Goal: Task Accomplishment & Management: Manage account settings

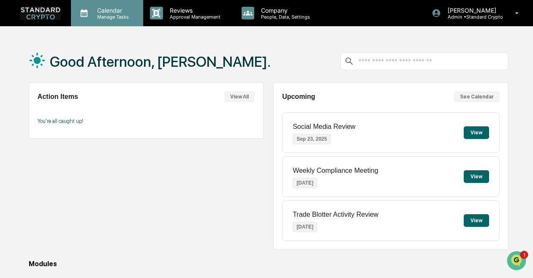
click at [112, 18] on p "Manage Tasks" at bounding box center [111, 17] width 43 height 6
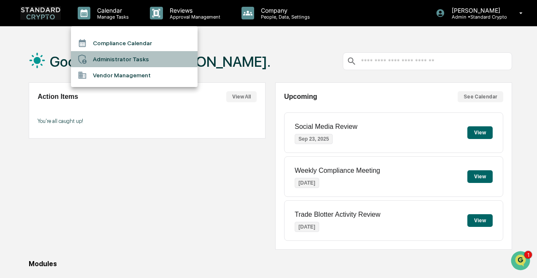
click at [112, 53] on li "Administrator Tasks" at bounding box center [134, 59] width 127 height 16
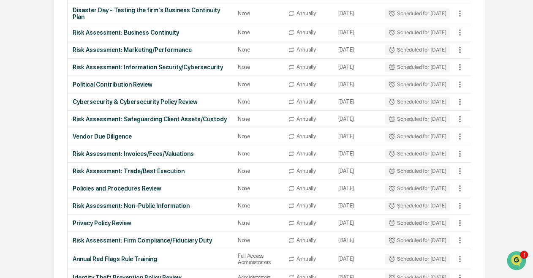
scroll to position [833, 0]
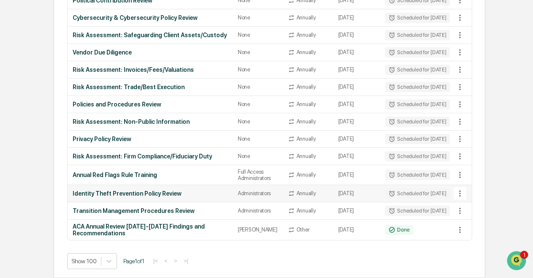
click at [158, 190] on div "Identity Theft Prevention Policy Review" at bounding box center [150, 193] width 155 height 7
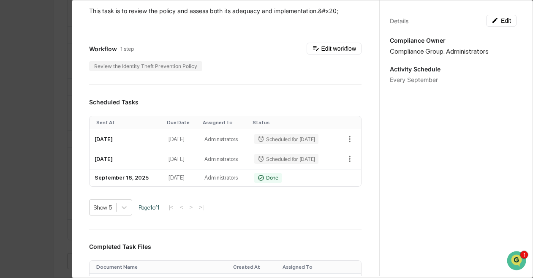
scroll to position [147, 0]
click at [259, 183] on div "Done" at bounding box center [267, 177] width 27 height 10
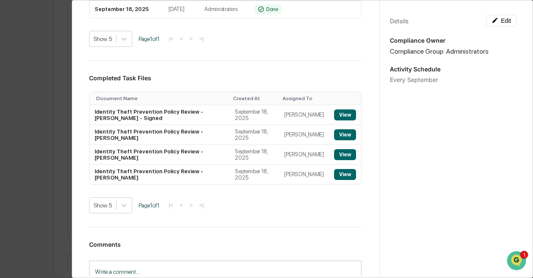
scroll to position [315, 0]
click at [337, 160] on button "View" at bounding box center [345, 154] width 22 height 11
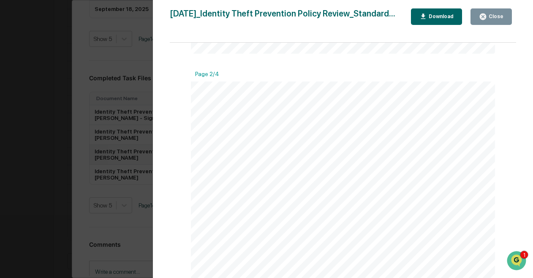
scroll to position [442, 0]
click at [494, 19] on div "Close" at bounding box center [495, 17] width 16 height 6
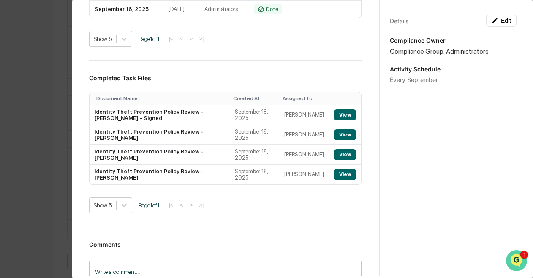
click at [523, 261] on icon "Open customer support" at bounding box center [516, 271] width 21 height 21
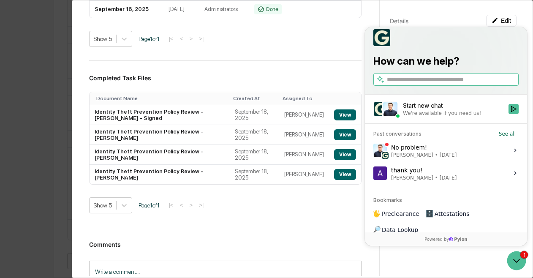
click at [445, 110] on div "Start new chat" at bounding box center [453, 105] width 101 height 8
click at [509, 114] on button "Start new chat We're available if you need us!" at bounding box center [514, 109] width 10 height 10
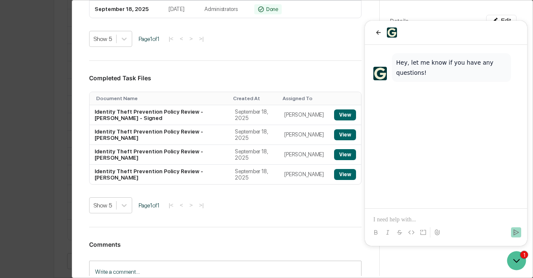
click at [408, 212] on div at bounding box center [446, 225] width 156 height 32
click at [388, 219] on p at bounding box center [446, 220] width 145 height 8
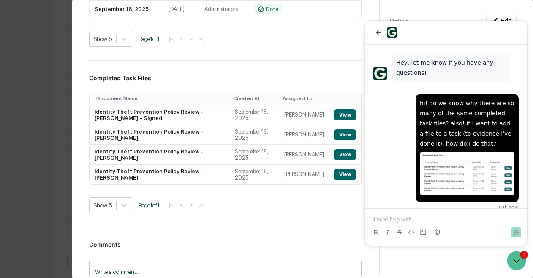
scroll to position [0, 0]
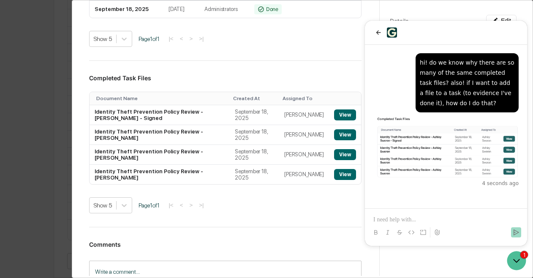
click at [301, 213] on div "Show 5 Page 1 of 1 |< < > >|" at bounding box center [225, 205] width 273 height 16
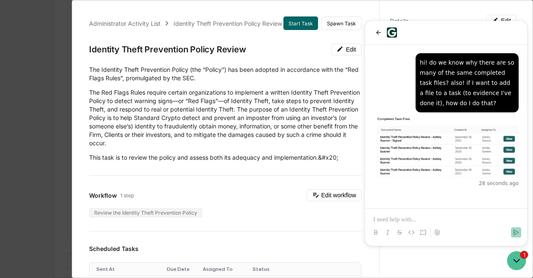
click at [44, 131] on div "Administrator Activity List Identity Theft Prevention Policy Review Start Task …" at bounding box center [266, 139] width 533 height 278
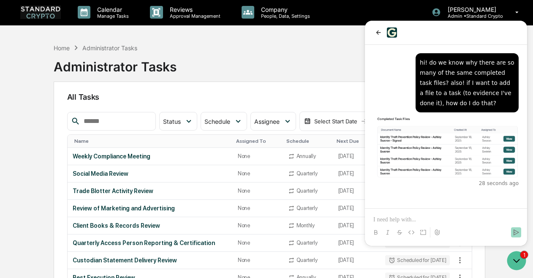
scroll to position [1, 0]
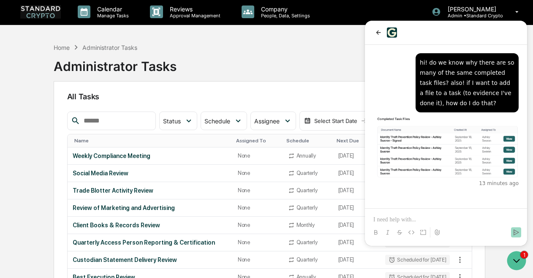
click at [294, 55] on div "Home Administrator Tasks Administrator Tasks" at bounding box center [270, 60] width 432 height 42
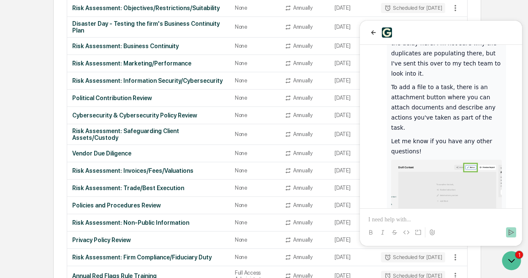
scroll to position [836, 0]
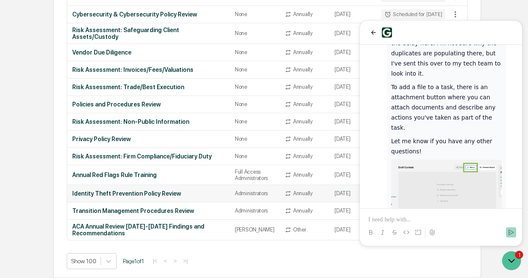
click at [161, 190] on div "Identity Theft Prevention Policy Review" at bounding box center [148, 193] width 153 height 7
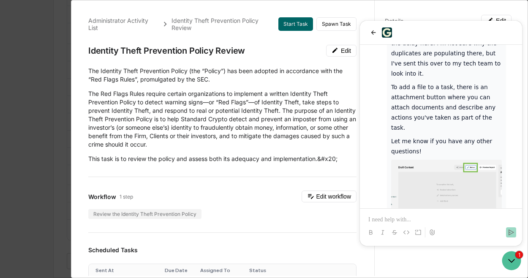
click at [71, 191] on div "Administrator Activity List Identity Theft Prevention Policy Review Start Task …" at bounding box center [299, 139] width 457 height 278
click at [34, 51] on div "Administrator Activity List Identity Theft Prevention Policy Review Start Task …" at bounding box center [264, 139] width 528 height 278
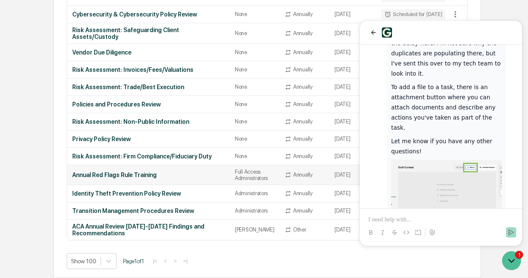
click at [131, 172] on div "Annual Red Flags Rule Training" at bounding box center [148, 175] width 153 height 7
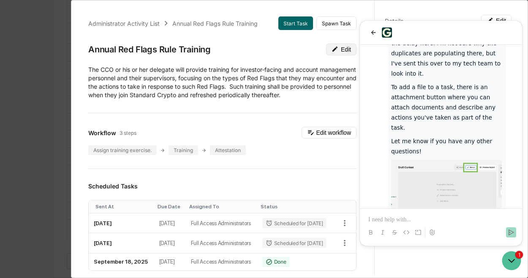
click at [341, 49] on button "Edit" at bounding box center [341, 50] width 30 height 12
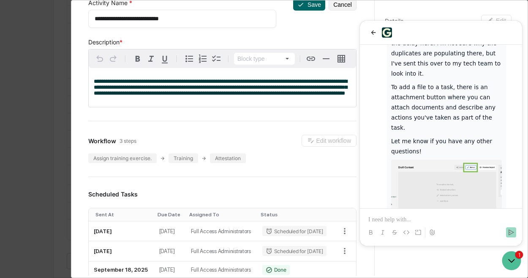
scroll to position [0, 0]
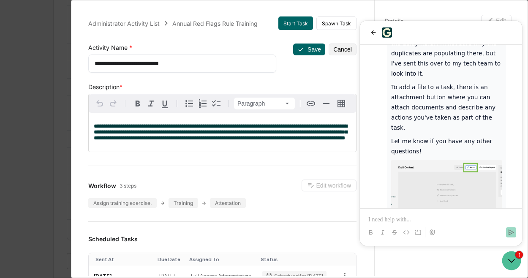
click at [254, 128] on span "**********" at bounding box center [221, 131] width 254 height 17
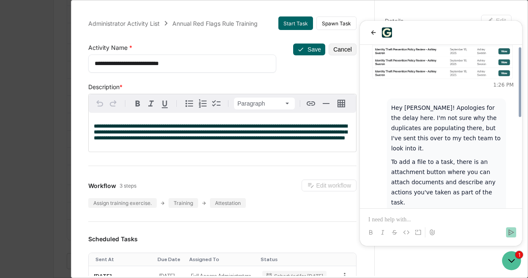
scroll to position [98, 0]
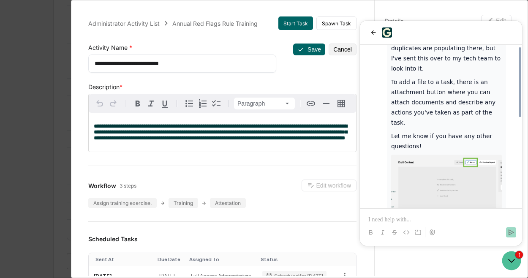
scroll to position [209, 0]
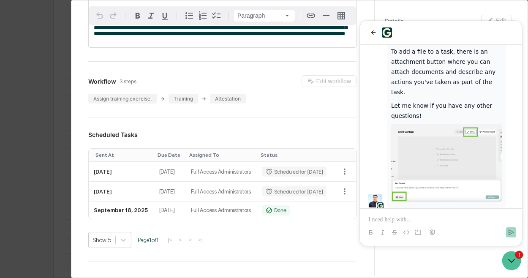
scroll to position [142, 0]
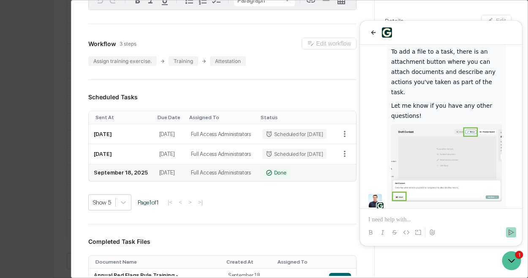
click at [334, 181] on td at bounding box center [344, 172] width 23 height 17
click at [393, 221] on p at bounding box center [440, 220] width 145 height 8
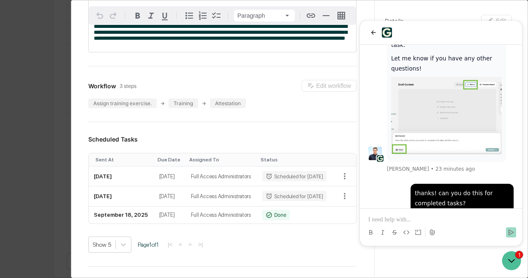
scroll to position [118, 0]
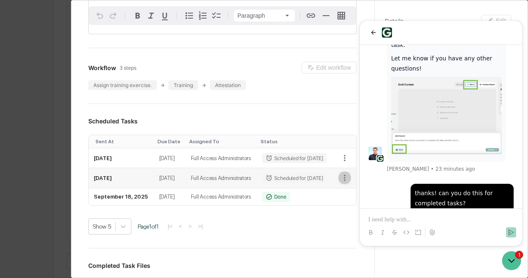
click at [340, 183] on icon "button" at bounding box center [344, 177] width 9 height 9
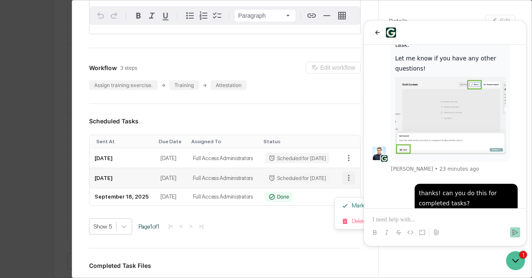
scroll to position [114, 0]
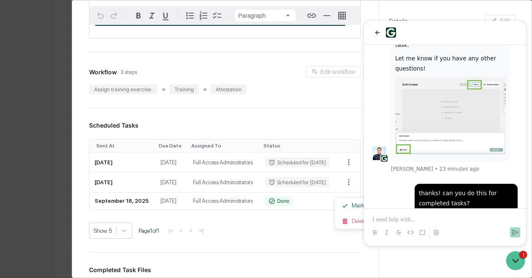
click at [301, 262] on div at bounding box center [266, 139] width 532 height 278
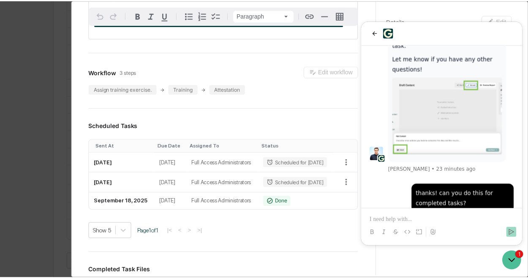
scroll to position [794, 0]
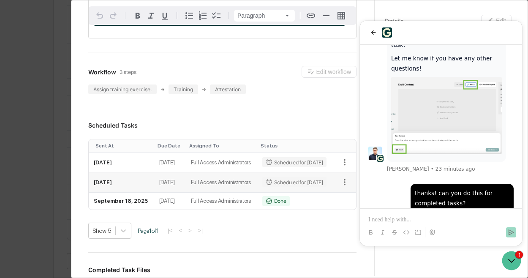
click at [157, 192] on td "September 21, 2027" at bounding box center [170, 182] width 32 height 20
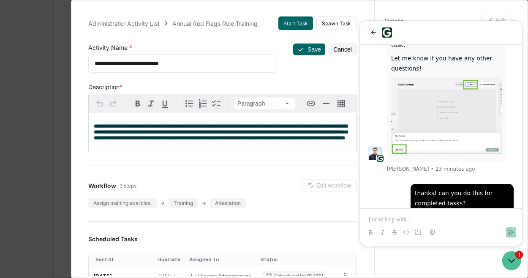
click at [186, 128] on span "**********" at bounding box center [221, 131] width 254 height 17
click at [510, 262] on icon "Open customer support" at bounding box center [511, 260] width 21 height 21
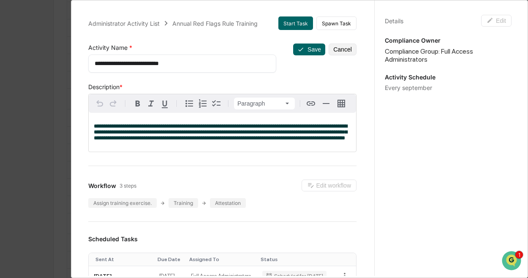
scroll to position [352, 0]
click at [342, 53] on button "Cancel" at bounding box center [343, 50] width 28 height 12
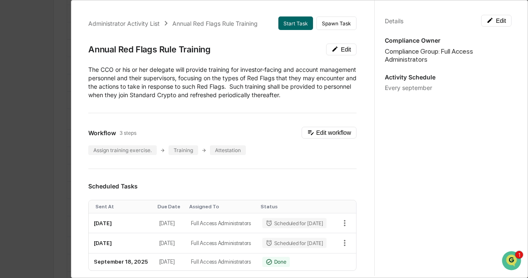
click at [342, 53] on button "Edit" at bounding box center [341, 50] width 30 height 12
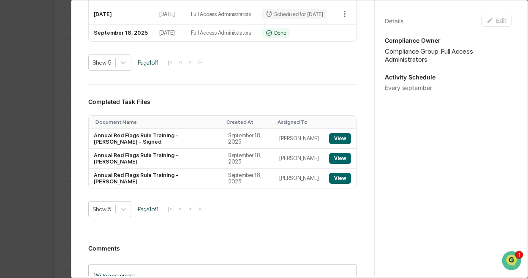
scroll to position [285, 0]
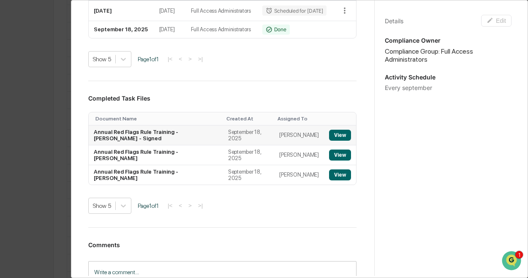
click at [331, 141] on button "View" at bounding box center [340, 135] width 22 height 11
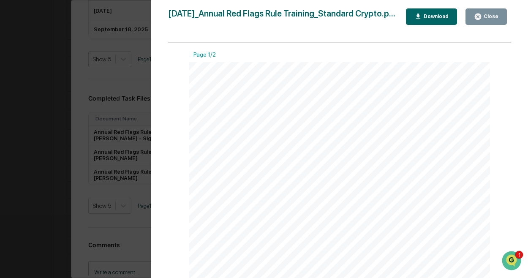
click at [476, 12] on button "Close" at bounding box center [486, 16] width 41 height 16
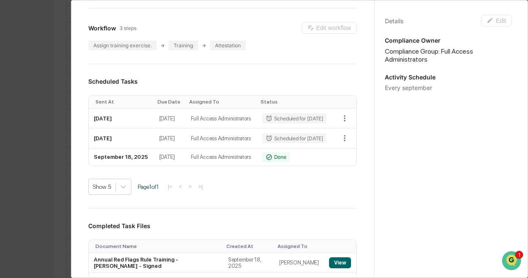
scroll to position [0, 0]
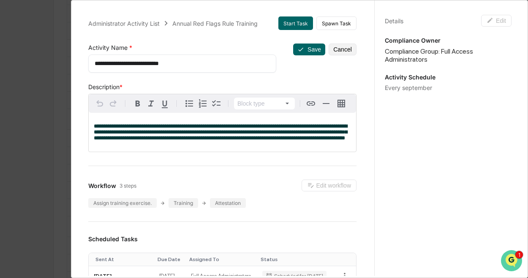
click at [516, 252] on button "Open customer support" at bounding box center [511, 260] width 21 height 21
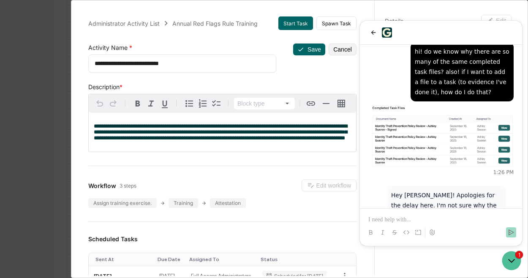
scroll to position [93, 0]
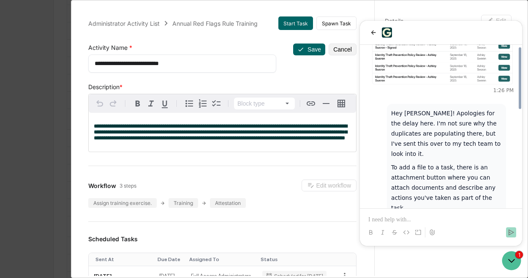
click at [223, 208] on div "Attestation" at bounding box center [228, 203] width 36 height 10
click at [505, 256] on icon "Open customer support" at bounding box center [511, 260] width 21 height 21
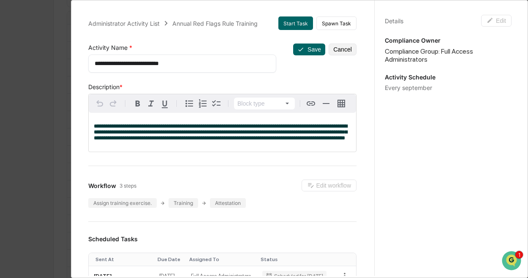
scroll to position [104, 0]
click at [36, 110] on div "**********" at bounding box center [264, 139] width 528 height 278
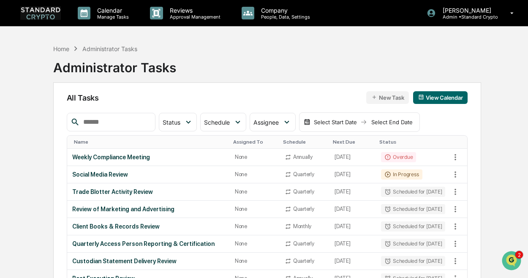
scroll to position [357, 0]
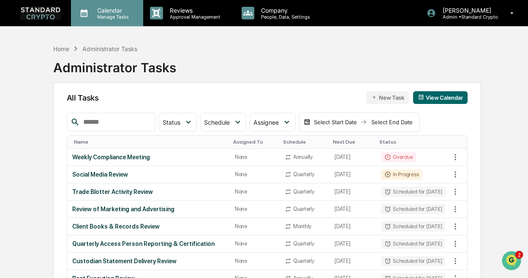
click at [121, 11] on p "Calendar" at bounding box center [111, 10] width 43 height 7
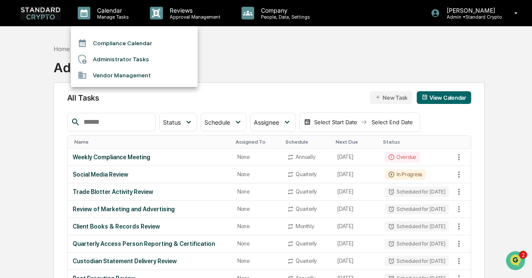
click at [257, 48] on div at bounding box center [266, 139] width 532 height 278
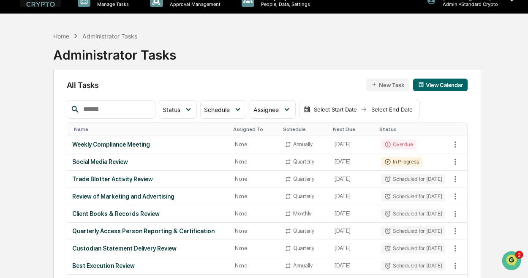
scroll to position [0, 0]
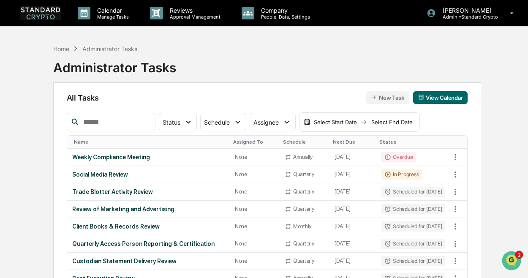
click at [37, 14] on img at bounding box center [40, 12] width 41 height 13
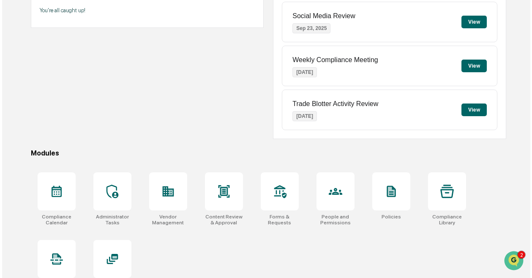
scroll to position [127, 0]
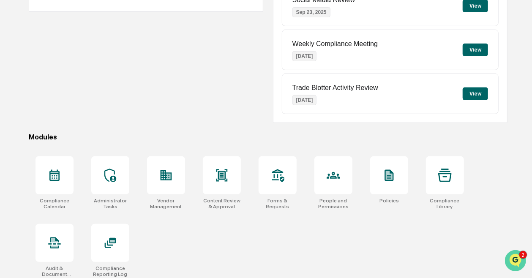
click at [519, 264] on icon "Open customer support" at bounding box center [515, 270] width 21 height 21
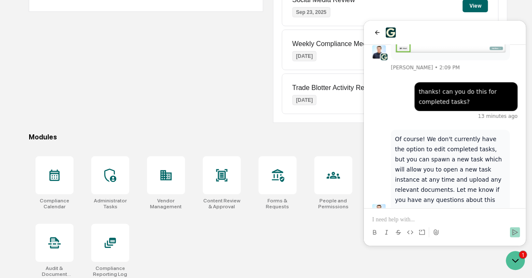
click at [450, 219] on p at bounding box center [444, 219] width 145 height 8
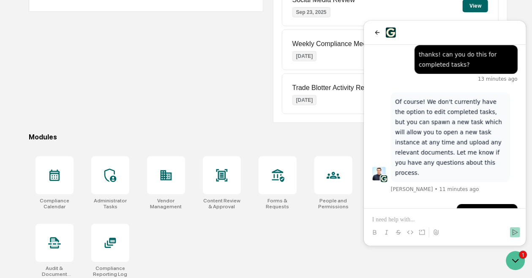
click at [216, 109] on div "Action Items View All You're all caught up!" at bounding box center [146, 39] width 235 height 167
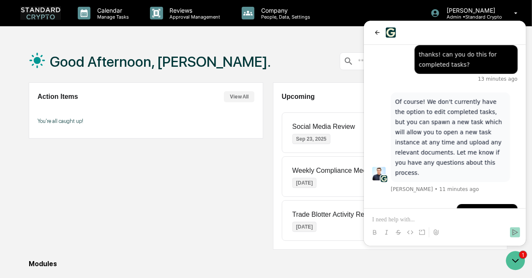
click at [196, 189] on div "Action Items View All You're all caught up!" at bounding box center [146, 165] width 235 height 167
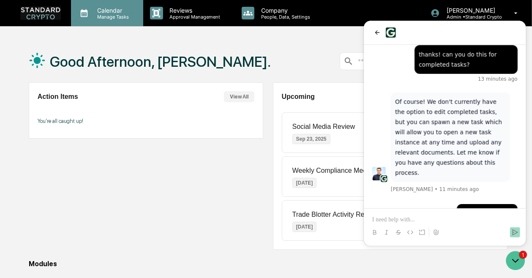
click at [108, 19] on p "Manage Tasks" at bounding box center [111, 17] width 43 height 6
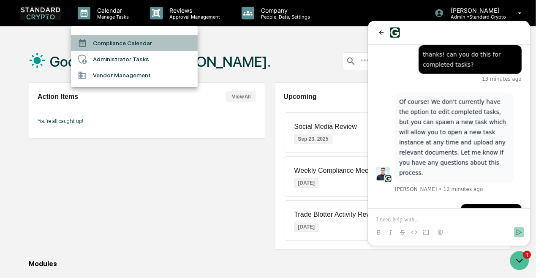
click at [117, 43] on li "Compliance Calendar" at bounding box center [134, 43] width 127 height 16
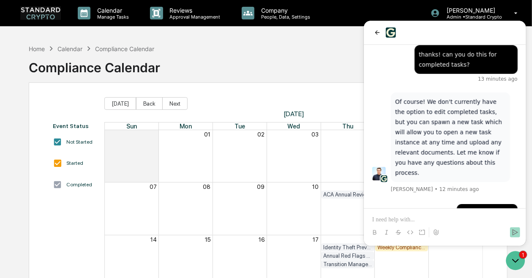
click at [32, 18] on img at bounding box center [40, 12] width 41 height 13
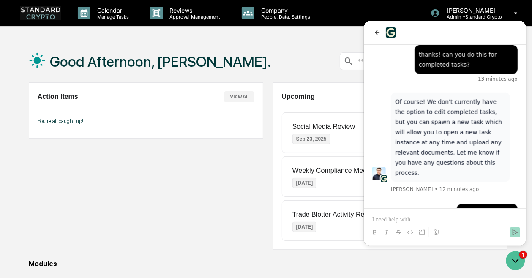
scroll to position [130, 0]
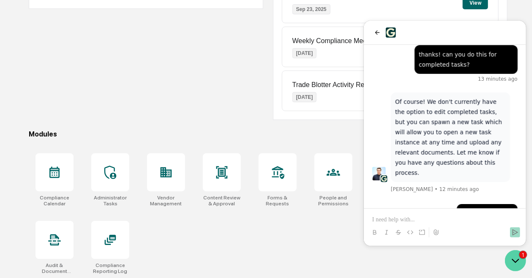
click at [517, 254] on icon "Open customer support" at bounding box center [515, 260] width 21 height 21
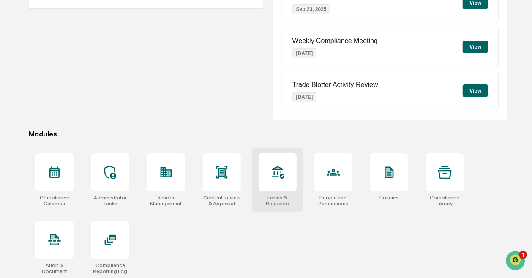
click at [287, 186] on div at bounding box center [278, 172] width 38 height 38
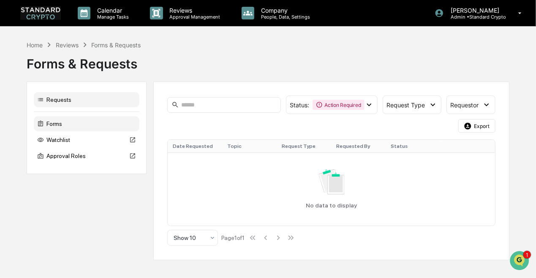
click at [74, 126] on div "Forms" at bounding box center [87, 123] width 106 height 15
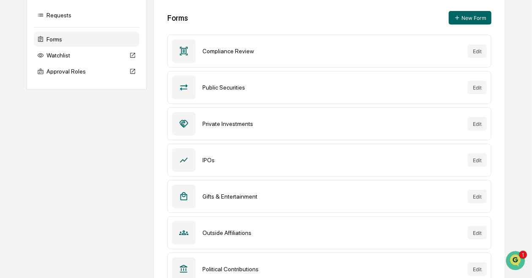
scroll to position [87, 0]
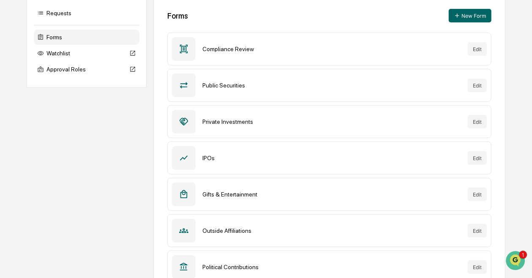
click at [396, 232] on div "Outside Affiliations" at bounding box center [331, 230] width 259 height 7
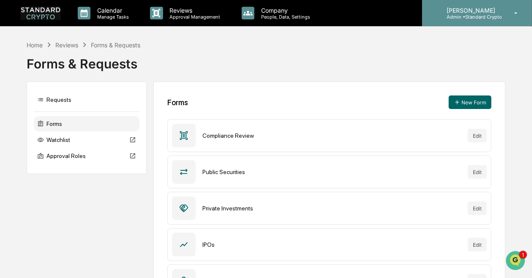
click at [474, 15] on p "Admin • Standard Crypto" at bounding box center [471, 17] width 62 height 6
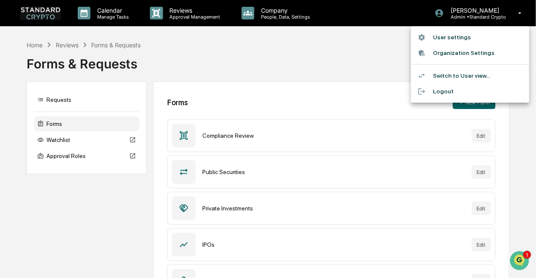
click at [112, 15] on div at bounding box center [268, 139] width 536 height 278
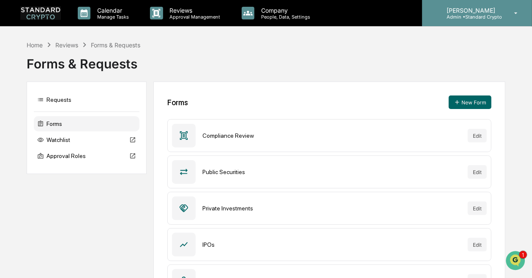
click at [482, 9] on p "[PERSON_NAME]" at bounding box center [471, 10] width 62 height 7
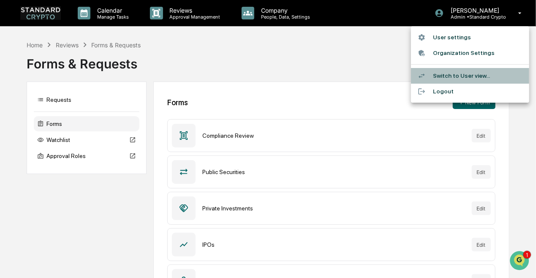
click at [456, 76] on li "Switch to User view..." at bounding box center [470, 76] width 118 height 16
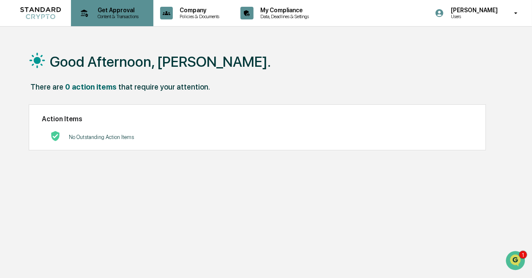
click at [130, 14] on p "Content & Transactions" at bounding box center [117, 17] width 52 height 6
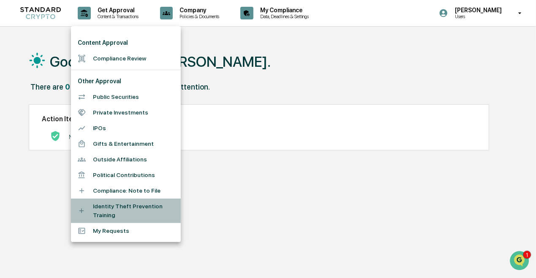
click at [127, 207] on li "Identity Theft Prevention Training" at bounding box center [126, 211] width 110 height 25
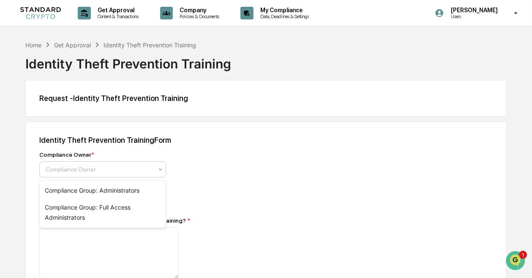
click at [118, 172] on div at bounding box center [99, 169] width 107 height 8
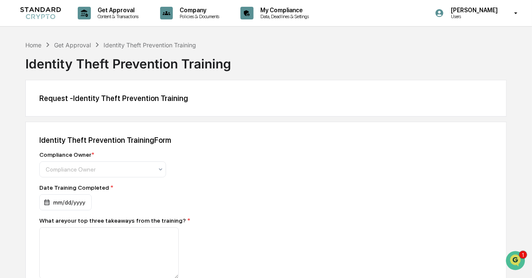
click at [225, 159] on div "Compliance Owner * Compliance Owner" at bounding box center [187, 164] width 296 height 26
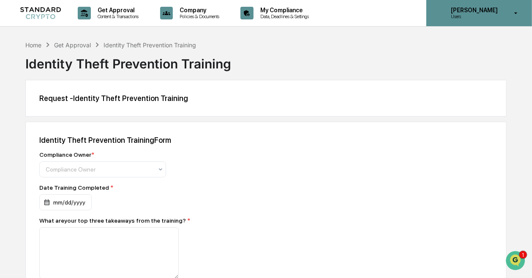
click at [504, 7] on div "Ashley Sweren Users" at bounding box center [479, 13] width 106 height 26
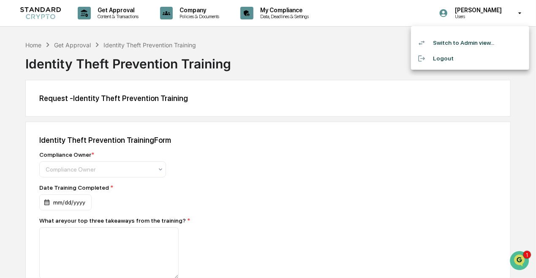
click at [471, 46] on li "Switch to Admin view..." at bounding box center [470, 43] width 118 height 16
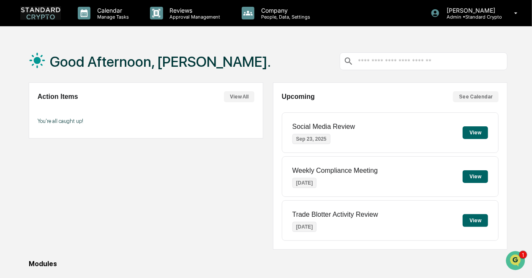
click at [38, 9] on img at bounding box center [40, 12] width 41 height 13
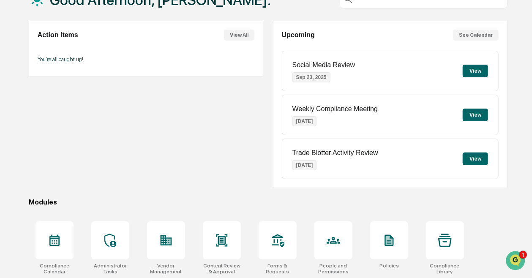
scroll to position [63, 0]
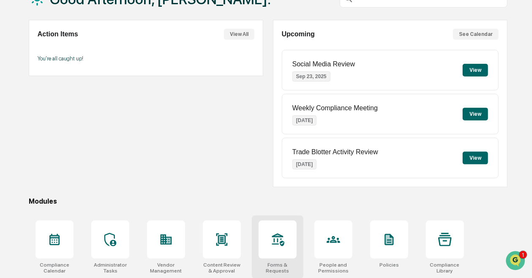
click at [284, 237] on icon at bounding box center [278, 240] width 14 height 14
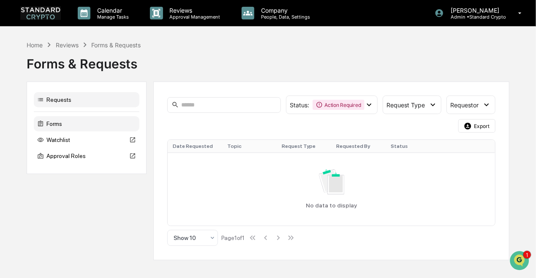
click at [72, 122] on div "Forms" at bounding box center [87, 123] width 106 height 15
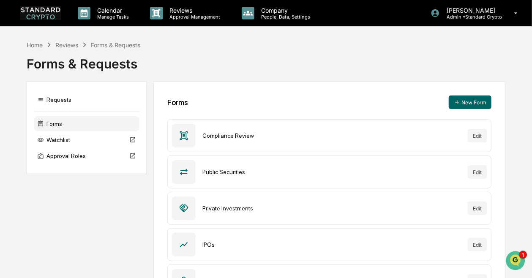
scroll to position [179, 0]
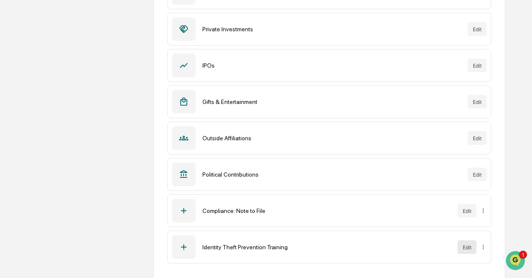
click at [464, 246] on button "Edit" at bounding box center [467, 247] width 19 height 14
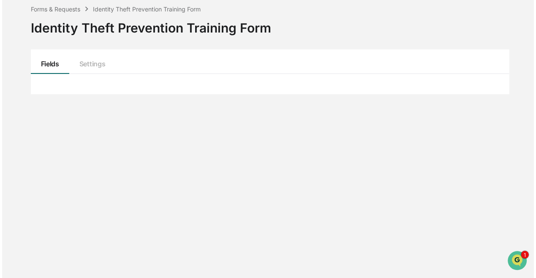
scroll to position [97, 0]
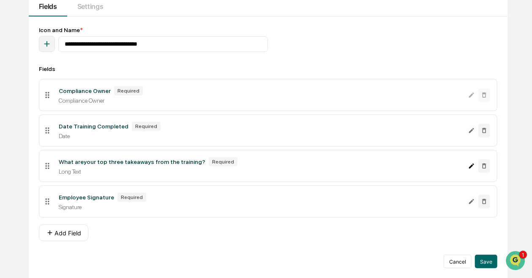
click at [473, 164] on icon "Edit What areyour top three takeaways from the training? field" at bounding box center [471, 166] width 7 height 7
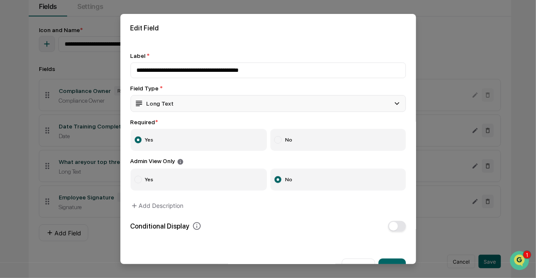
type input "**********"
click at [356, 101] on div "Long Text" at bounding box center [269, 103] width 276 height 17
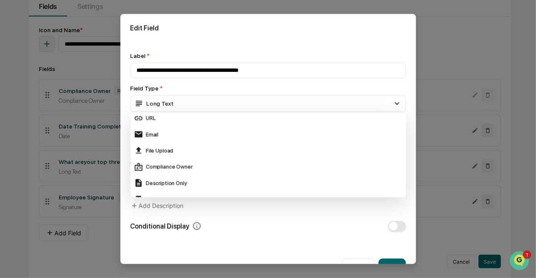
scroll to position [149, 0]
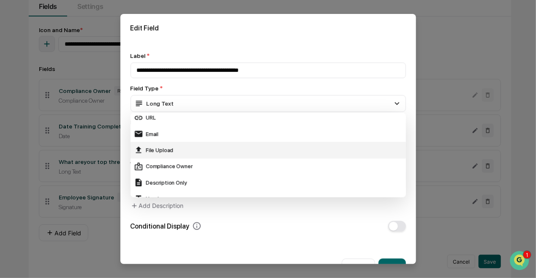
click at [318, 147] on div "File Upload" at bounding box center [268, 149] width 269 height 9
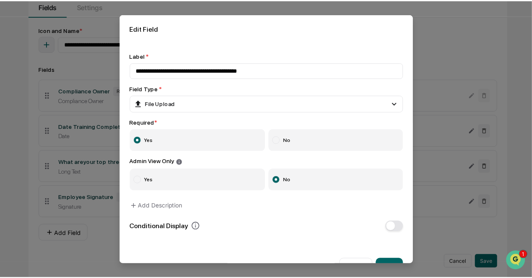
scroll to position [21, 0]
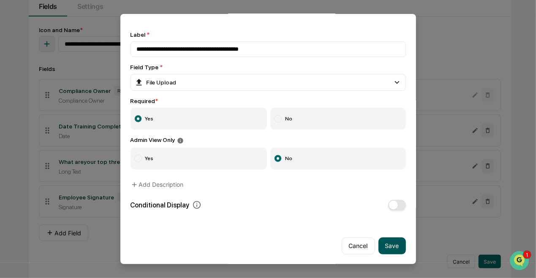
click at [385, 248] on button "Save" at bounding box center [392, 245] width 27 height 17
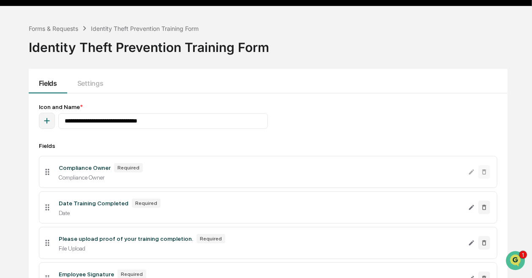
scroll to position [0, 0]
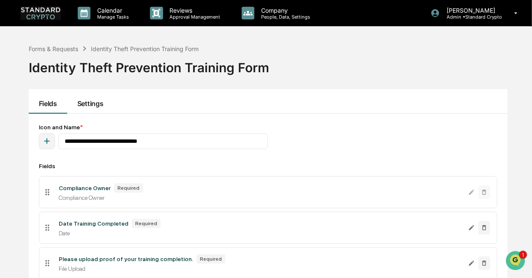
click at [87, 100] on button "Settings" at bounding box center [90, 101] width 46 height 25
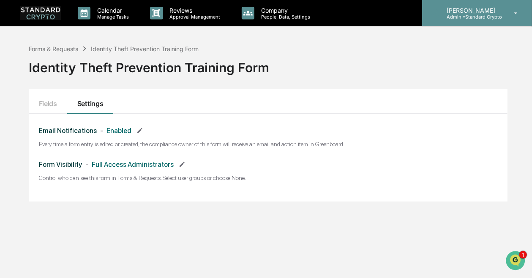
click at [450, 14] on p "Admin • Standard Crypto" at bounding box center [471, 17] width 62 height 6
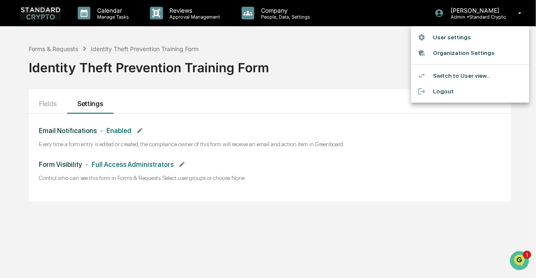
click at [326, 54] on div at bounding box center [268, 139] width 536 height 278
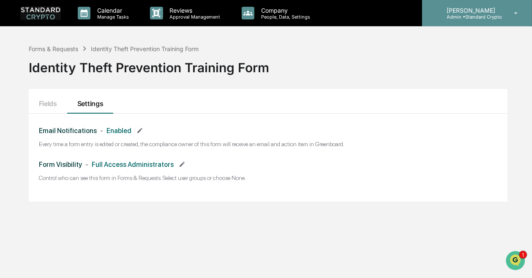
click at [461, 20] on div "Ashley Sweren Admin • Standard Crypto" at bounding box center [477, 13] width 110 height 26
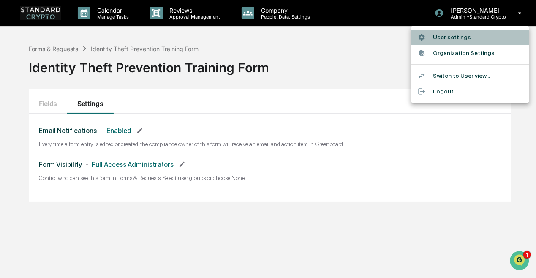
click at [453, 41] on li "User settings" at bounding box center [470, 38] width 118 height 16
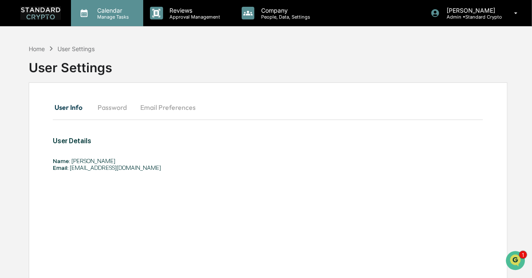
click at [106, 19] on p "Manage Tasks" at bounding box center [111, 17] width 43 height 6
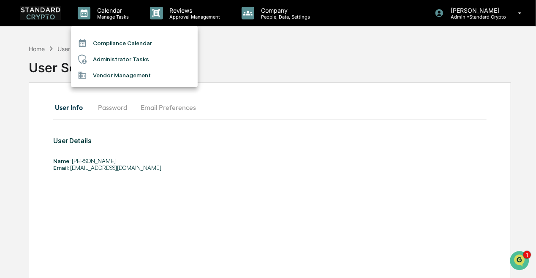
click at [109, 60] on li "Administrator Tasks" at bounding box center [134, 59] width 127 height 16
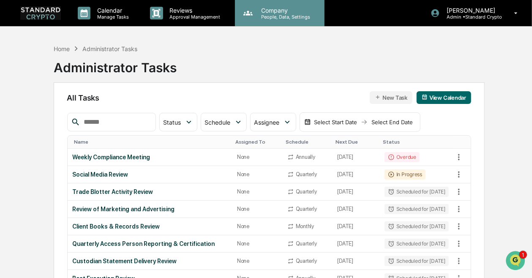
click at [272, 9] on p "Company" at bounding box center [284, 10] width 60 height 7
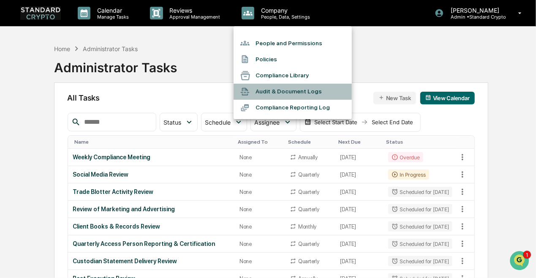
click at [302, 95] on li "Audit & Document Logs" at bounding box center [293, 92] width 118 height 16
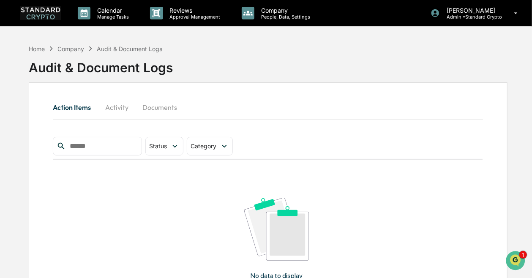
click at [165, 107] on button "Documents" at bounding box center [160, 107] width 48 height 20
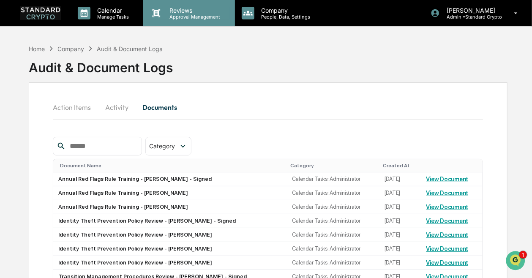
click at [190, 17] on p "Approval Management" at bounding box center [194, 17] width 62 height 6
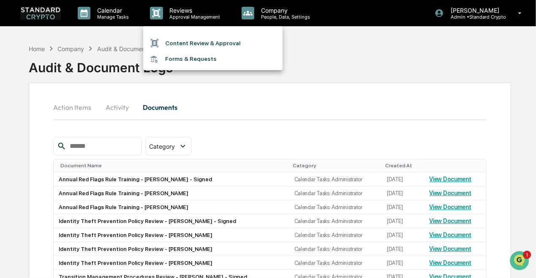
click at [194, 62] on li "Forms & Requests" at bounding box center [212, 59] width 139 height 16
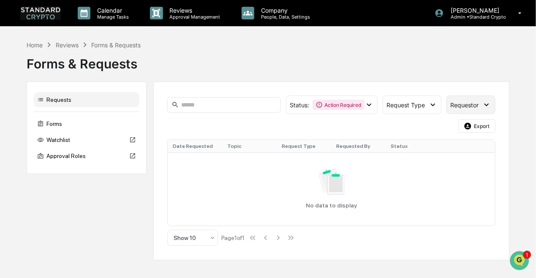
click at [461, 100] on div "Requestor" at bounding box center [471, 104] width 49 height 19
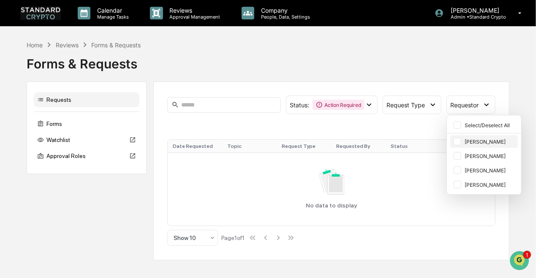
click at [474, 145] on div "[PERSON_NAME]" at bounding box center [484, 141] width 68 height 13
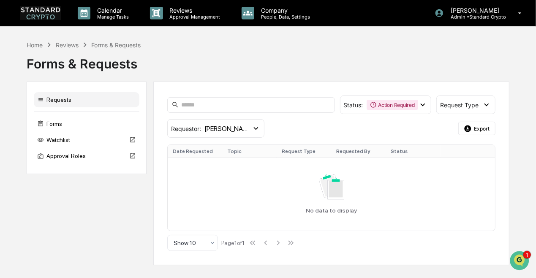
click at [46, 14] on img at bounding box center [40, 12] width 41 height 13
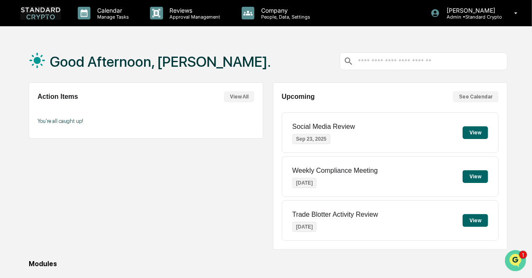
click at [522, 265] on icon "Open customer support" at bounding box center [515, 270] width 21 height 21
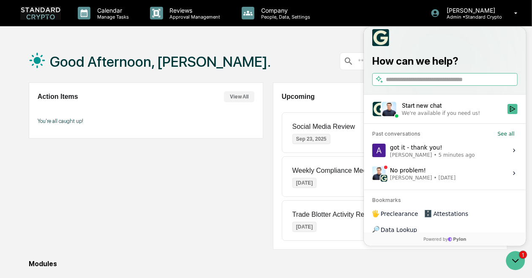
click at [472, 150] on label "got it - thank you! Ashley Sweren • 5 minutes ago View issue" at bounding box center [444, 150] width 152 height 23
click at [372, 150] on button "View issue" at bounding box center [371, 150] width 0 height 0
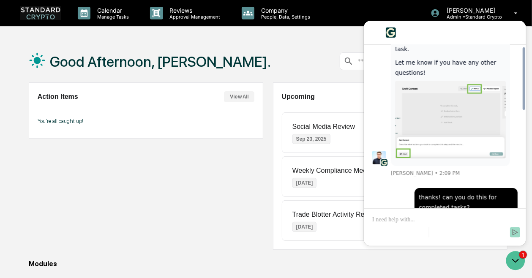
scroll to position [395, 0]
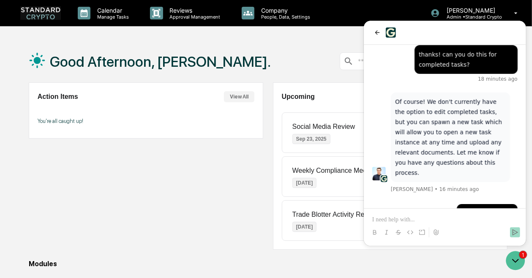
click at [148, 213] on div "Action Items View All You're all caught up!" at bounding box center [146, 165] width 235 height 167
click at [36, 13] on img at bounding box center [40, 12] width 41 height 13
click at [333, 50] on div "Good Afternoon, Ashley." at bounding box center [268, 61] width 479 height 42
click at [511, 260] on icon "Open customer support" at bounding box center [515, 260] width 21 height 21
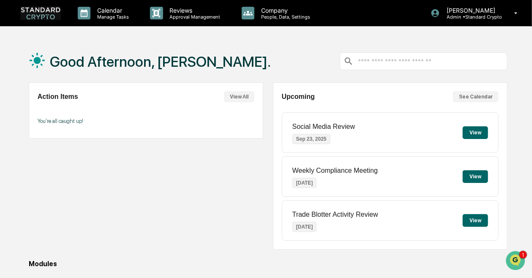
scroll to position [130, 0]
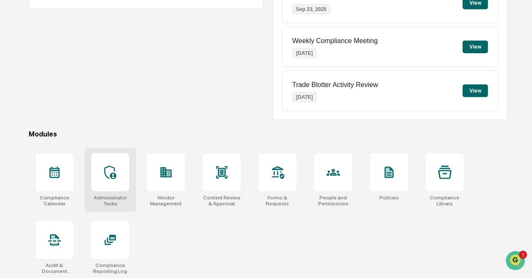
click at [114, 174] on icon at bounding box center [110, 173] width 12 height 14
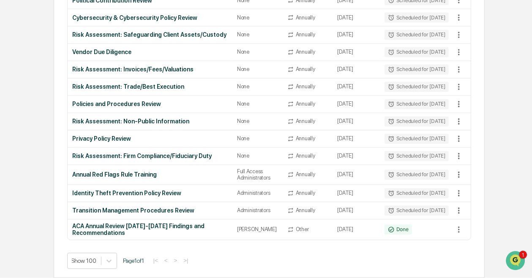
scroll to position [832, 0]
click at [116, 172] on div "Annual Red Flags Rule Training" at bounding box center [150, 175] width 155 height 7
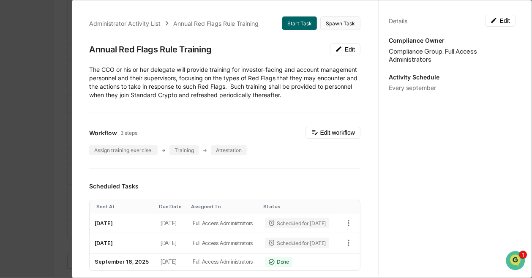
click at [333, 25] on button "Spawn Task" at bounding box center [340, 23] width 40 height 14
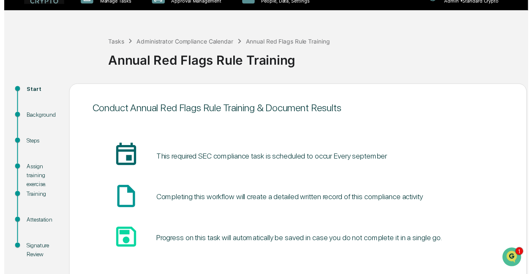
scroll to position [63, 0]
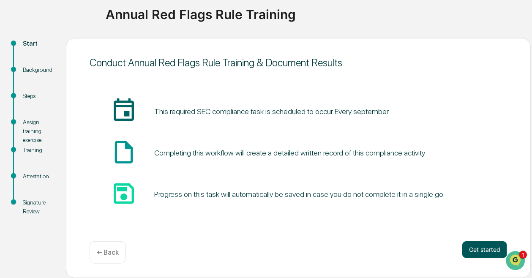
click at [478, 246] on button "Get started" at bounding box center [484, 249] width 45 height 17
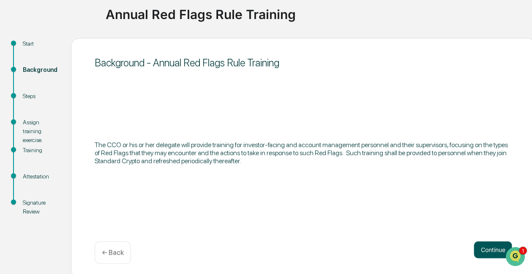
click at [486, 250] on button "Continue" at bounding box center [493, 249] width 38 height 17
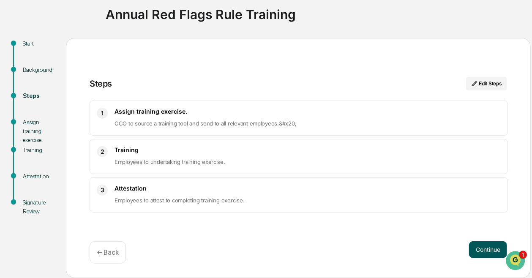
click at [482, 248] on button "Continue" at bounding box center [488, 249] width 38 height 17
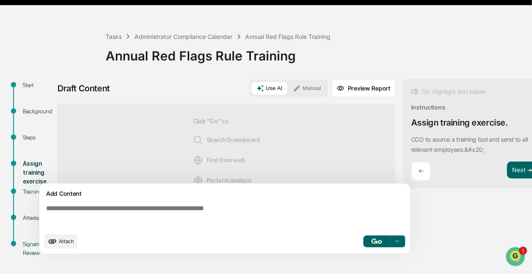
scroll to position [21, 0]
click at [52, 242] on icon "upload document" at bounding box center [52, 241] width 9 height 9
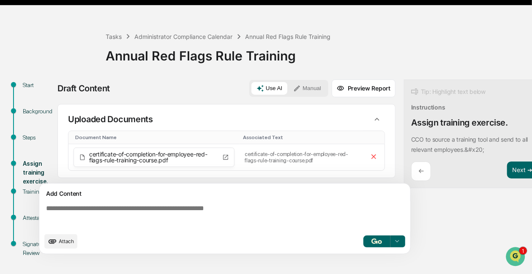
click at [437, 236] on div "Draft Content Use AI Manual Preview Report Sources Uploaded Documents Document …" at bounding box center [293, 169] width 473 height 180
click at [374, 155] on icon at bounding box center [373, 156] width 5 height 5
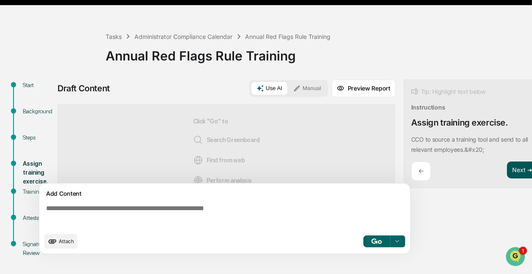
click at [519, 166] on button "Next ➔" at bounding box center [522, 169] width 31 height 17
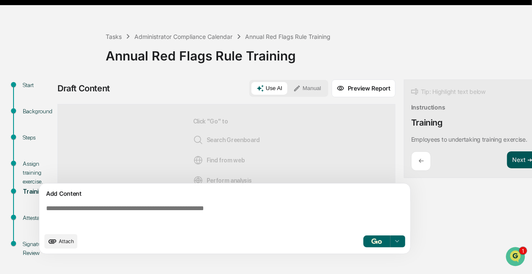
click at [521, 156] on button "Next ➔" at bounding box center [522, 159] width 31 height 17
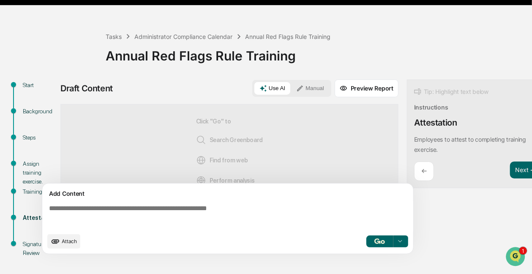
click at [454, 129] on div "Tip: Highlight text below Instructions Attestation ​Employees to attest to comp…" at bounding box center [477, 133] width 141 height 109
click at [54, 243] on icon "upload document" at bounding box center [56, 241] width 8 height 4
click at [62, 243] on span "Attach" at bounding box center [69, 241] width 15 height 6
click at [67, 243] on span "Attach" at bounding box center [69, 241] width 15 height 6
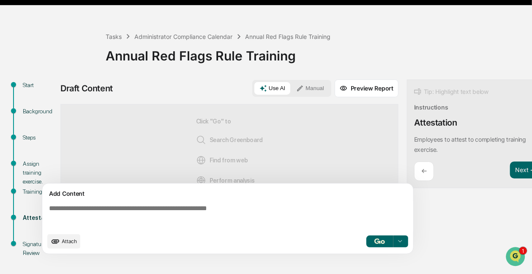
scroll to position [19, 0]
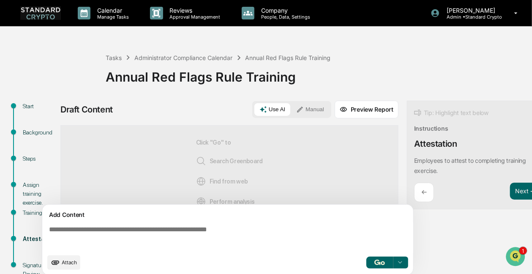
scroll to position [19, 0]
click at [62, 265] on span "Attach" at bounding box center [69, 262] width 15 height 6
click at [520, 258] on icon "Open customer support" at bounding box center [515, 266] width 21 height 21
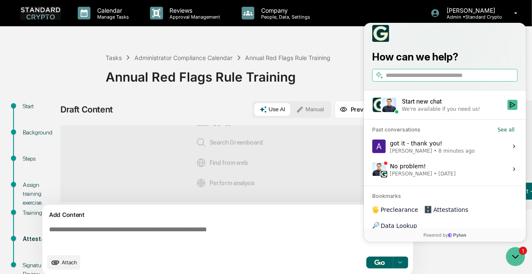
click at [469, 154] on label "got it - thank you! Ashley Sweren • 8 minutes ago View issue" at bounding box center [444, 145] width 152 height 23
click at [372, 146] on button "View issue" at bounding box center [371, 146] width 0 height 0
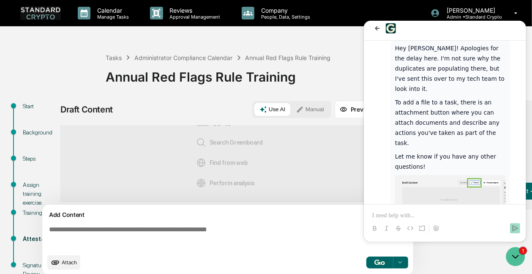
scroll to position [153, 0]
click at [314, 113] on button "Manual" at bounding box center [310, 109] width 38 height 13
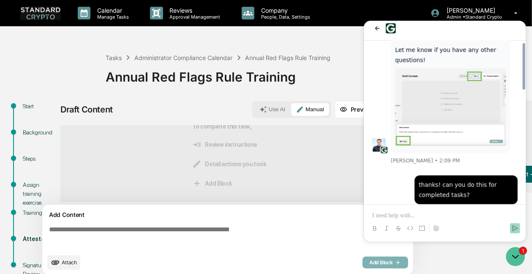
scroll to position [260, 0]
click at [66, 265] on span "Attach" at bounding box center [69, 262] width 15 height 6
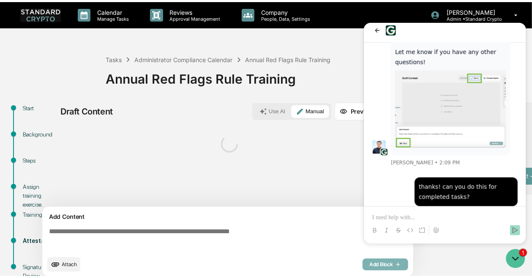
scroll to position [21, 0]
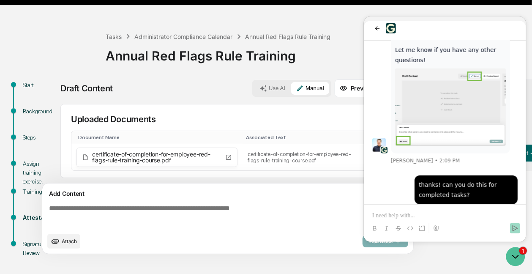
click at [67, 212] on textarea at bounding box center [230, 216] width 368 height 30
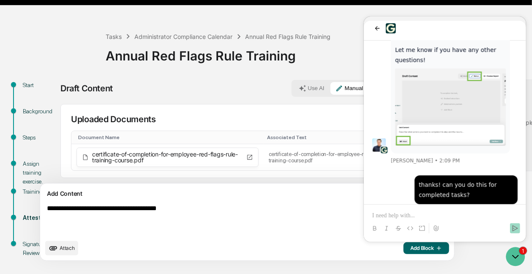
type textarea "**********"
click at [449, 257] on div "**********" at bounding box center [296, 172] width 473 height 186
click at [517, 258] on icon "Open customer support" at bounding box center [515, 256] width 21 height 21
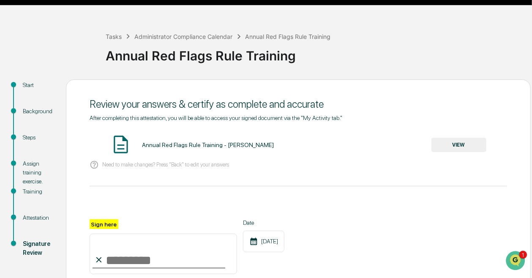
click at [453, 148] on button "VIEW" at bounding box center [458, 145] width 55 height 14
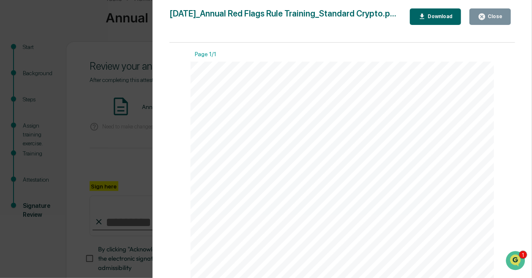
scroll to position [0, 0]
click at [503, 17] on button "Close" at bounding box center [489, 16] width 41 height 16
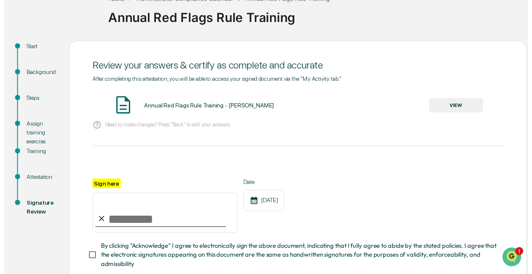
scroll to position [115, 0]
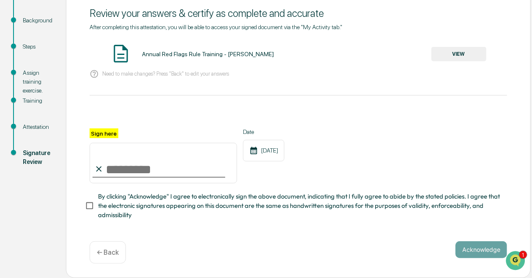
click at [148, 169] on input "Sign here" at bounding box center [163, 163] width 147 height 41
type input "**********"
click at [229, 206] on span "By clicking "Acknowledge" I agree to electronically sign the above document, in…" at bounding box center [299, 206] width 402 height 28
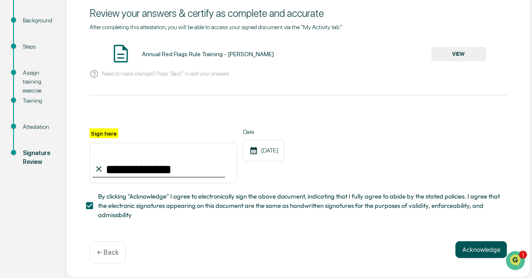
click at [470, 249] on button "Acknowledge" at bounding box center [482, 249] width 52 height 17
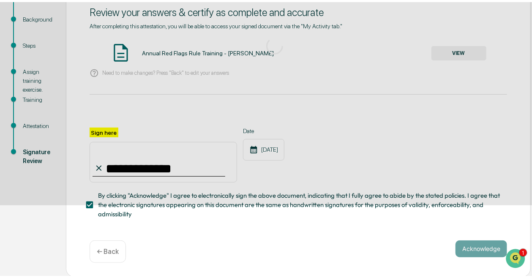
scroll to position [63, 0]
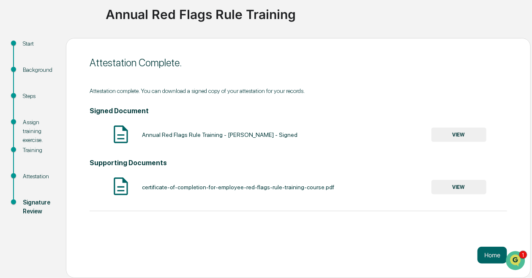
click at [463, 190] on button "VIEW" at bounding box center [458, 187] width 55 height 14
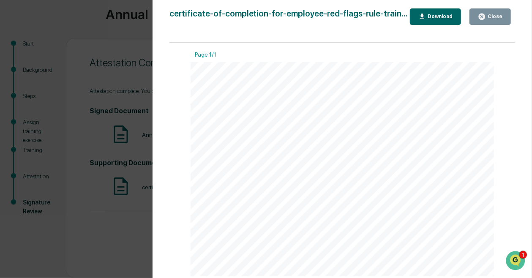
click at [105, 247] on div "Version History 09/23/2025, 09:53 PM Ashley Sweren certificate-of-completion-fo…" at bounding box center [266, 139] width 532 height 278
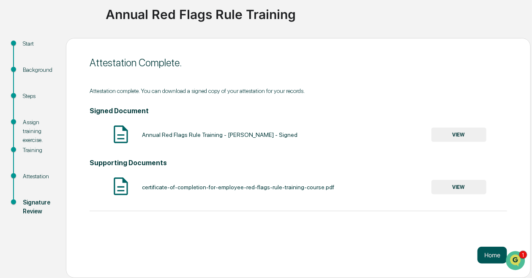
click at [497, 258] on button "Home" at bounding box center [492, 255] width 30 height 17
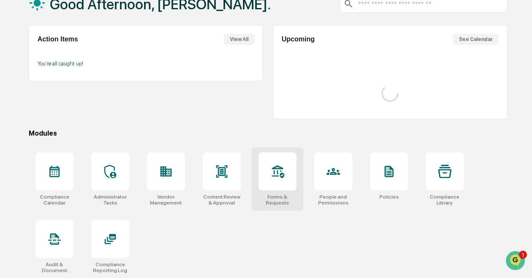
scroll to position [63, 0]
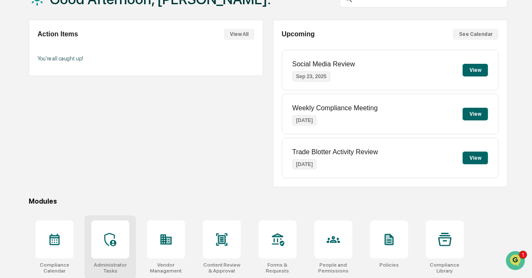
click at [107, 256] on div at bounding box center [110, 240] width 38 height 38
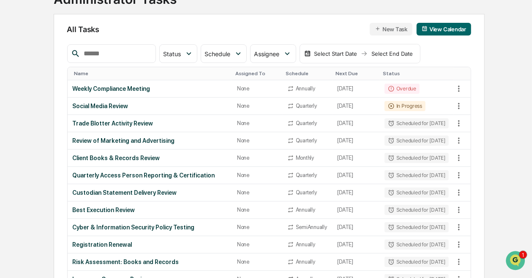
scroll to position [68, 0]
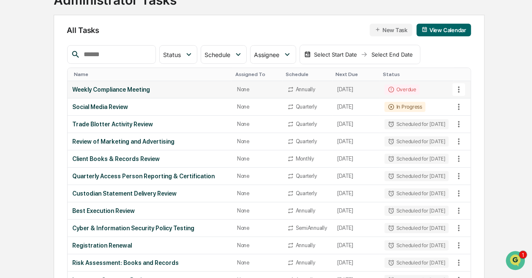
click at [126, 91] on div "Weekly Compliance Meeting" at bounding box center [150, 89] width 155 height 7
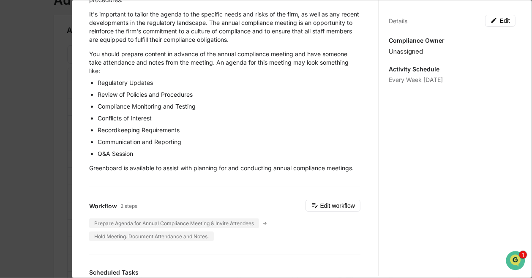
scroll to position [0, 0]
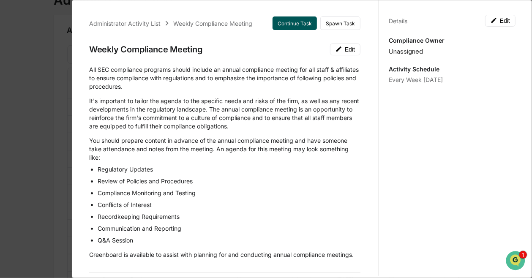
click at [284, 21] on button "Continue Task" at bounding box center [295, 23] width 44 height 14
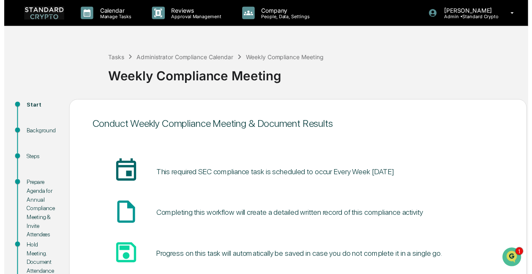
scroll to position [63, 0]
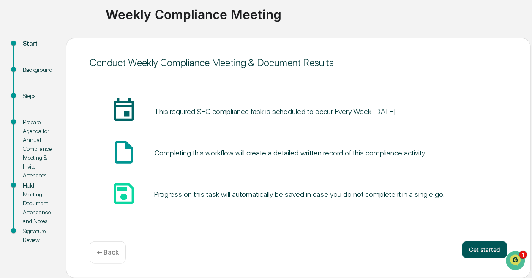
click at [488, 253] on button "Get started" at bounding box center [484, 249] width 45 height 17
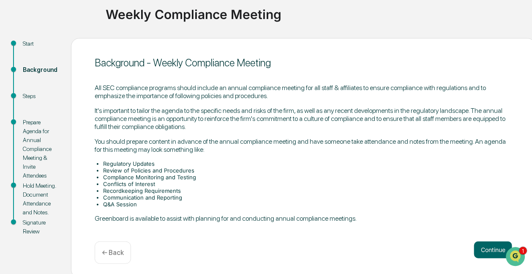
scroll to position [67, 0]
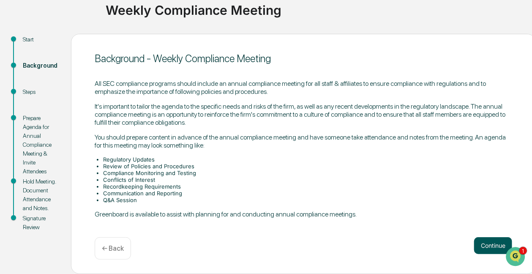
click at [494, 250] on button "Continue" at bounding box center [493, 245] width 38 height 17
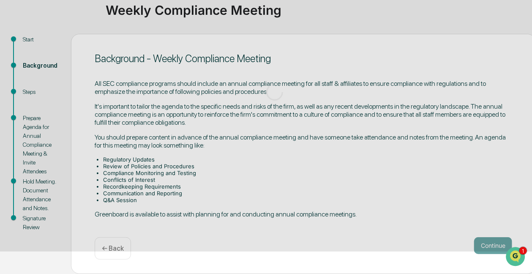
scroll to position [63, 0]
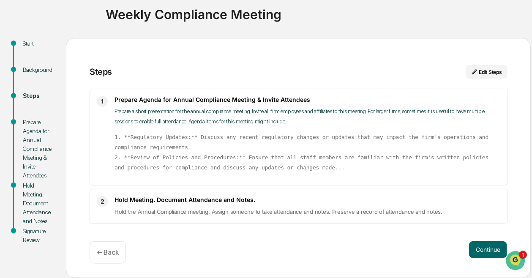
click at [172, 156] on code "1. **Regulatory Updates:** Discuss any recent regulatory changes or updates tha…" at bounding box center [303, 152] width 377 height 37
click at [498, 251] on button "Continue" at bounding box center [488, 249] width 38 height 17
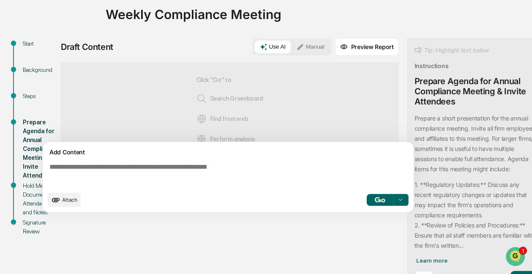
click at [271, 49] on button "Use AI" at bounding box center [273, 47] width 36 height 13
click at [108, 173] on textarea at bounding box center [230, 175] width 368 height 30
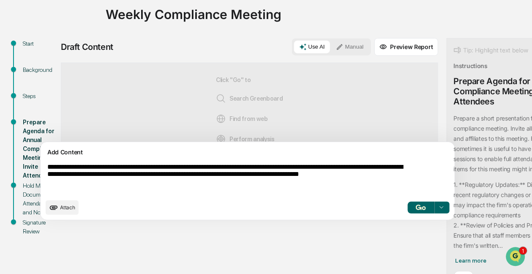
type textarea "**********"
click at [49, 174] on textarea "**********" at bounding box center [228, 179] width 368 height 38
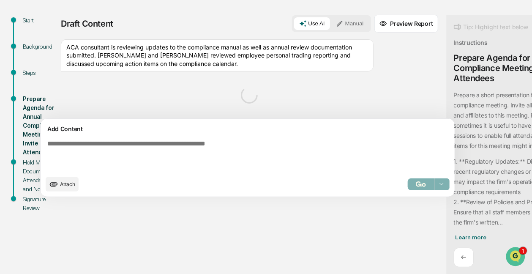
scroll to position [86, 0]
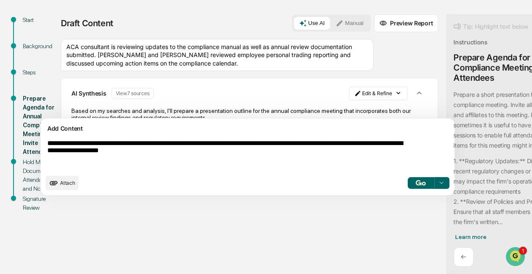
type textarea "**********"
click at [416, 186] on img "button" at bounding box center [421, 182] width 10 height 5
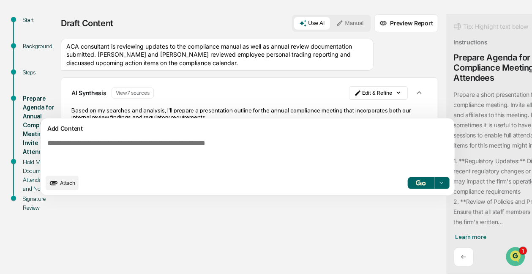
scroll to position [1, 0]
click at [195, 245] on div "Draft Content Use AI Manual Preview Report Sources ACA consultant is reviewing …" at bounding box center [297, 144] width 473 height 260
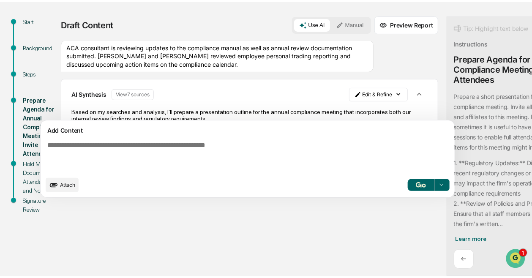
scroll to position [0, 0]
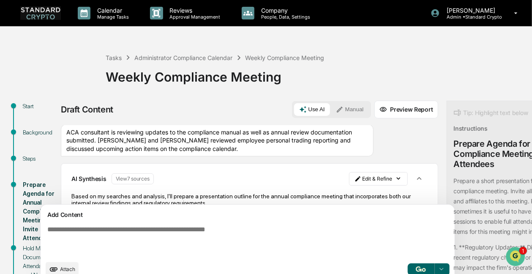
click at [35, 18] on img at bounding box center [40, 12] width 41 height 13
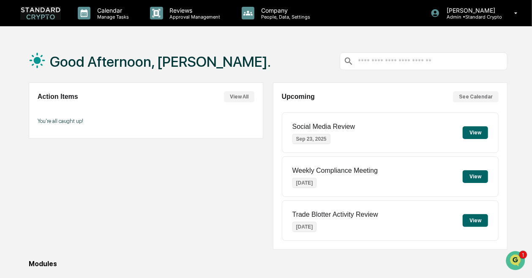
scroll to position [130, 0]
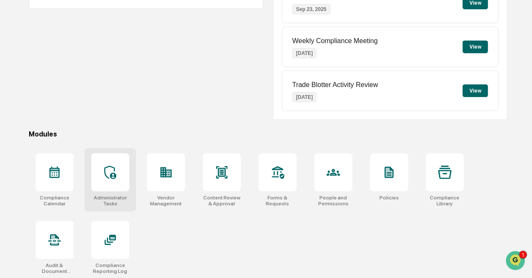
click at [117, 169] on icon at bounding box center [111, 173] width 14 height 14
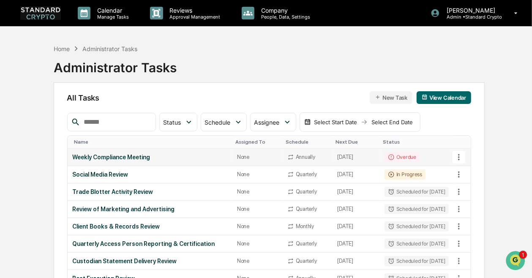
click at [461, 157] on icon at bounding box center [458, 157] width 9 height 9
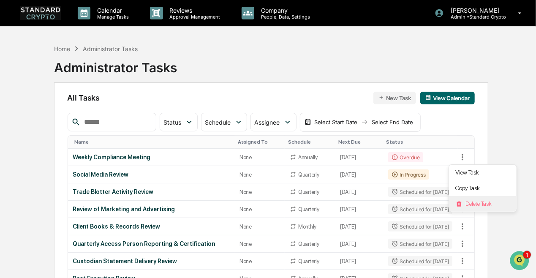
click at [474, 202] on li "Delete Task" at bounding box center [483, 204] width 68 height 16
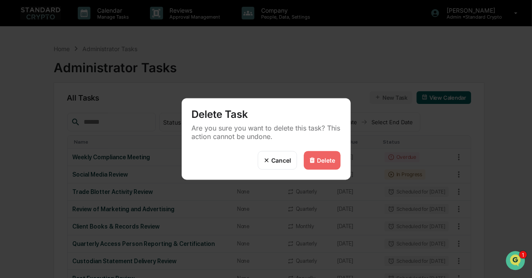
click at [325, 159] on div "Delete" at bounding box center [326, 160] width 18 height 7
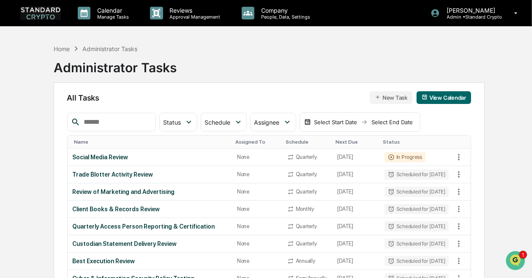
click at [336, 72] on div "Home Administrator Tasks Administrator Tasks" at bounding box center [269, 61] width 431 height 42
click at [216, 159] on div "Social Media Review" at bounding box center [150, 157] width 155 height 7
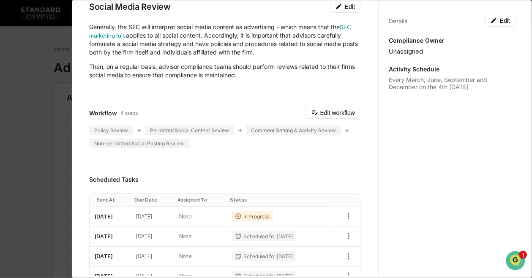
scroll to position [42, 0]
click at [207, 130] on div "Permitted Social Content Review" at bounding box center [189, 131] width 89 height 10
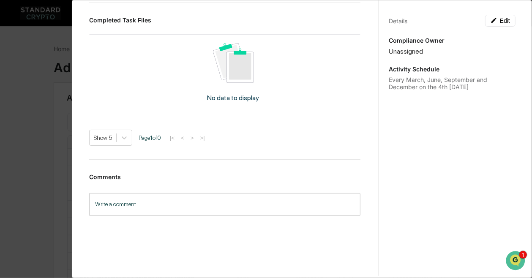
scroll to position [0, 0]
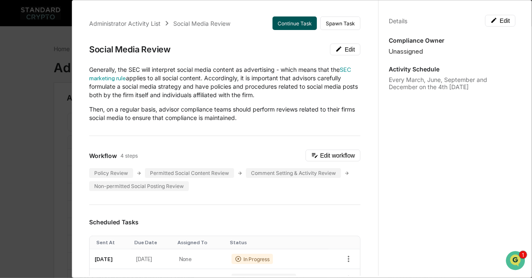
click at [297, 25] on button "Continue Task" at bounding box center [295, 23] width 44 height 14
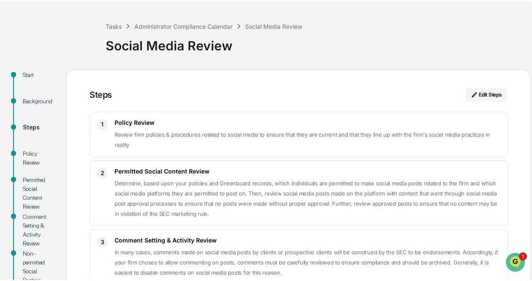
scroll to position [33, 0]
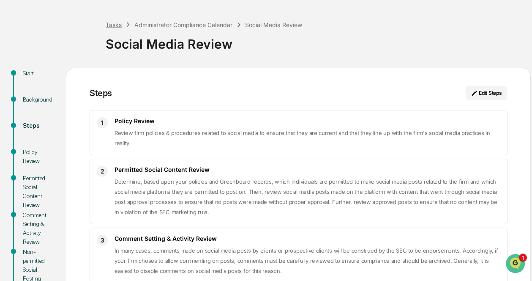
click at [115, 24] on div "Tasks" at bounding box center [114, 24] width 16 height 7
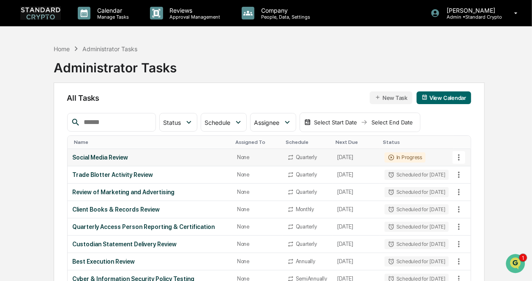
click at [461, 159] on icon at bounding box center [458, 157] width 9 height 9
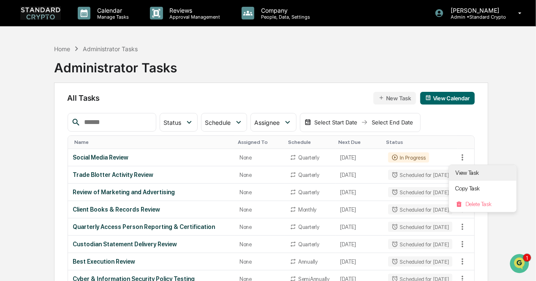
click at [465, 174] on li "View Task" at bounding box center [483, 173] width 68 height 16
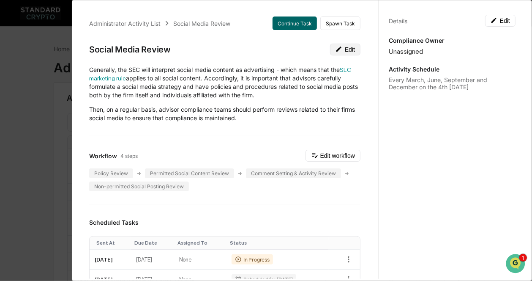
click at [343, 49] on button "Edit" at bounding box center [345, 50] width 30 height 12
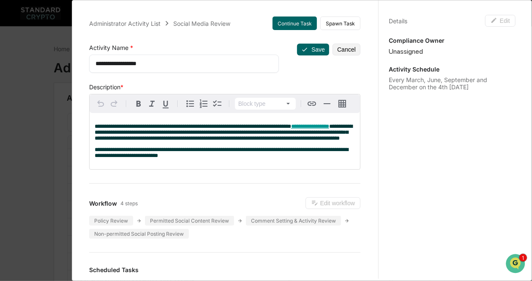
click at [194, 60] on textarea "**********" at bounding box center [181, 63] width 172 height 9
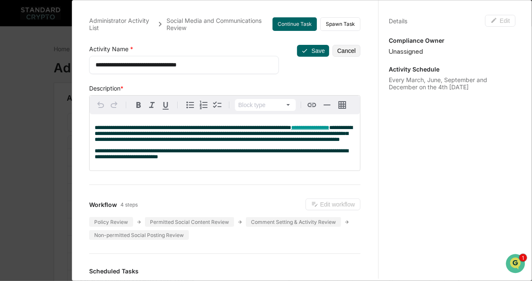
type textarea "**********"
click at [188, 142] on p "**********" at bounding box center [225, 134] width 260 height 18
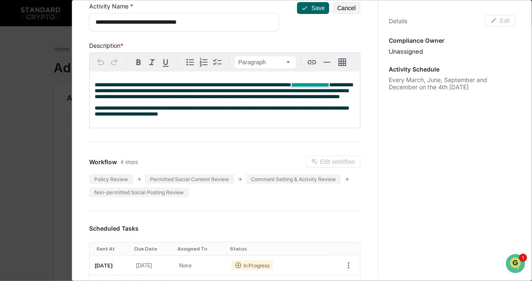
scroll to position [43, 0]
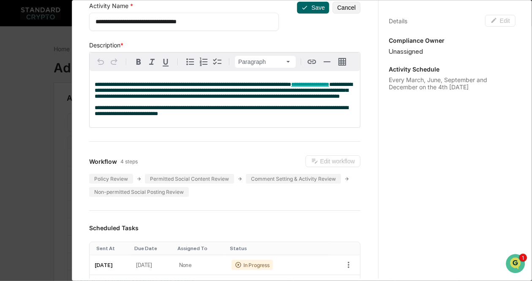
click at [193, 117] on p "**********" at bounding box center [225, 111] width 260 height 12
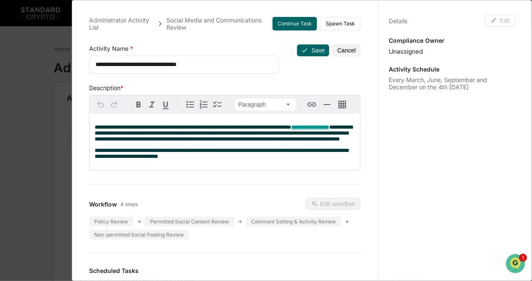
scroll to position [1, 0]
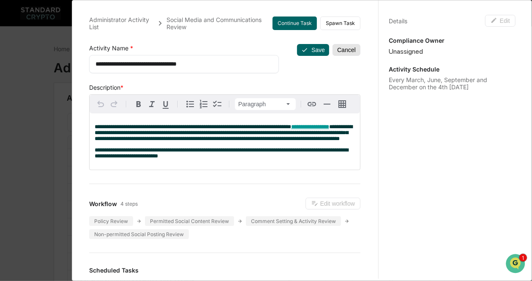
click at [338, 50] on button "Cancel" at bounding box center [347, 50] width 28 height 12
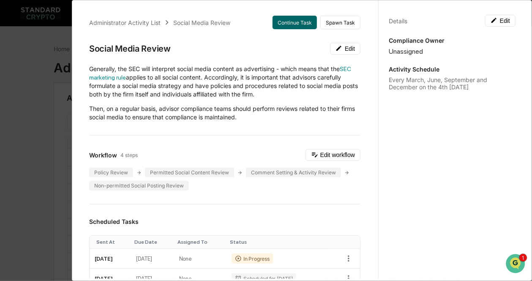
click at [40, 120] on div "Administrator Activity List Social Media Review Continue Task Spawn Task Social…" at bounding box center [266, 140] width 532 height 281
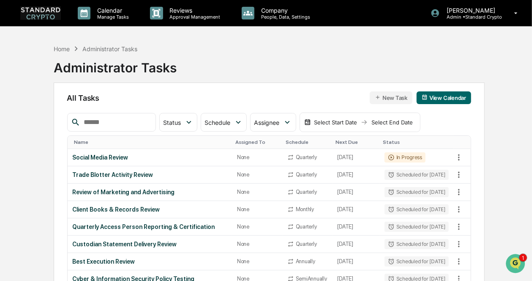
click at [393, 93] on button "New Task" at bounding box center [391, 97] width 43 height 13
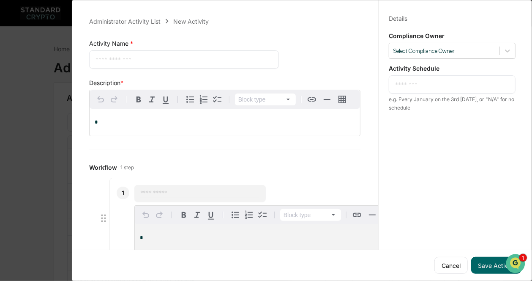
click at [130, 57] on textarea at bounding box center [183, 59] width 177 height 9
type textarea "**********"
click at [126, 123] on p "*" at bounding box center [225, 122] width 260 height 6
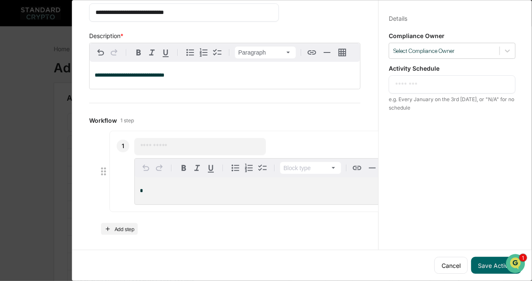
click at [146, 145] on input "text" at bounding box center [200, 146] width 120 height 8
type input "**********"
click at [173, 184] on div "*" at bounding box center [266, 190] width 262 height 27
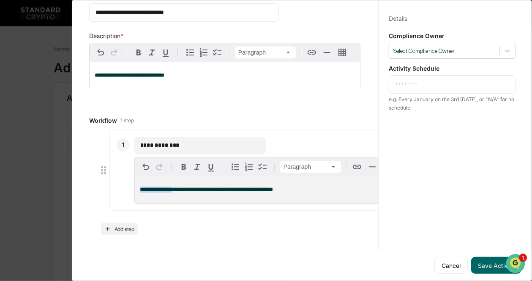
drag, startPoint x: 170, startPoint y: 186, endPoint x: 134, endPoint y: 185, distance: 35.9
click at [135, 185] on div "**********" at bounding box center [266, 189] width 262 height 27
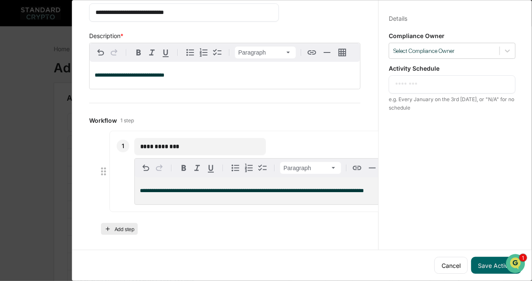
click at [117, 223] on button "Add step" at bounding box center [119, 229] width 37 height 12
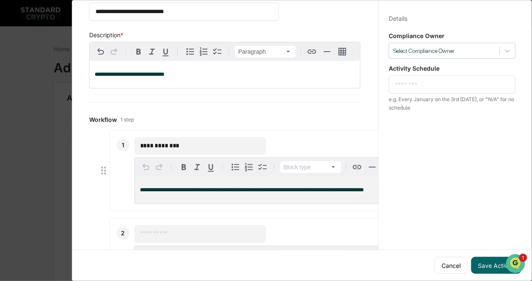
click at [163, 232] on input "text" at bounding box center [200, 233] width 120 height 8
click at [161, 141] on input "**********" at bounding box center [200, 145] width 120 height 8
click at [205, 239] on div "**********" at bounding box center [265, 258] width 263 height 67
click at [208, 232] on input "**********" at bounding box center [200, 233] width 120 height 8
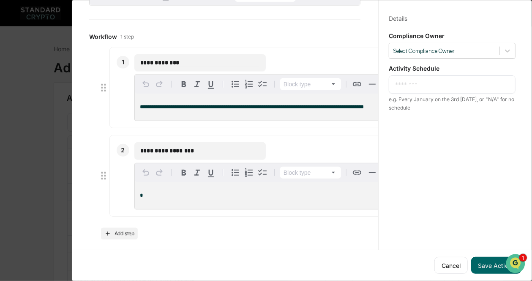
scroll to position [136, 0]
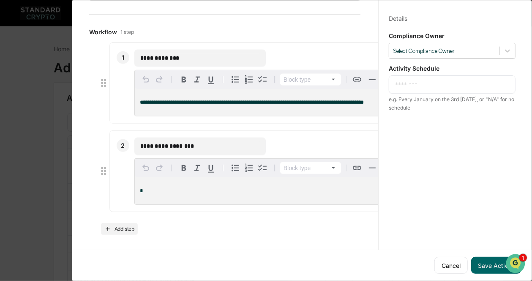
type input "**********"
click at [195, 188] on p "*" at bounding box center [266, 191] width 252 height 6
click at [118, 226] on button "Add step" at bounding box center [119, 229] width 37 height 12
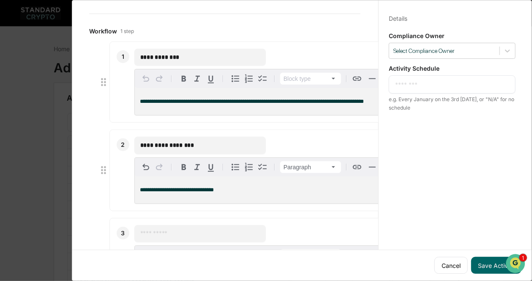
click at [145, 229] on input "text" at bounding box center [200, 233] width 120 height 8
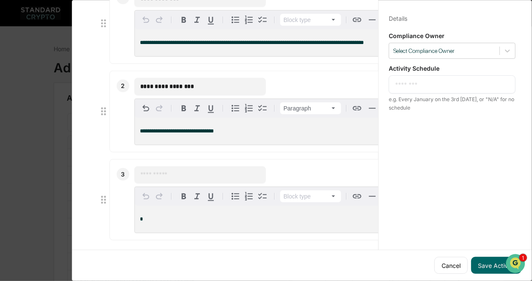
scroll to position [195, 0]
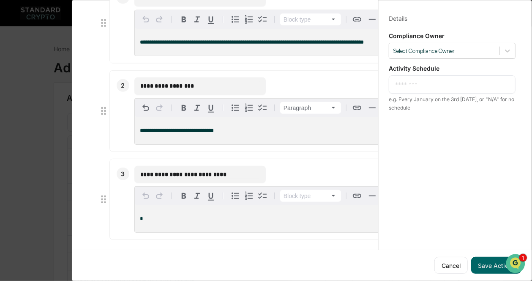
type input "**********"
click at [152, 211] on div "*" at bounding box center [266, 218] width 262 height 27
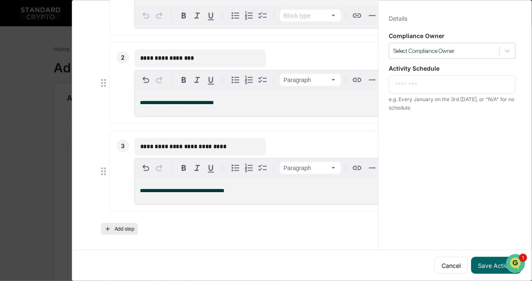
click at [124, 226] on button "Add step" at bounding box center [119, 229] width 37 height 12
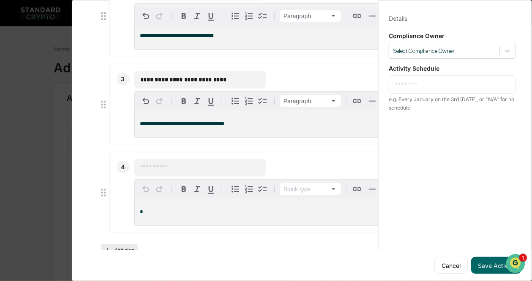
scroll to position [292, 0]
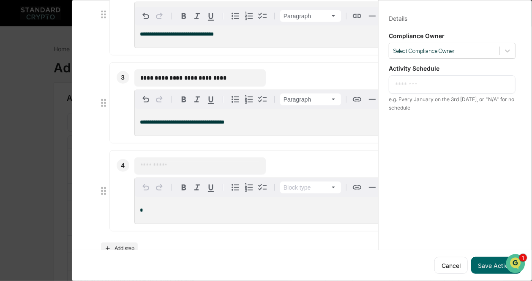
click at [169, 161] on input "text" at bounding box center [200, 165] width 120 height 8
type input "**********"
click at [165, 201] on div "*" at bounding box center [266, 209] width 262 height 27
click at [419, 80] on textarea at bounding box center [452, 84] width 114 height 9
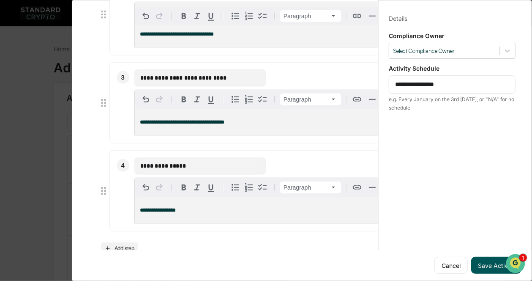
click at [497, 256] on button "Save Activity" at bounding box center [496, 264] width 50 height 17
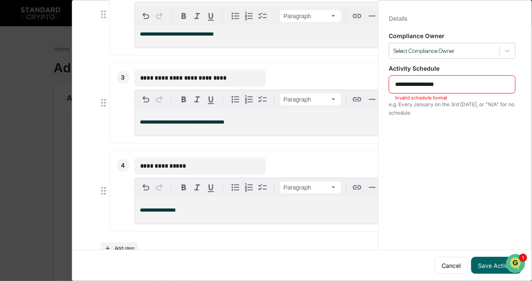
drag, startPoint x: 463, startPoint y: 76, endPoint x: 386, endPoint y: 84, distance: 76.9
click at [389, 84] on div "**********" at bounding box center [452, 84] width 127 height 18
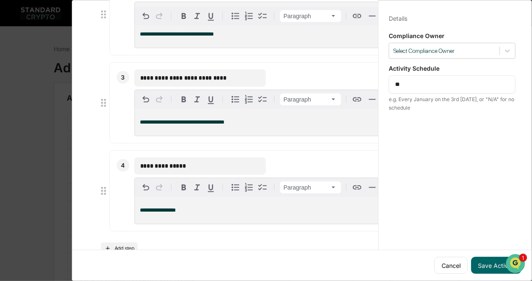
type textarea "*"
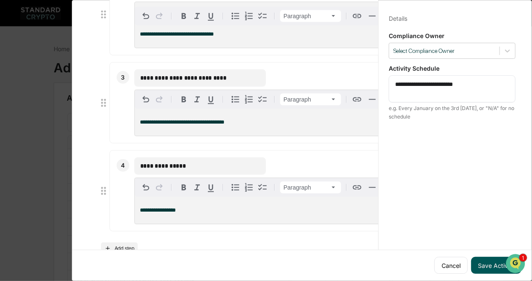
click at [477, 261] on button "Save Activity" at bounding box center [496, 264] width 50 height 17
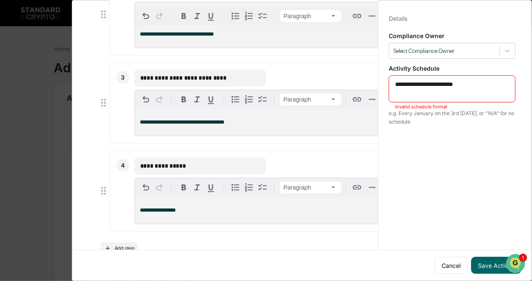
drag, startPoint x: 469, startPoint y: 77, endPoint x: 443, endPoint y: 81, distance: 26.5
click at [443, 81] on textarea "**********" at bounding box center [452, 89] width 115 height 18
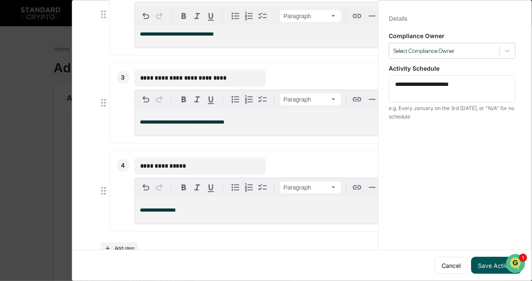
click at [480, 249] on div "Cancel Save Activity" at bounding box center [301, 264] width 459 height 31
click at [482, 256] on button "Save Activity" at bounding box center [496, 264] width 50 height 17
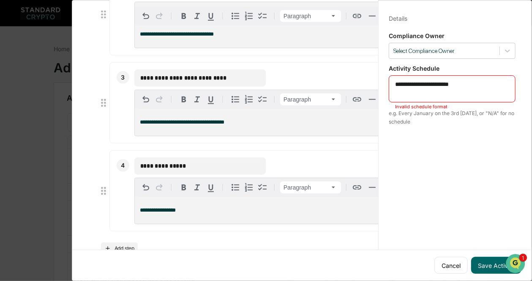
drag, startPoint x: 470, startPoint y: 80, endPoint x: 362, endPoint y: 80, distance: 108.6
click at [362, 80] on div "**********" at bounding box center [301, 138] width 447 height 281
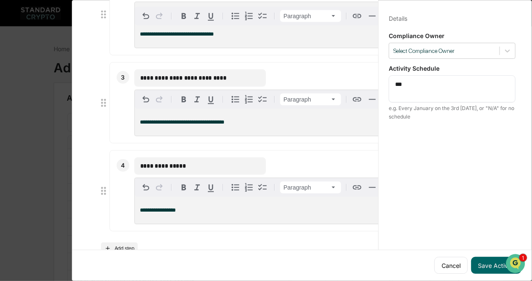
type textarea "*"
click at [488, 256] on button "Save Activity" at bounding box center [496, 264] width 50 height 17
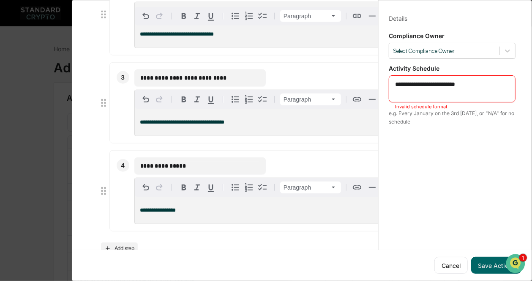
drag, startPoint x: 485, startPoint y: 76, endPoint x: 369, endPoint y: 78, distance: 115.8
click at [369, 78] on div "**********" at bounding box center [301, 138] width 447 height 281
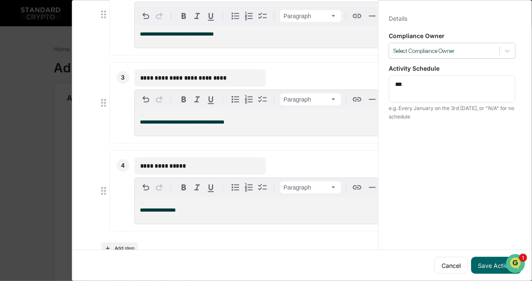
type textarea "*"
click at [487, 256] on button "Save Activity" at bounding box center [496, 264] width 50 height 17
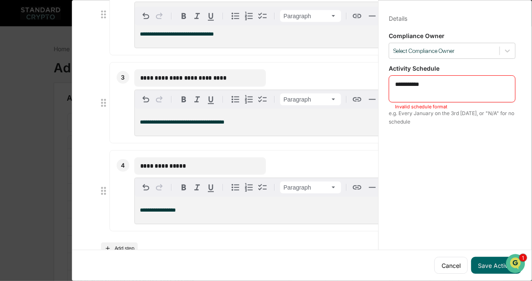
drag, startPoint x: 439, startPoint y: 77, endPoint x: 375, endPoint y: 76, distance: 63.8
click at [378, 76] on div "**********" at bounding box center [451, 148] width 147 height 301
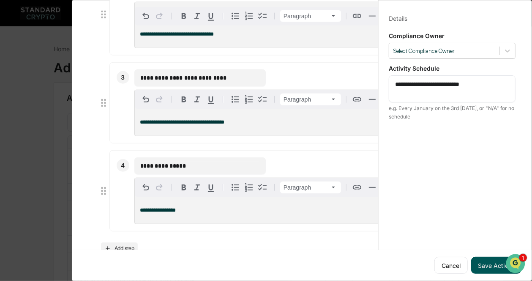
type textarea "**********"
click at [486, 256] on button "Save Activity" at bounding box center [496, 264] width 50 height 17
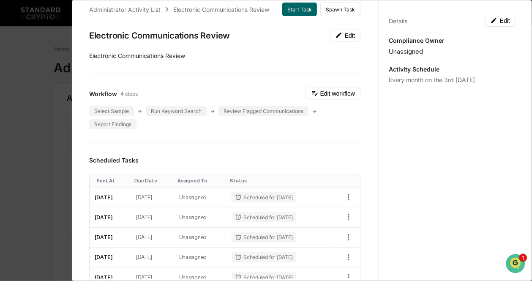
scroll to position [0, 0]
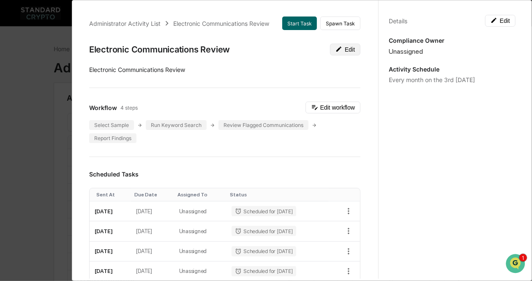
click at [336, 49] on icon at bounding box center [338, 48] width 5 height 5
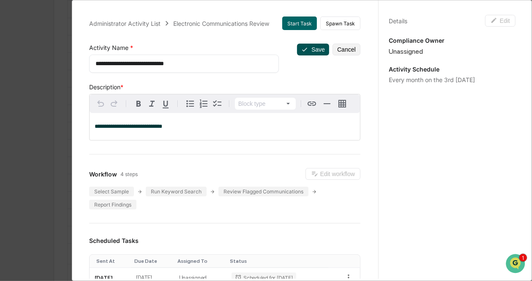
click at [304, 47] on button "Save" at bounding box center [313, 50] width 32 height 12
click at [314, 44] on button "Save" at bounding box center [313, 50] width 32 height 12
click at [303, 44] on button "Save" at bounding box center [313, 50] width 32 height 12
click at [183, 44] on div "**********" at bounding box center [184, 58] width 190 height 29
click at [295, 17] on button "Start Task" at bounding box center [299, 23] width 35 height 14
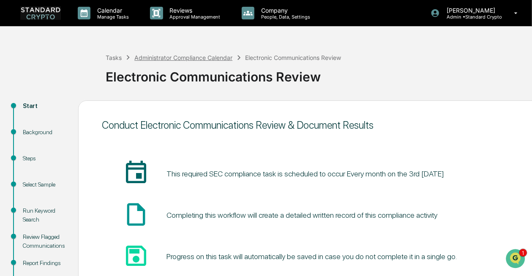
scroll to position [64, 0]
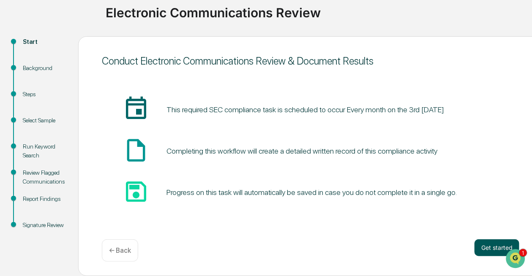
click at [488, 246] on button "Get started" at bounding box center [497, 248] width 45 height 17
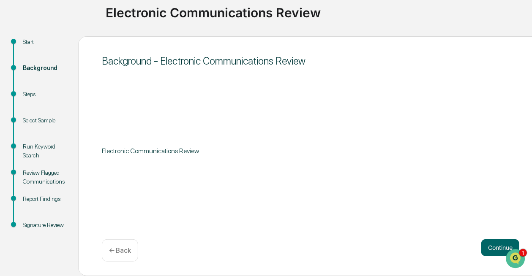
scroll to position [64, 0]
click at [494, 245] on button "Continue" at bounding box center [500, 248] width 38 height 17
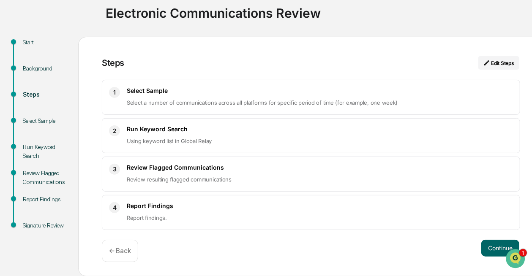
click at [494, 245] on button "Continue" at bounding box center [500, 248] width 38 height 17
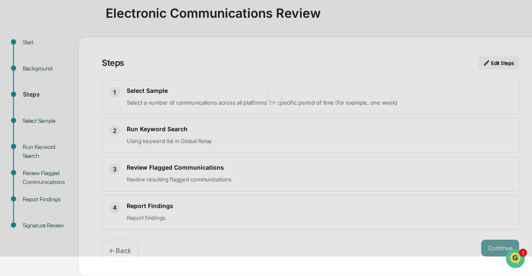
scroll to position [43, 0]
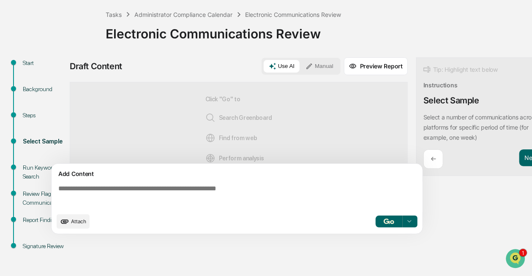
click at [63, 222] on icon "upload document" at bounding box center [64, 221] width 9 height 9
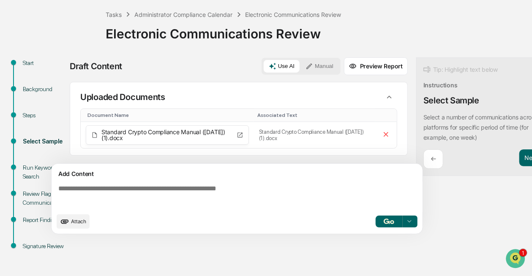
click at [288, 65] on button "Use AI" at bounding box center [282, 66] width 36 height 13
click at [386, 132] on icon at bounding box center [386, 135] width 8 height 8
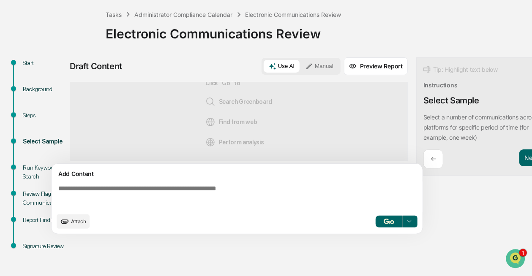
scroll to position [0, 0]
click at [76, 225] on span "Attach" at bounding box center [78, 221] width 15 height 6
click at [81, 225] on span "Attach" at bounding box center [78, 221] width 15 height 6
click at [75, 219] on button "Attach" at bounding box center [73, 222] width 33 height 14
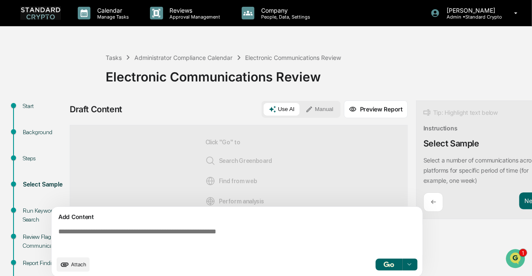
click at [74, 264] on button "Attach" at bounding box center [73, 265] width 33 height 14
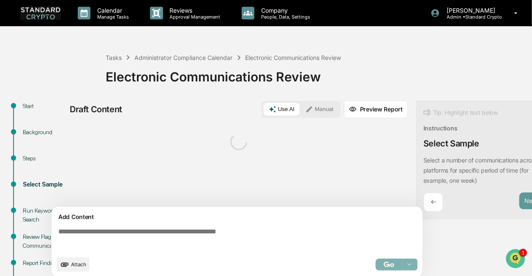
scroll to position [43, 0]
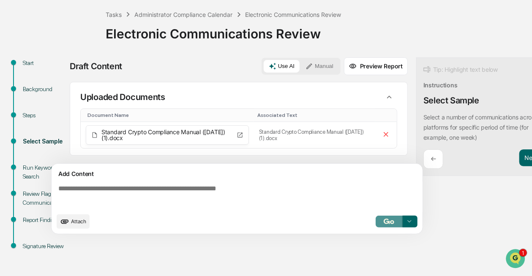
click at [384, 224] on img "button" at bounding box center [389, 221] width 10 height 5
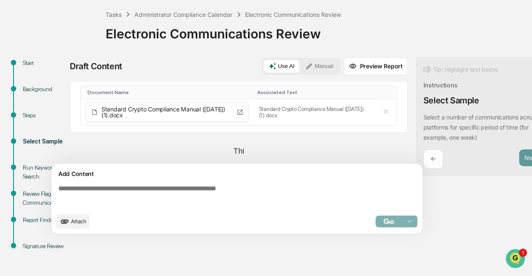
scroll to position [0, 0]
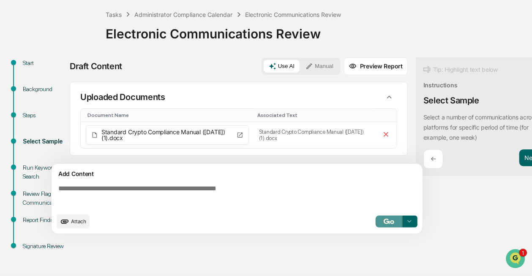
click at [384, 224] on img "button" at bounding box center [389, 221] width 10 height 5
click at [164, 198] on textarea at bounding box center [239, 197] width 368 height 30
paste textarea "**********"
type textarea "**********"
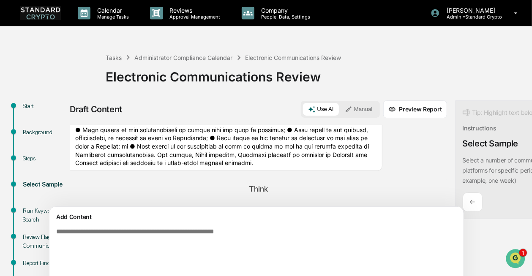
scroll to position [893, 0]
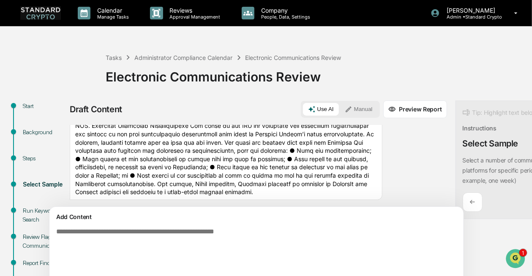
click at [303, 113] on button "Use AI" at bounding box center [321, 109] width 36 height 13
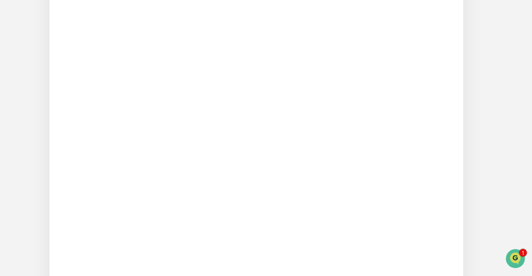
scroll to position [1170, 0]
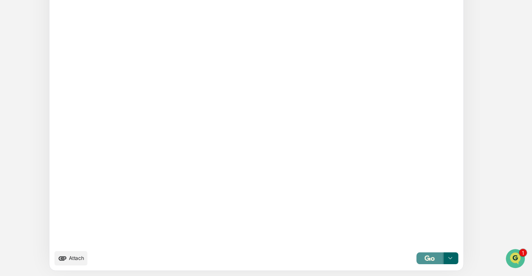
click at [417, 258] on button "button" at bounding box center [430, 259] width 27 height 12
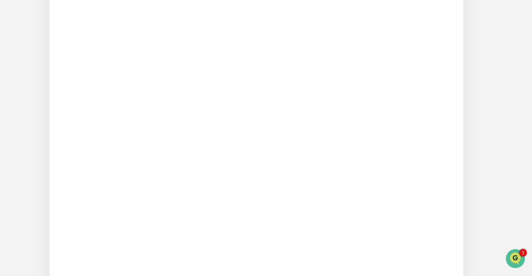
scroll to position [223, 0]
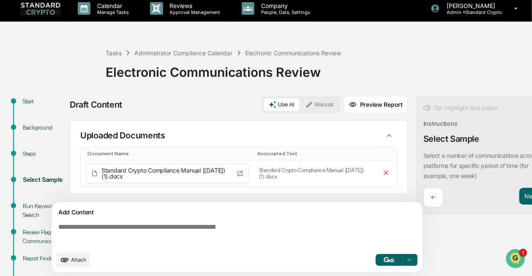
scroll to position [43, 0]
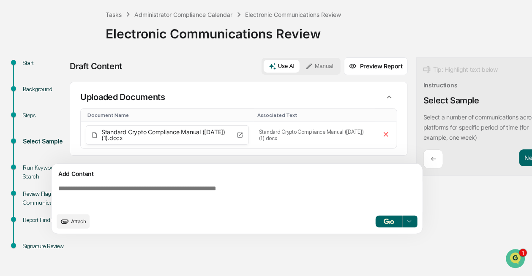
click at [198, 192] on textarea at bounding box center [239, 197] width 368 height 30
paste textarea "**********"
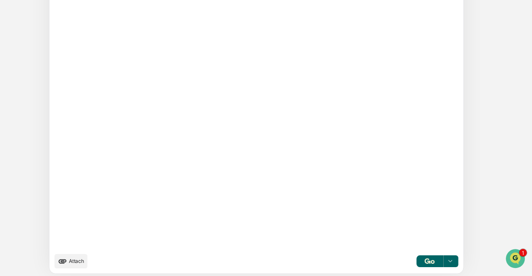
scroll to position [1170, 0]
type textarea "**********"
click at [417, 257] on button "button" at bounding box center [430, 259] width 27 height 12
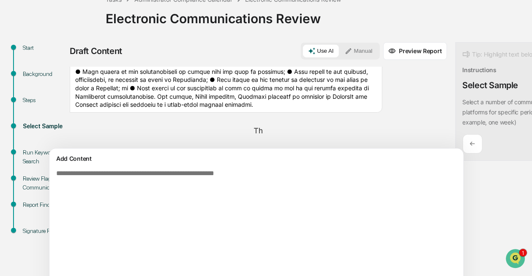
scroll to position [893, 0]
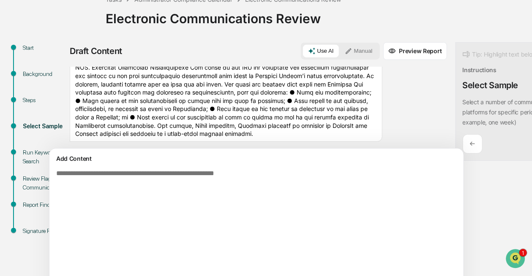
click at [383, 52] on button "Preview Report" at bounding box center [415, 51] width 64 height 18
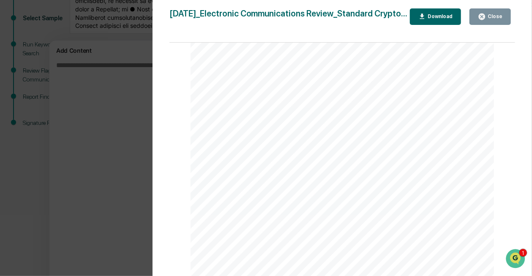
click at [130, 167] on div "Version History [DATE] 10:43 PM [PERSON_NAME] [DATE]_Electronic Communications …" at bounding box center [266, 138] width 532 height 276
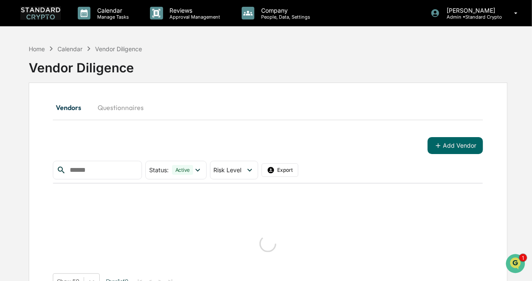
click at [48, 14] on img at bounding box center [40, 12] width 41 height 13
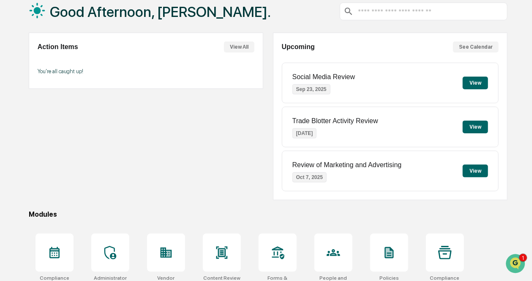
scroll to position [71, 0]
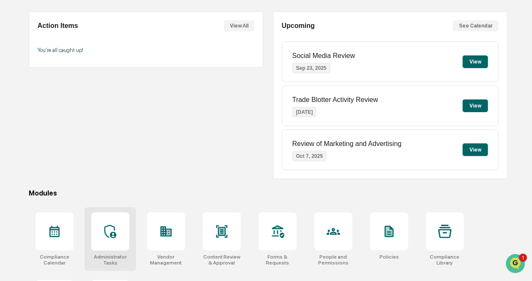
click at [119, 235] on div at bounding box center [110, 231] width 38 height 38
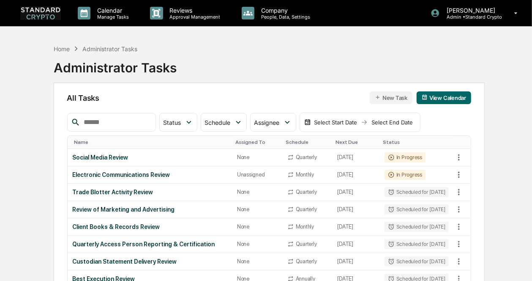
click at [119, 230] on div "Client Books & Records Review" at bounding box center [150, 226] width 155 height 7
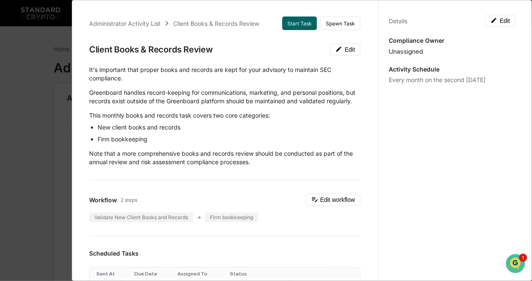
click at [14, 208] on div "Administrator Activity List Client Books & Records Review Start Task Spawn Task…" at bounding box center [266, 140] width 532 height 281
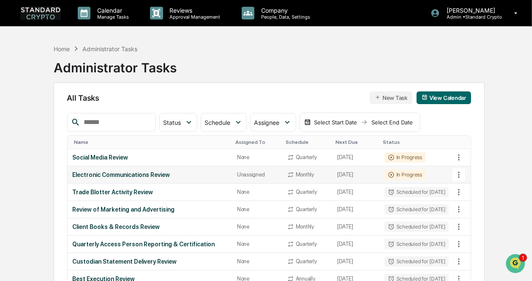
click at [458, 177] on icon at bounding box center [458, 174] width 9 height 9
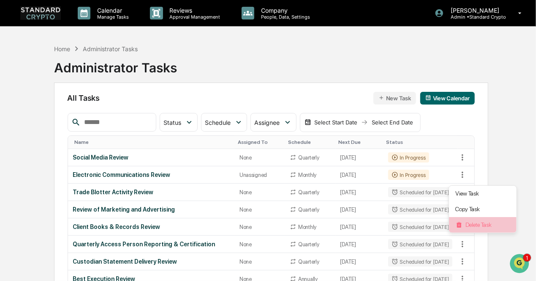
click at [468, 225] on li "Delete Task" at bounding box center [483, 225] width 68 height 16
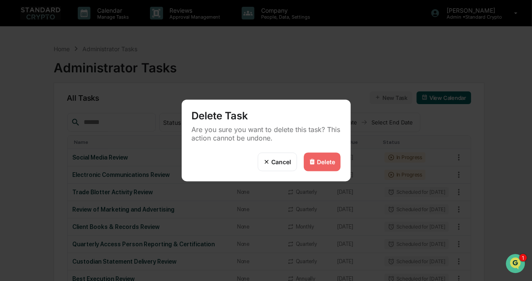
click at [322, 164] on div "Delete" at bounding box center [326, 161] width 18 height 7
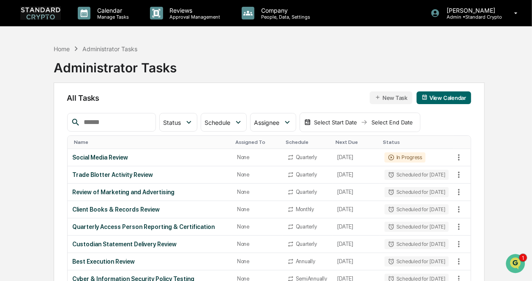
click at [398, 98] on button "New Task" at bounding box center [391, 97] width 43 height 13
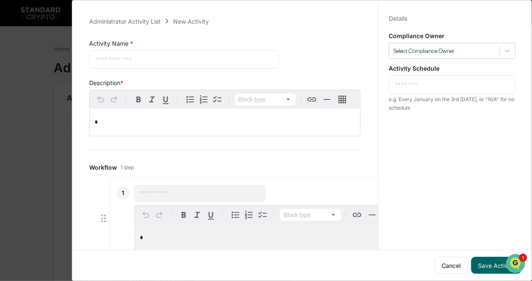
scroll to position [0, 0]
click at [517, 264] on icon "Open customer support" at bounding box center [515, 273] width 21 height 21
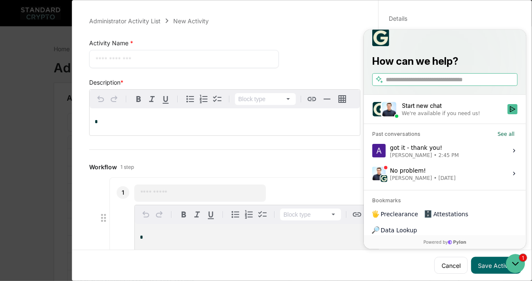
click at [447, 221] on link "🗄️ Attestations" at bounding box center [446, 213] width 50 height 15
click at [30, 99] on div "Administrator Activity List New Activity Activity Name * * ​ Save Cancel Descri…" at bounding box center [266, 140] width 532 height 281
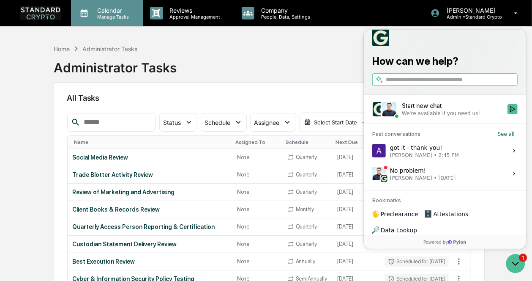
click at [106, 15] on p "Manage Tasks" at bounding box center [111, 17] width 43 height 6
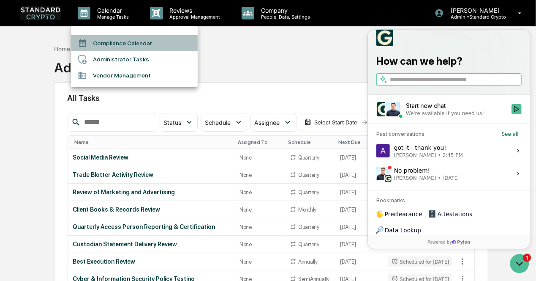
click at [110, 41] on li "Compliance Calendar" at bounding box center [134, 43] width 127 height 16
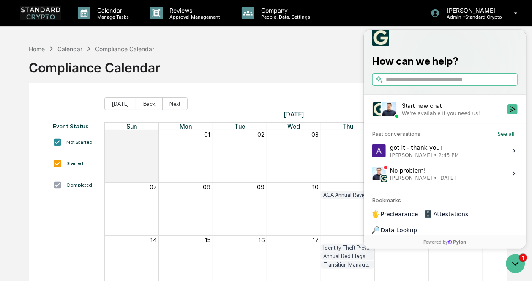
click at [258, 52] on div "Home Calendar Compliance Calendar Compliance Calendar" at bounding box center [268, 61] width 479 height 42
click at [310, 71] on div "Home Calendar Compliance Calendar Compliance Calendar" at bounding box center [268, 61] width 479 height 42
click at [517, 267] on icon "Open customer support" at bounding box center [515, 262] width 21 height 21
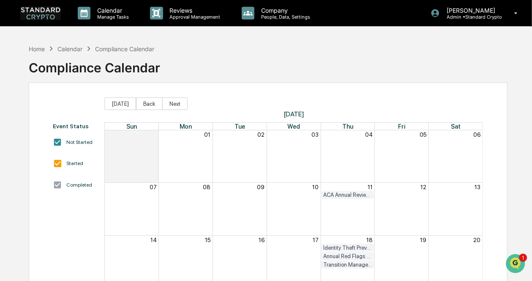
click at [77, 52] on div "Home Calendar Compliance Calendar" at bounding box center [92, 48] width 126 height 9
click at [102, 15] on p "Manage Tasks" at bounding box center [111, 17] width 43 height 6
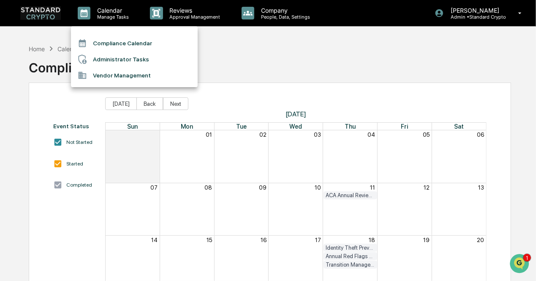
click at [467, 13] on div at bounding box center [268, 140] width 536 height 281
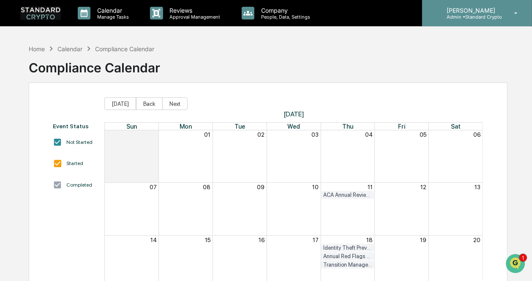
click at [461, 13] on p "[PERSON_NAME]" at bounding box center [471, 10] width 62 height 7
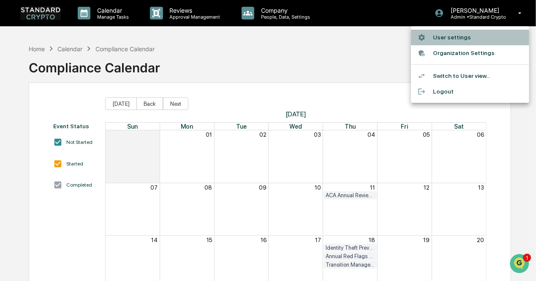
click at [460, 38] on li "User settings" at bounding box center [470, 38] width 118 height 16
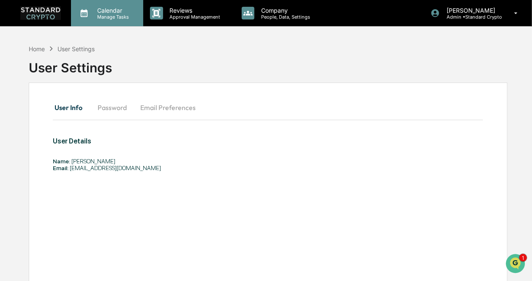
click at [108, 15] on p "Manage Tasks" at bounding box center [111, 17] width 43 height 6
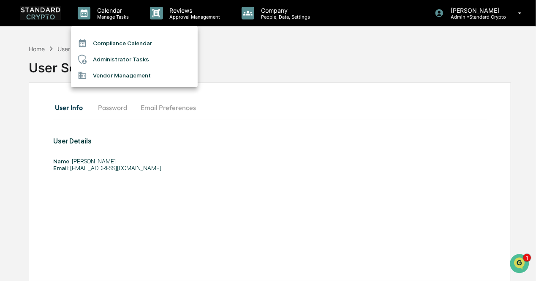
click at [470, 11] on div at bounding box center [268, 140] width 536 height 281
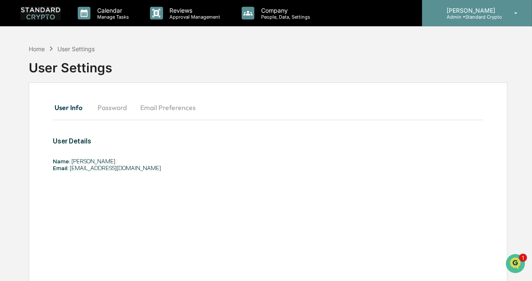
click at [494, 12] on p "[PERSON_NAME]" at bounding box center [471, 10] width 62 height 7
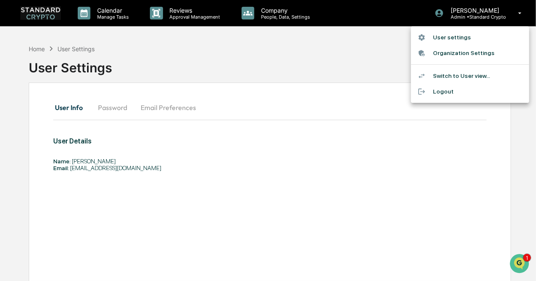
click at [458, 77] on li "Switch to User view..." at bounding box center [470, 76] width 118 height 16
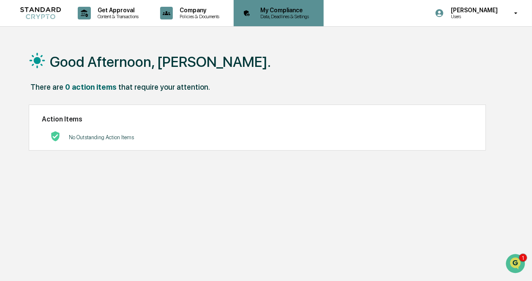
click at [278, 16] on p "Data, Deadlines & Settings" at bounding box center [284, 17] width 60 height 6
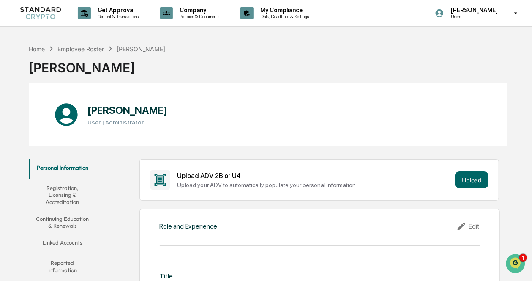
scroll to position [0, 0]
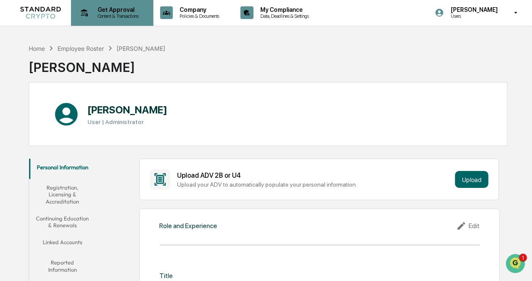
click at [129, 22] on div "Get Approval Content & Transactions" at bounding box center [111, 13] width 74 height 26
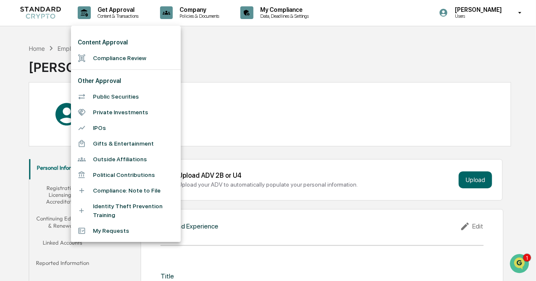
click at [287, 16] on div at bounding box center [268, 140] width 536 height 281
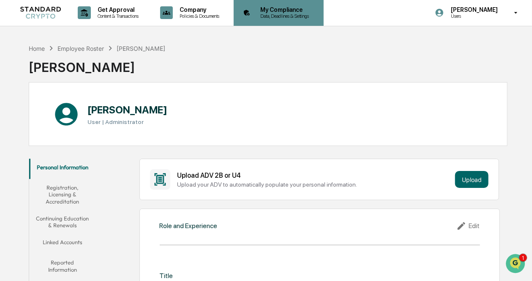
click at [276, 16] on p "Data, Deadlines & Settings" at bounding box center [284, 16] width 60 height 6
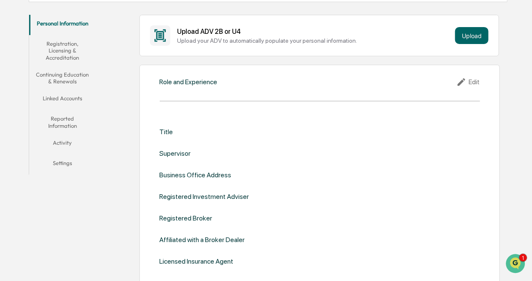
scroll to position [134, 0]
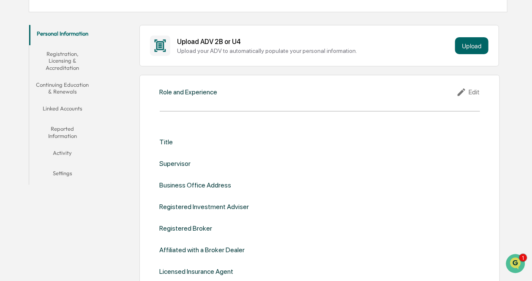
click at [72, 107] on button "Linked Accounts" at bounding box center [62, 110] width 67 height 20
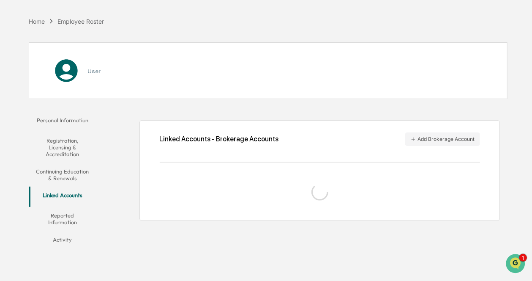
scroll to position [40, 0]
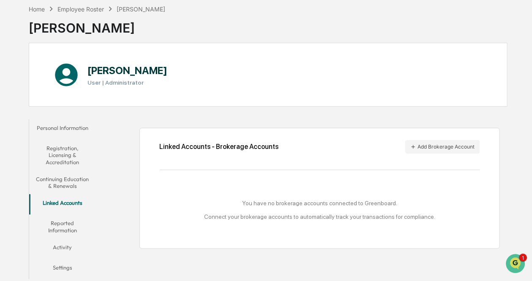
click at [69, 180] on button "Continuing Education & Renewals" at bounding box center [62, 182] width 67 height 24
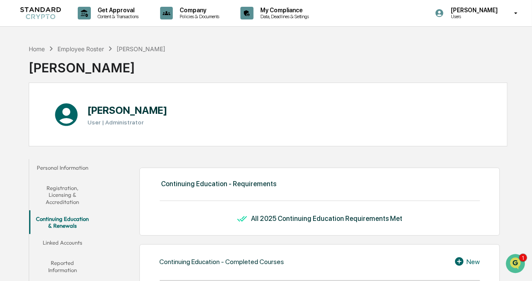
scroll to position [71, 0]
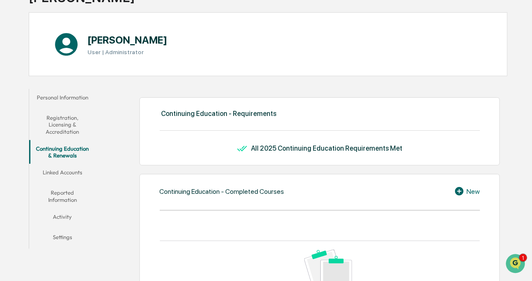
click at [70, 192] on button "Reported Information" at bounding box center [62, 196] width 67 height 24
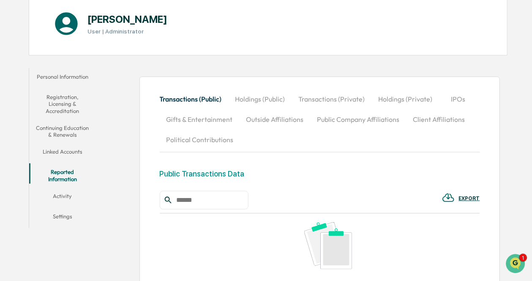
scroll to position [91, 0]
click at [216, 141] on button "Political Contributions" at bounding box center [200, 139] width 81 height 20
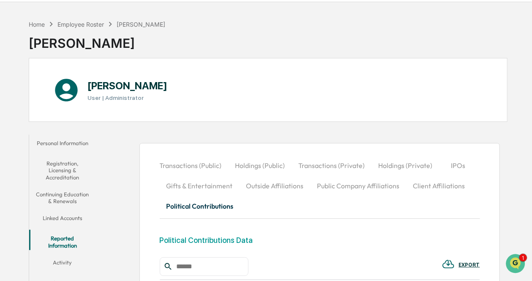
scroll to position [0, 0]
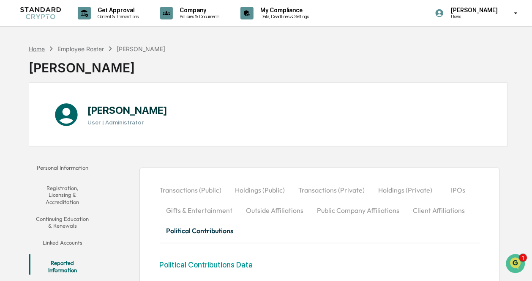
click at [39, 51] on div "Home" at bounding box center [37, 48] width 16 height 7
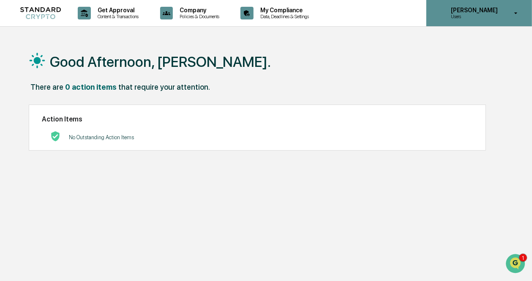
click at [490, 9] on p "[PERSON_NAME]" at bounding box center [473, 10] width 58 height 7
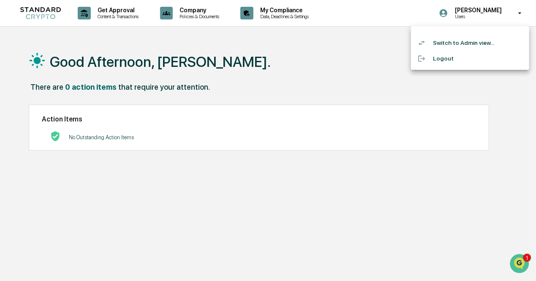
click at [475, 41] on li "Switch to Admin view..." at bounding box center [470, 43] width 118 height 16
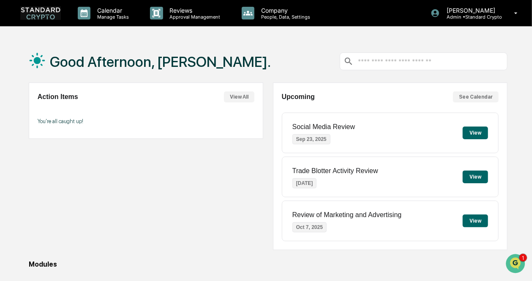
click at [53, 14] on img at bounding box center [40, 12] width 41 height 13
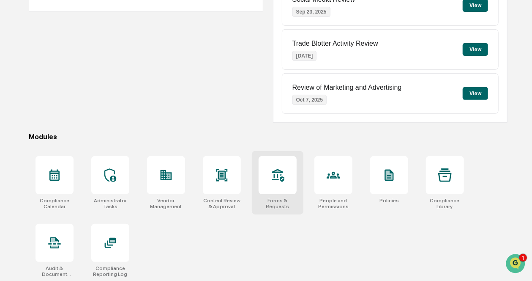
click at [273, 177] on icon at bounding box center [278, 175] width 14 height 14
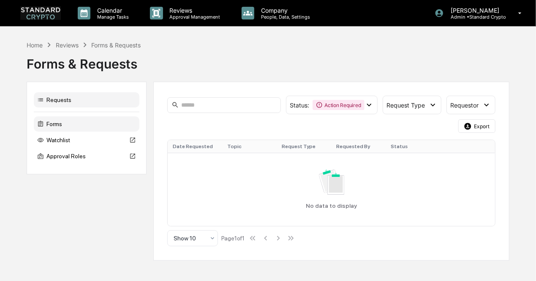
click at [107, 124] on div "Forms" at bounding box center [87, 123] width 106 height 15
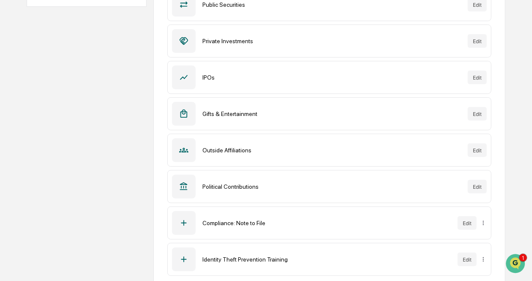
scroll to position [177, 0]
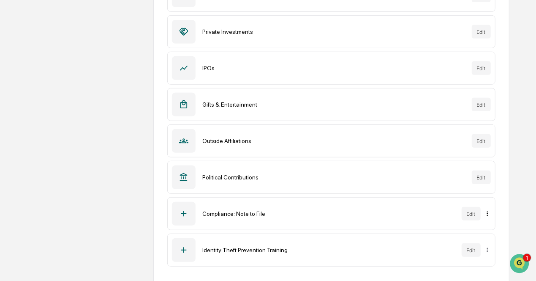
click at [483, 232] on div "Archive" at bounding box center [484, 228] width 54 height 14
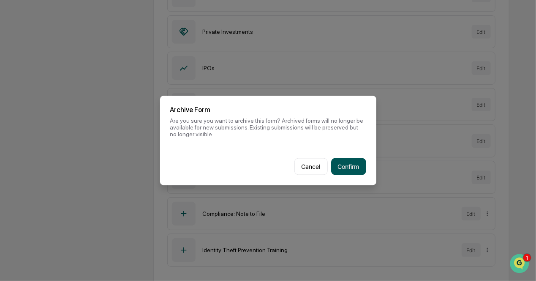
click at [346, 169] on button "Confirm" at bounding box center [348, 166] width 35 height 17
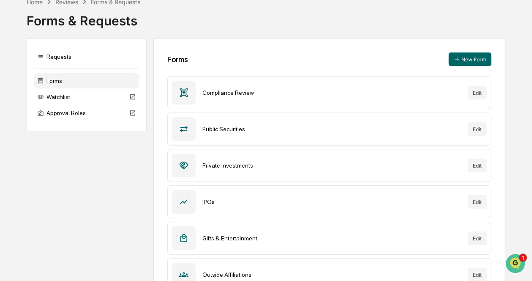
scroll to position [0, 0]
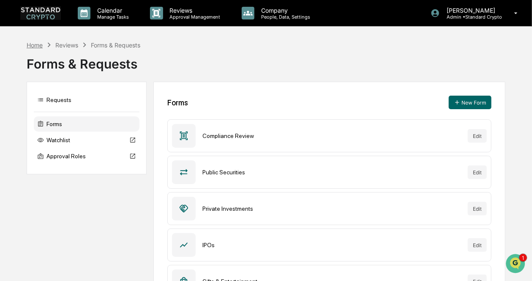
click at [35, 47] on div "Home" at bounding box center [35, 44] width 16 height 7
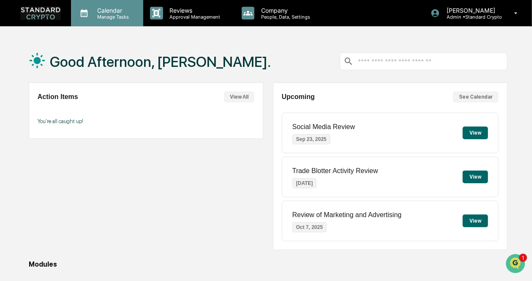
click at [87, 11] on icon at bounding box center [84, 13] width 7 height 8
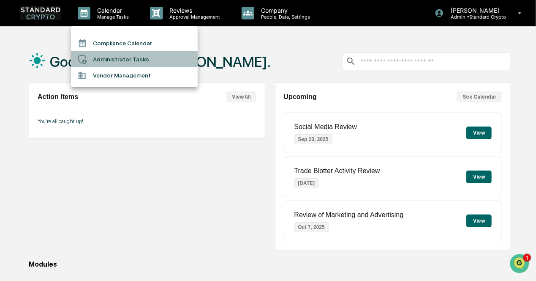
click at [97, 54] on li "Administrator Tasks" at bounding box center [134, 59] width 127 height 16
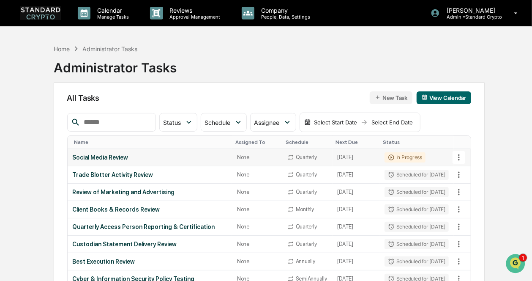
click at [385, 157] on div "In Progress" at bounding box center [405, 157] width 41 height 10
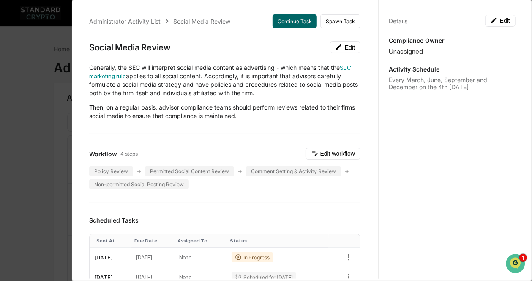
scroll to position [2, 0]
click at [336, 48] on icon at bounding box center [339, 47] width 7 height 7
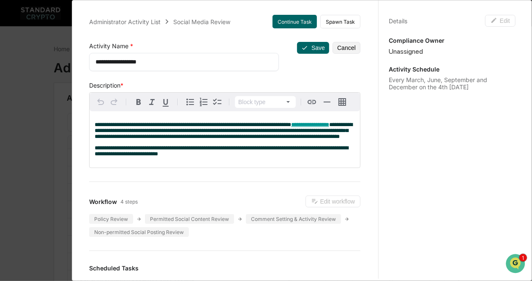
click at [221, 65] on textarea "**********" at bounding box center [181, 61] width 172 height 9
type textarea "*"
type textarea "**********"
click at [306, 50] on button "Save" at bounding box center [313, 48] width 32 height 12
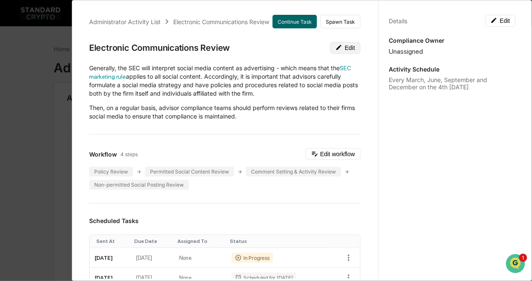
click at [341, 49] on button "Edit" at bounding box center [345, 48] width 30 height 12
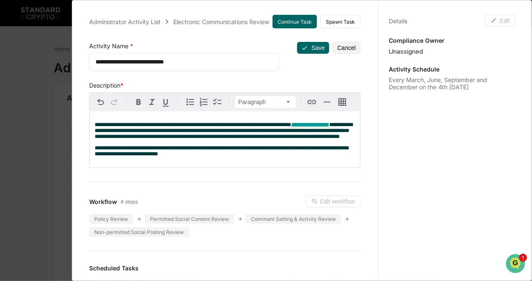
click at [196, 157] on p "**********" at bounding box center [225, 151] width 260 height 12
click at [95, 126] on span "**********" at bounding box center [193, 124] width 196 height 5
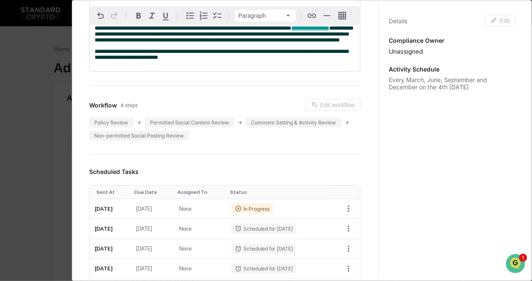
scroll to position [31, 0]
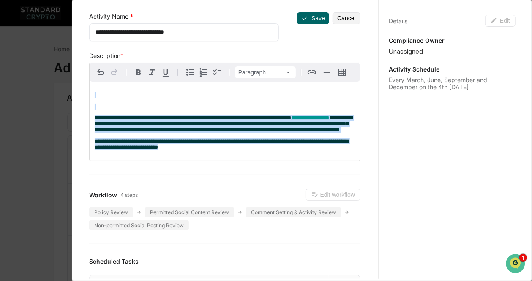
drag, startPoint x: 196, startPoint y: 165, endPoint x: 87, endPoint y: 89, distance: 132.6
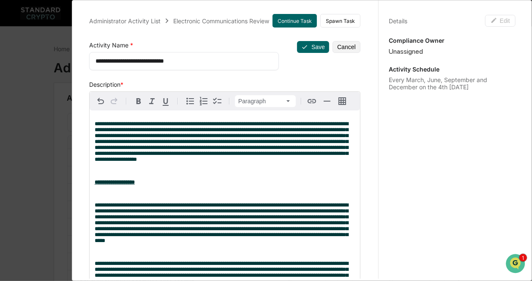
scroll to position [0, 0]
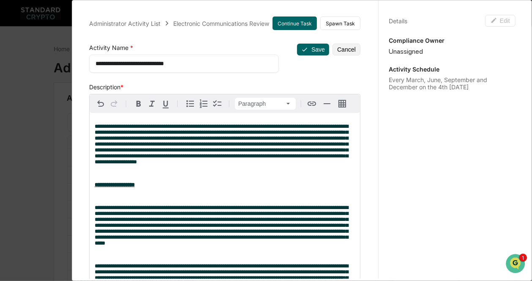
click at [95, 128] on span "**********" at bounding box center [222, 143] width 254 height 41
drag, startPoint x: 177, startPoint y: 136, endPoint x: 98, endPoint y: 126, distance: 80.0
click at [98, 126] on span "**********" at bounding box center [222, 143] width 254 height 41
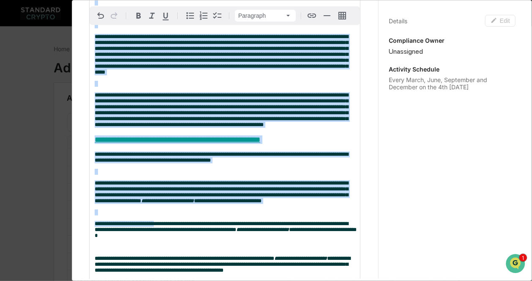
scroll to position [220, 0]
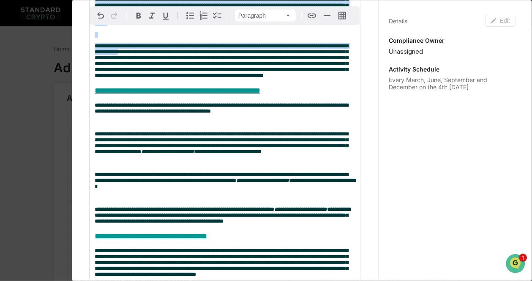
drag, startPoint x: 95, startPoint y: 123, endPoint x: 147, endPoint y: 68, distance: 76.2
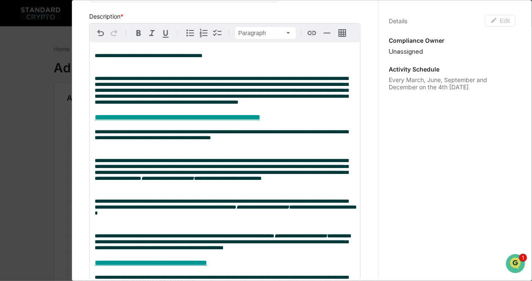
scroll to position [83, 0]
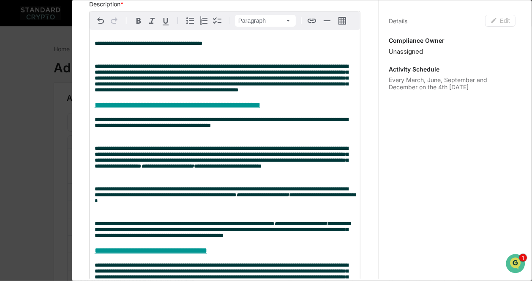
click at [101, 58] on p at bounding box center [225, 55] width 260 height 6
click at [190, 22] on icon "button" at bounding box center [190, 20] width 8 height 7
click at [95, 46] on span "**********" at bounding box center [149, 43] width 108 height 5
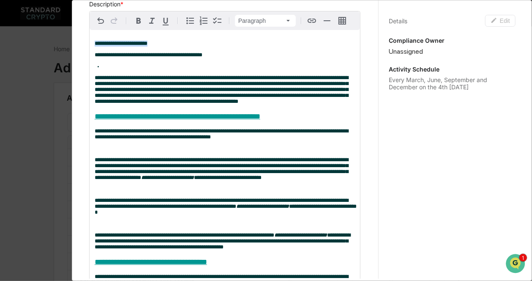
drag, startPoint x: 169, startPoint y: 43, endPoint x: 90, endPoint y: 45, distance: 79.9
click at [95, 46] on strong "**********" at bounding box center [121, 43] width 53 height 5
click at [108, 67] on li at bounding box center [229, 66] width 252 height 6
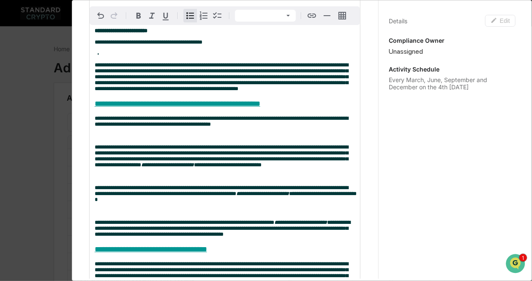
scroll to position [96, 0]
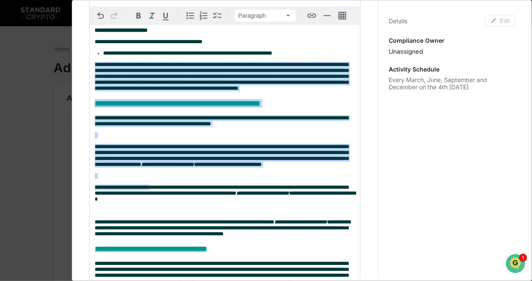
drag, startPoint x: 95, startPoint y: 68, endPoint x: 145, endPoint y: 209, distance: 149.1
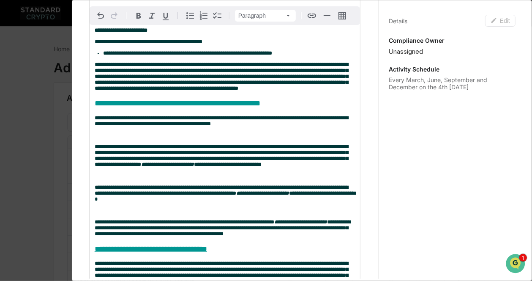
click at [292, 55] on li "**********" at bounding box center [229, 53] width 252 height 6
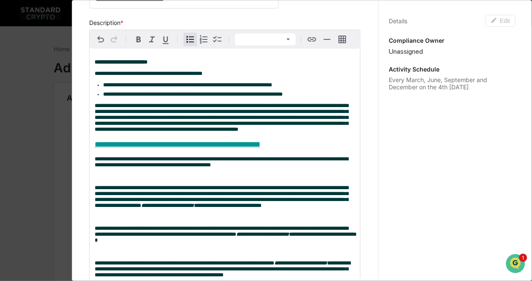
scroll to position [64, 0]
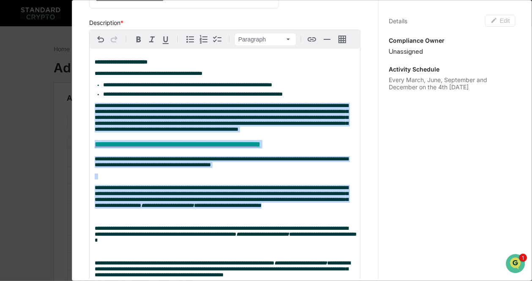
drag, startPoint x: 95, startPoint y: 113, endPoint x: 295, endPoint y: 227, distance: 229.8
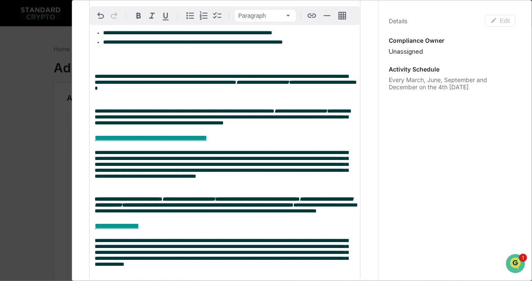
scroll to position [117, 0]
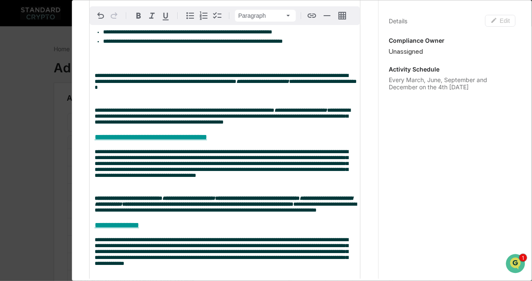
click at [494, 181] on div "Details Edit Compliance Owner Unassigned Activity Schedule Every March, June, S…" at bounding box center [451, 148] width 147 height 301
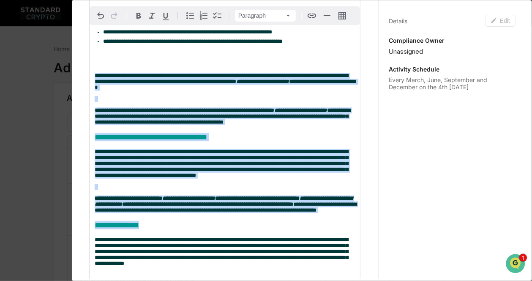
drag, startPoint x: 113, startPoint y: 70, endPoint x: 167, endPoint y: 250, distance: 188.1
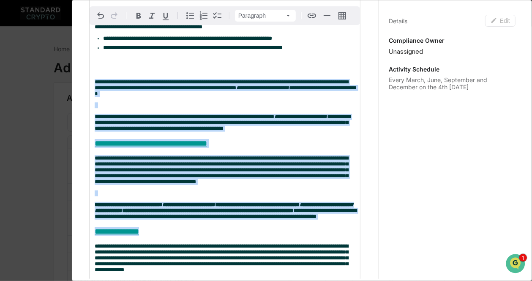
scroll to position [110, 0]
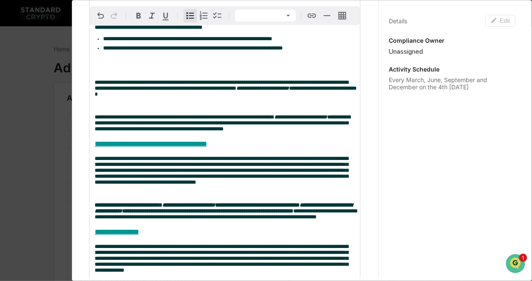
click at [293, 42] on li "**********" at bounding box center [229, 39] width 252 height 6
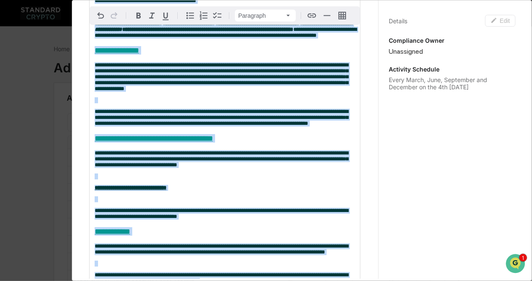
scroll to position [409, 0]
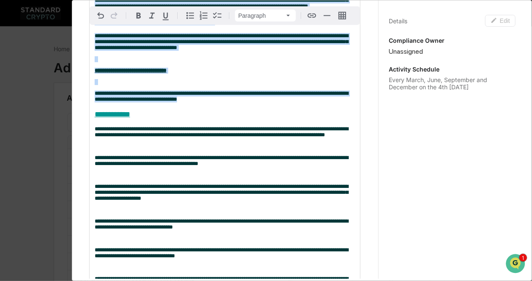
drag, startPoint x: 109, startPoint y: 76, endPoint x: 228, endPoint y: 154, distance: 142.1
click at [228, 154] on div "**********" at bounding box center [225, 122] width 270 height 836
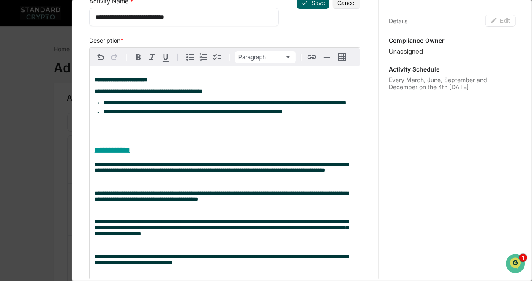
scroll to position [47, 0]
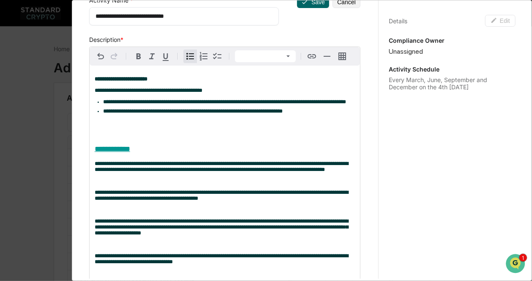
click at [310, 114] on ul "**********" at bounding box center [225, 106] width 260 height 15
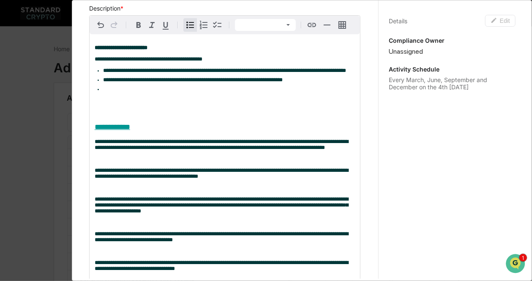
scroll to position [62, 0]
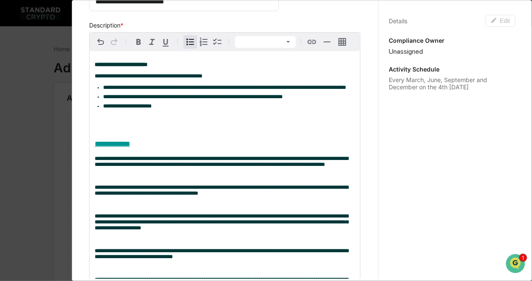
click at [494, 205] on div "Details Edit Compliance Owner Unassigned Activity Schedule Every March, June, S…" at bounding box center [451, 148] width 147 height 301
click at [177, 109] on li "**********" at bounding box center [229, 106] width 252 height 6
click at [436, 172] on div "Details Edit Compliance Owner Unassigned Activity Schedule Every March, June, S…" at bounding box center [451, 148] width 147 height 301
click at [249, 109] on li "**********" at bounding box center [229, 106] width 252 height 6
click at [123, 109] on span "**********" at bounding box center [211, 105] width 216 height 5
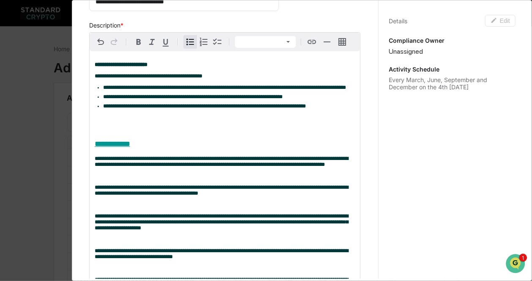
click at [151, 109] on span "**********" at bounding box center [204, 105] width 203 height 5
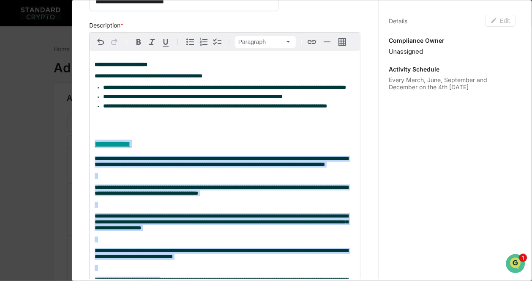
scroll to position [2, 0]
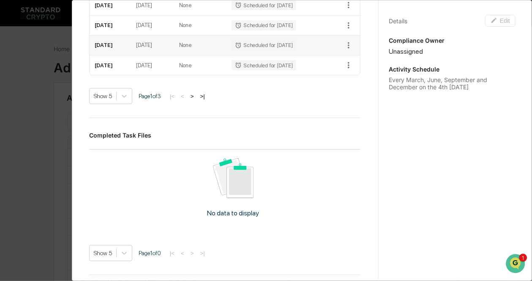
drag, startPoint x: 129, startPoint y: 140, endPoint x: 183, endPoint y: 115, distance: 59.7
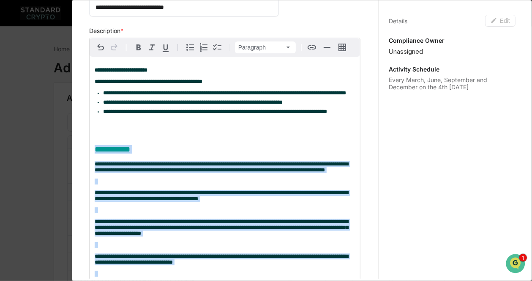
scroll to position [98, 0]
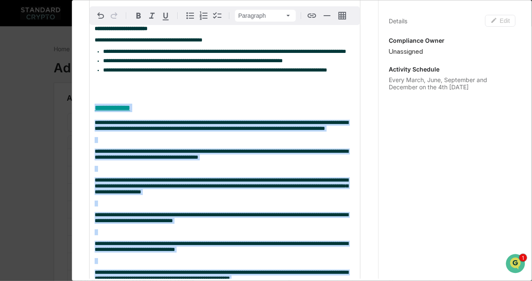
click at [106, 99] on div "**********" at bounding box center [225, 274] width 270 height 518
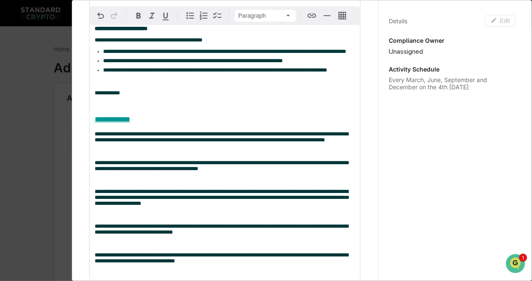
click at [103, 85] on p at bounding box center [225, 82] width 260 height 6
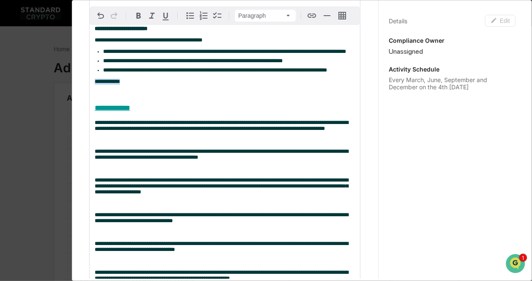
drag, startPoint x: 130, startPoint y: 91, endPoint x: 83, endPoint y: 94, distance: 47.0
click at [155, 185] on div "**********" at bounding box center [225, 274] width 270 height 518
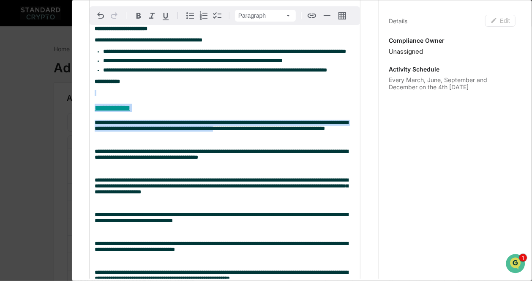
drag, startPoint x: 247, startPoint y: 142, endPoint x: 80, endPoint y: 108, distance: 170.3
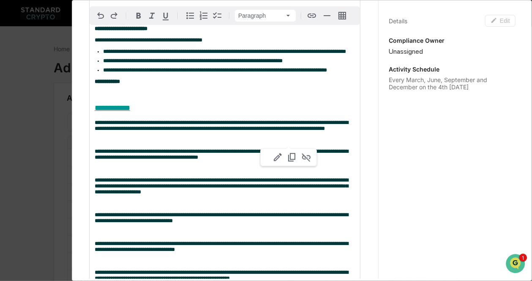
click at [106, 96] on p at bounding box center [225, 93] width 260 height 6
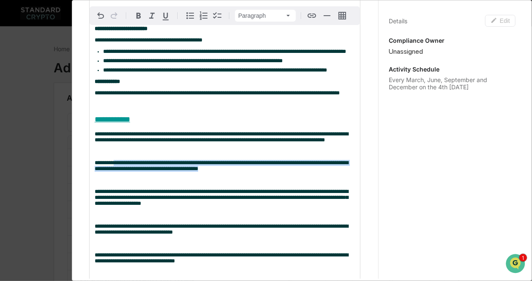
drag, startPoint x: 217, startPoint y: 193, endPoint x: 108, endPoint y: 186, distance: 109.3
click at [108, 172] on p "**********" at bounding box center [225, 166] width 260 height 12
copy span "**********"
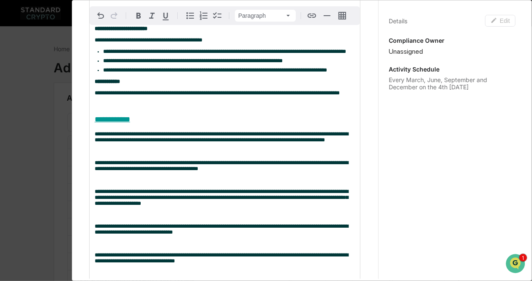
click at [101, 107] on p at bounding box center [225, 104] width 260 height 6
click at [187, 15] on icon "button" at bounding box center [190, 16] width 10 height 10
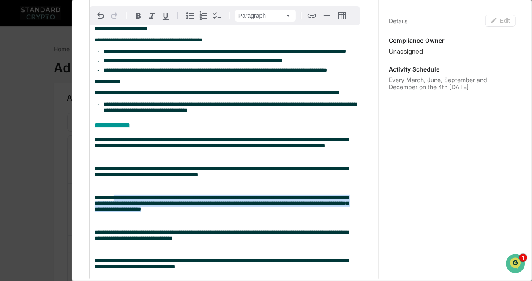
drag, startPoint x: 177, startPoint y: 240, endPoint x: 109, endPoint y: 221, distance: 70.4
click at [109, 212] on p "**********" at bounding box center [225, 203] width 260 height 18
copy span "**********"
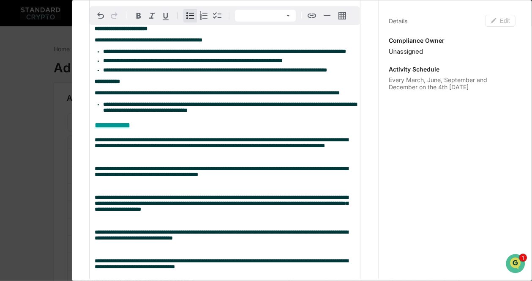
click at [229, 113] on li "**********" at bounding box center [229, 107] width 252 height 12
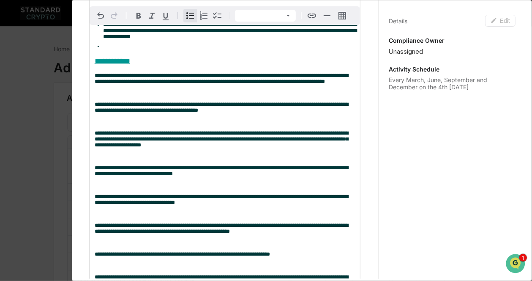
scroll to position [202, 0]
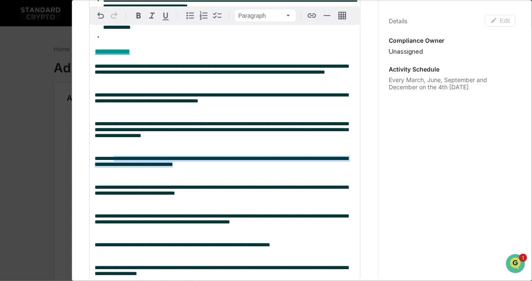
drag, startPoint x: 196, startPoint y: 198, endPoint x: 109, endPoint y: 191, distance: 87.0
click at [109, 167] on p "**********" at bounding box center [225, 162] width 260 height 12
copy span "**********"
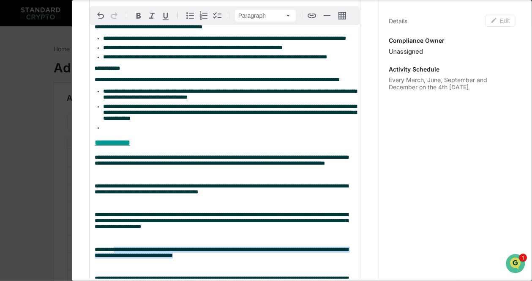
scroll to position [110, 0]
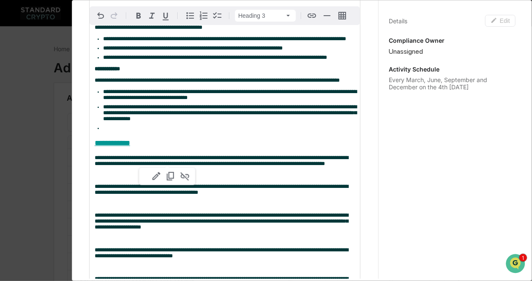
click at [110, 148] on div "**********" at bounding box center [225, 286] width 270 height 566
click at [110, 131] on li at bounding box center [229, 128] width 252 height 6
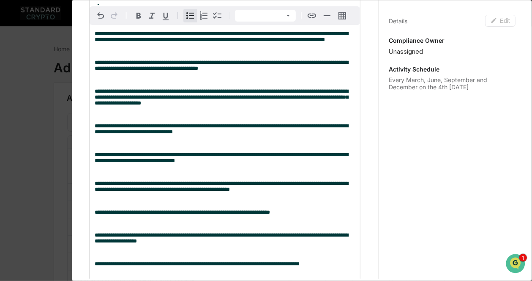
scroll to position [257, 0]
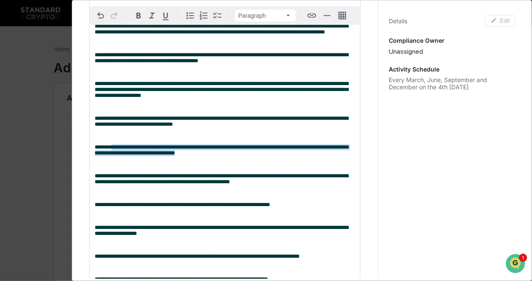
drag, startPoint x: 207, startPoint y: 193, endPoint x: 107, endPoint y: 184, distance: 100.5
click at [107, 156] on p "**********" at bounding box center [225, 150] width 260 height 12
copy span "**********"
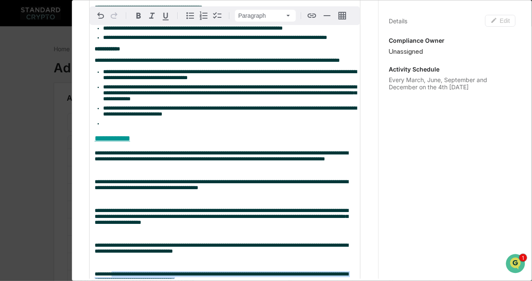
scroll to position [130, 0]
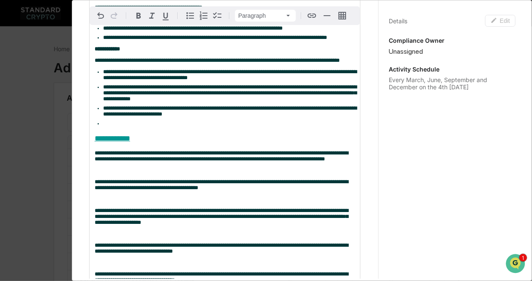
click at [122, 126] on li at bounding box center [229, 123] width 252 height 6
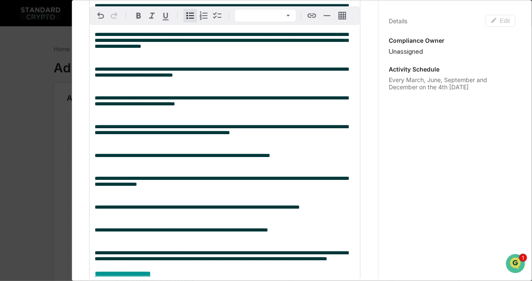
scroll to position [312, 0]
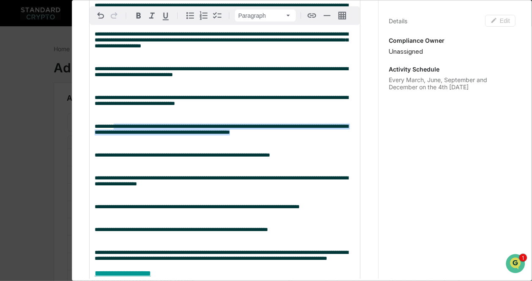
drag, startPoint x: 263, startPoint y: 173, endPoint x: 108, endPoint y: 167, distance: 154.8
click at [108, 135] on p "**********" at bounding box center [225, 129] width 260 height 12
copy span "**********"
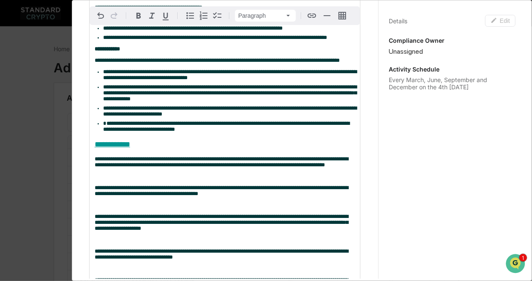
scroll to position [110, 0]
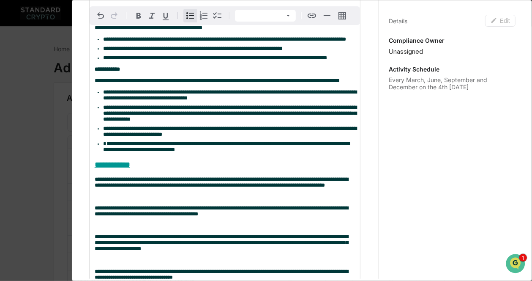
click at [203, 153] on li "**********" at bounding box center [229, 147] width 252 height 12
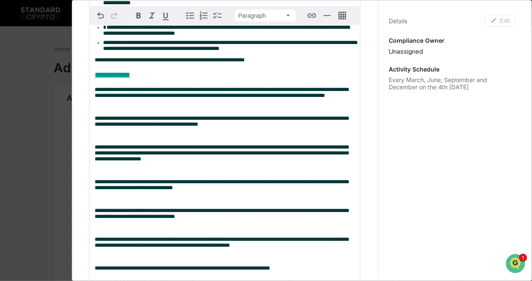
scroll to position [226, 0]
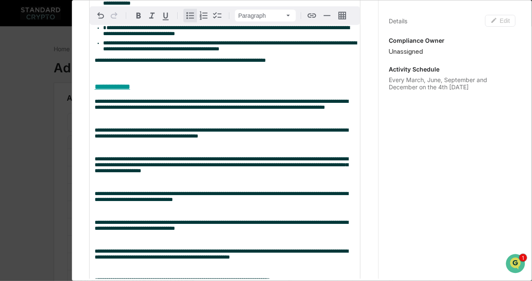
click at [191, 16] on icon "button" at bounding box center [190, 16] width 10 height 10
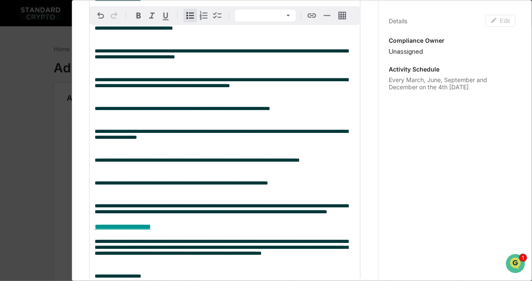
scroll to position [397, 0]
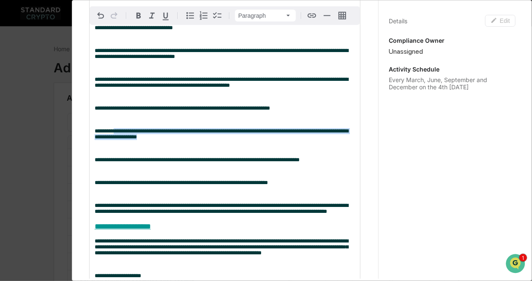
drag, startPoint x: 149, startPoint y: 188, endPoint x: 108, endPoint y: 179, distance: 42.1
click at [108, 140] on p "**********" at bounding box center [225, 134] width 260 height 12
copy span "**********"
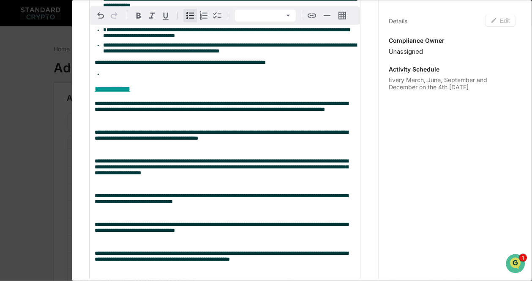
click at [119, 77] on li at bounding box center [229, 74] width 252 height 6
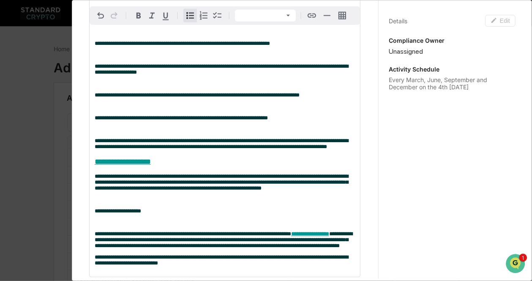
scroll to position [478, 0]
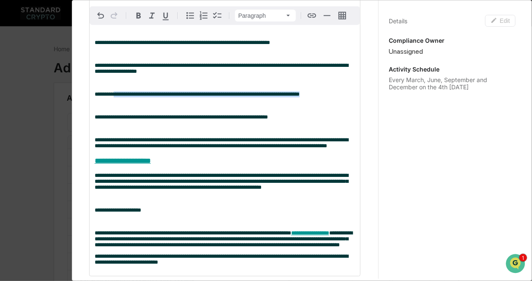
drag, startPoint x: 313, startPoint y: 146, endPoint x: 108, endPoint y: 147, distance: 204.5
click at [108, 97] on p "**********" at bounding box center [225, 94] width 260 height 6
copy span "**********"
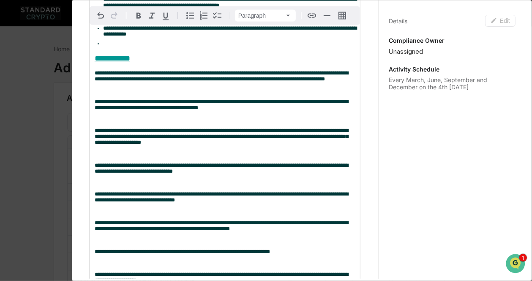
scroll to position [265, 0]
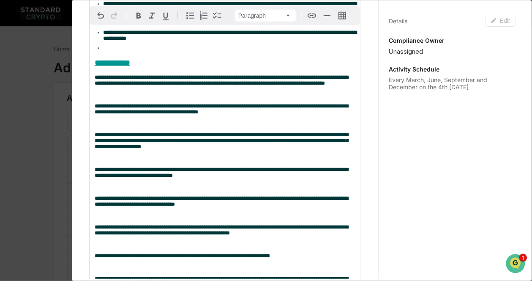
click at [112, 51] on li at bounding box center [229, 48] width 252 height 6
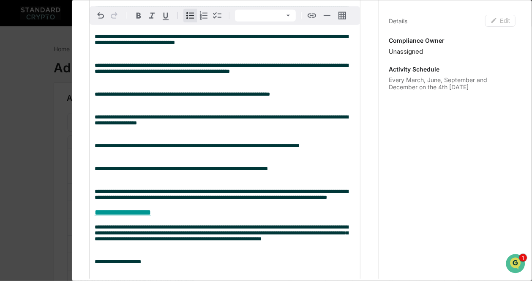
scroll to position [480, 0]
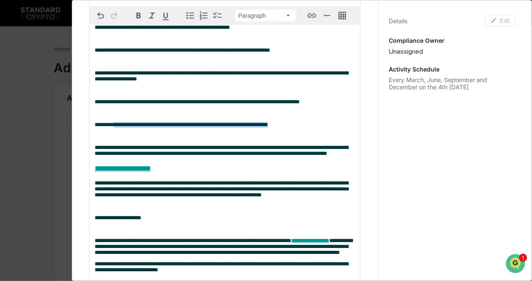
drag, startPoint x: 274, startPoint y: 180, endPoint x: 108, endPoint y: 180, distance: 165.6
click at [108, 128] on p "**********" at bounding box center [225, 125] width 260 height 6
copy span "**********"
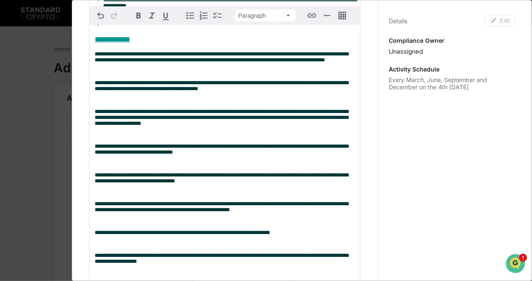
click at [109, 27] on li at bounding box center [229, 25] width 252 height 6
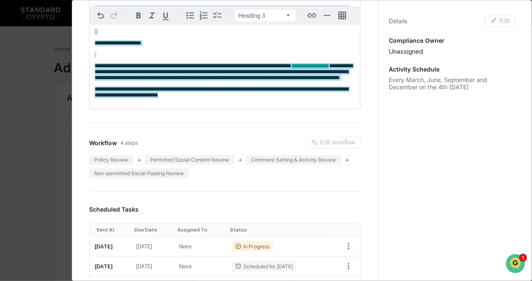
scroll to position [663, 0]
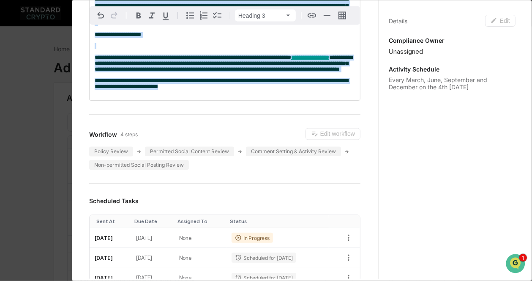
drag, startPoint x: 95, startPoint y: 57, endPoint x: 183, endPoint y: 167, distance: 140.8
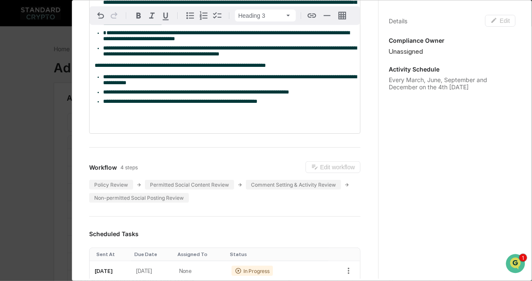
scroll to position [240, 0]
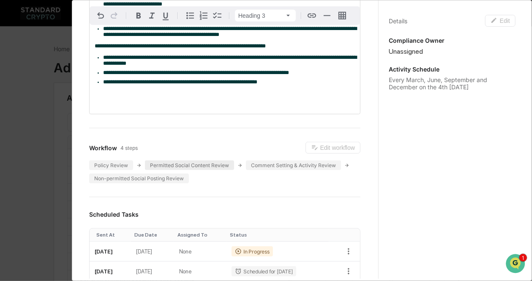
click at [215, 170] on div "Permitted Social Content Review" at bounding box center [189, 165] width 89 height 10
click at [286, 101] on h3 at bounding box center [225, 97] width 260 height 8
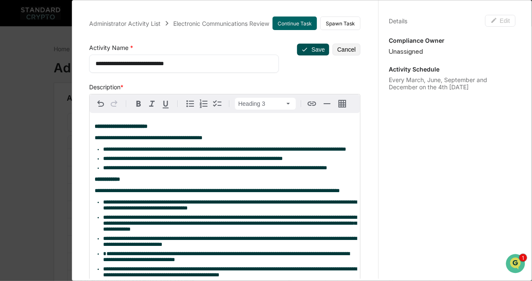
click at [310, 49] on button "Save" at bounding box center [313, 50] width 32 height 12
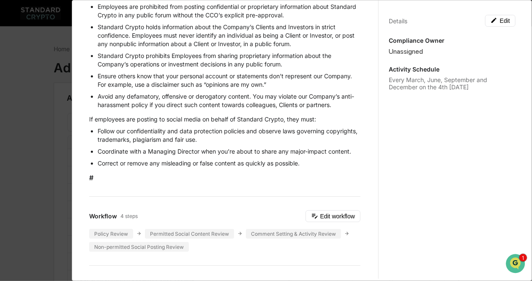
scroll to position [179, 0]
click at [322, 221] on button "Edit workflow" at bounding box center [333, 216] width 55 height 12
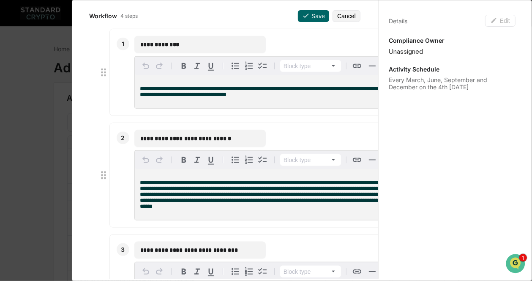
scroll to position [379, 0]
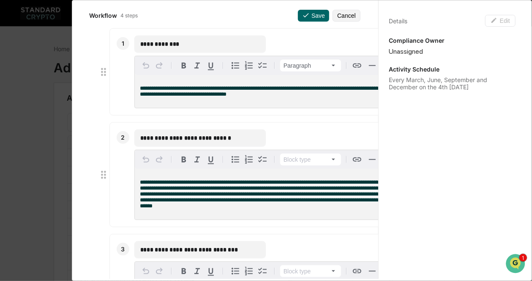
click at [265, 97] on span "**********" at bounding box center [267, 90] width 254 height 11
click at [237, 97] on span "**********" at bounding box center [267, 90] width 254 height 11
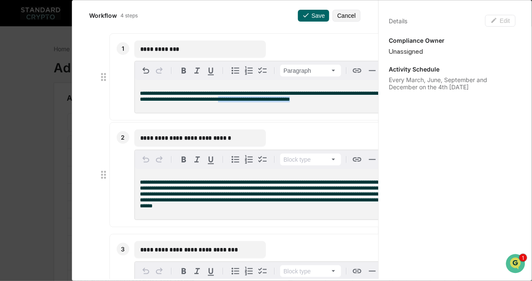
drag, startPoint x: 311, startPoint y: 103, endPoint x: 234, endPoint y: 108, distance: 77.1
click at [234, 102] on p "**********" at bounding box center [266, 96] width 252 height 12
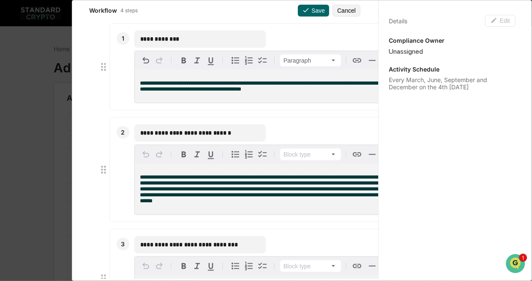
scroll to position [384, 0]
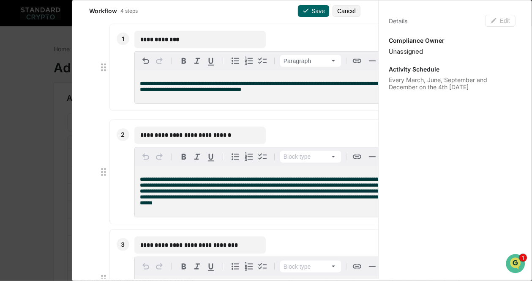
drag, startPoint x: 237, startPoint y: 142, endPoint x: 141, endPoint y: 145, distance: 96.4
click at [141, 139] on input "**********" at bounding box center [200, 135] width 120 height 8
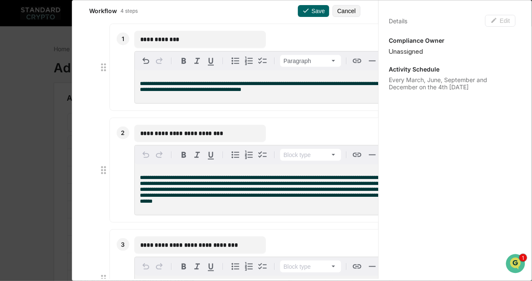
type input "**********"
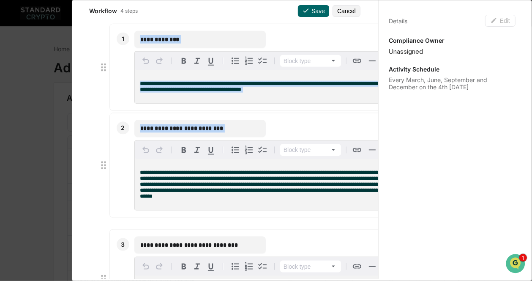
drag, startPoint x: 260, startPoint y: 218, endPoint x: 154, endPoint y: 205, distance: 107.2
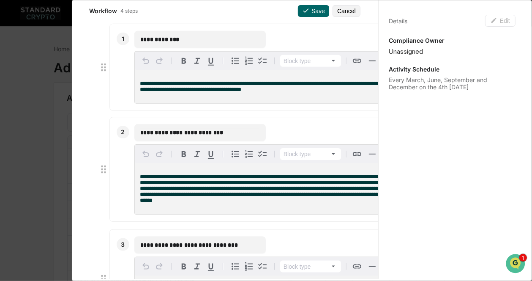
click at [157, 203] on span "**********" at bounding box center [267, 188] width 254 height 29
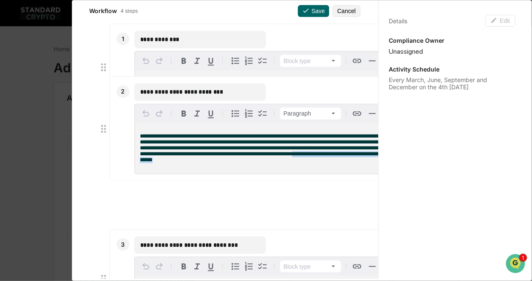
drag, startPoint x: 261, startPoint y: 215, endPoint x: 135, endPoint y: 174, distance: 132.8
click at [135, 174] on div "**********" at bounding box center [266, 148] width 262 height 51
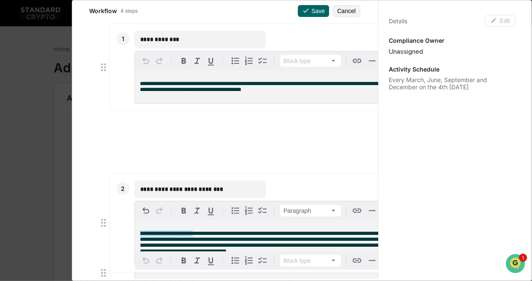
drag, startPoint x: 141, startPoint y: 186, endPoint x: 200, endPoint y: 241, distance: 81.0
click at [200, 241] on span "**********" at bounding box center [267, 241] width 254 height 23
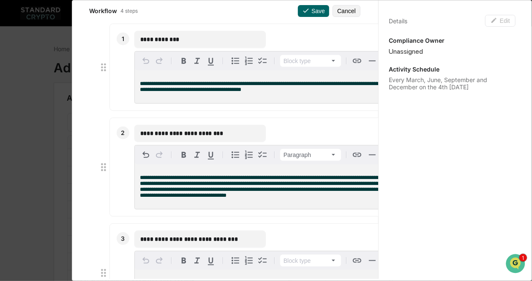
click at [259, 198] on span "**********" at bounding box center [267, 186] width 254 height 23
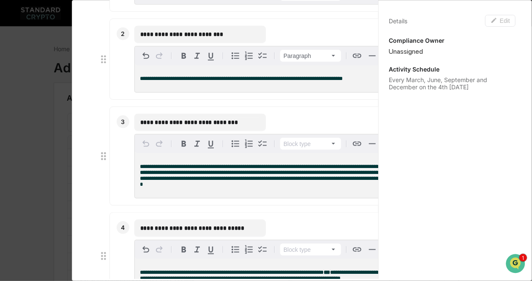
scroll to position [484, 0]
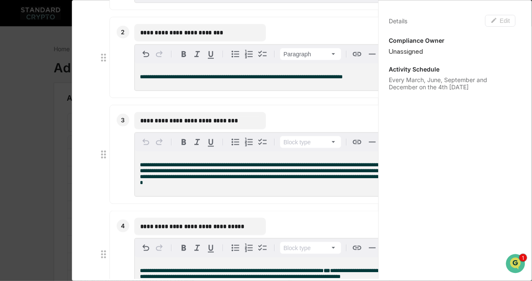
click at [222, 125] on input "**********" at bounding box center [200, 120] width 120 height 8
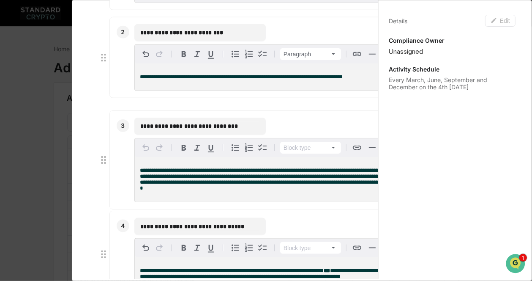
drag, startPoint x: 239, startPoint y: 130, endPoint x: 136, endPoint y: 136, distance: 102.9
click at [136, 134] on div "**********" at bounding box center [199, 125] width 131 height 17
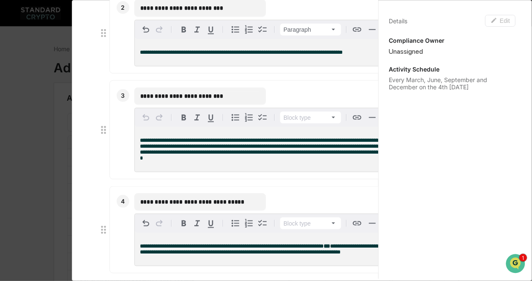
scroll to position [504, 0]
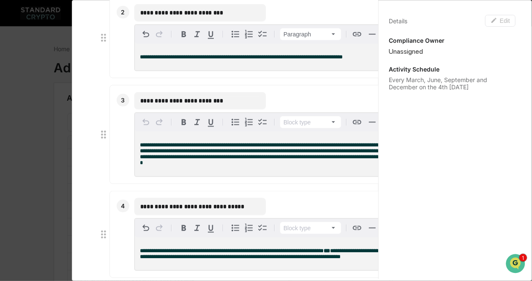
type input "**********"
click at [187, 164] on span "**********" at bounding box center [268, 153] width 256 height 23
click at [151, 157] on span "**********" at bounding box center [268, 153] width 256 height 23
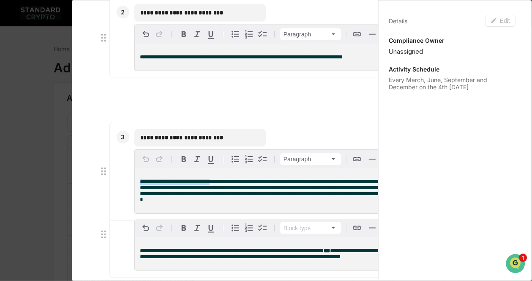
drag, startPoint x: 139, startPoint y: 157, endPoint x: 222, endPoint y: 206, distance: 95.9
click at [222, 202] on span "**********" at bounding box center [268, 190] width 256 height 23
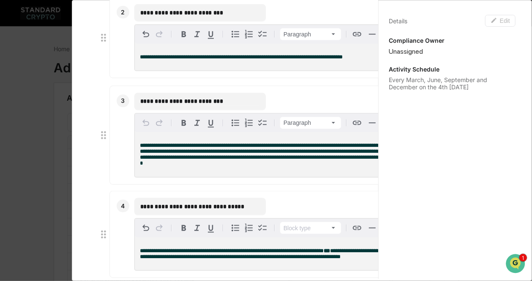
click at [188, 166] on span "**********" at bounding box center [268, 154] width 256 height 23
click at [188, 165] on span "**********" at bounding box center [268, 153] width 256 height 23
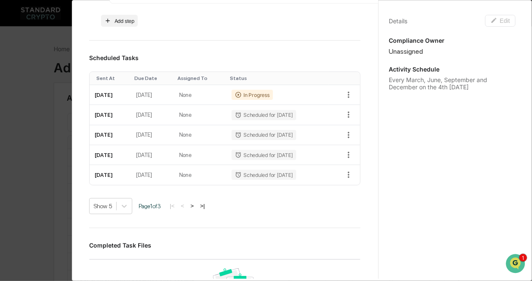
scroll to position [652, 0]
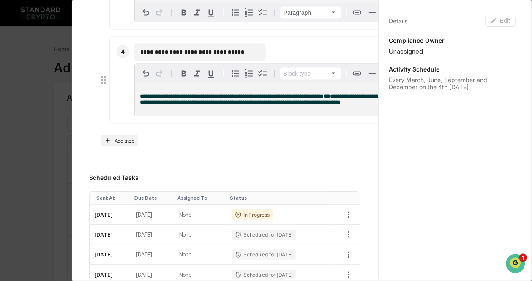
click at [103, 86] on icon at bounding box center [104, 80] width 12 height 12
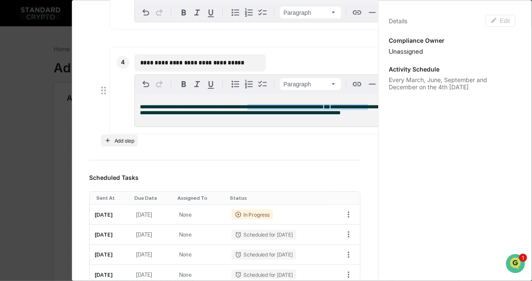
drag, startPoint x: 256, startPoint y: 111, endPoint x: 49, endPoint y: 122, distance: 208.2
click at [49, 122] on div "**********" at bounding box center [266, 140] width 532 height 281
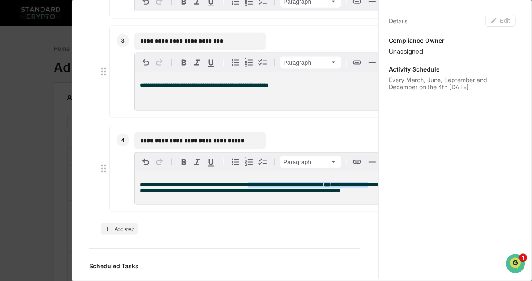
scroll to position [563, 0]
click at [229, 145] on input "**********" at bounding box center [200, 140] width 120 height 8
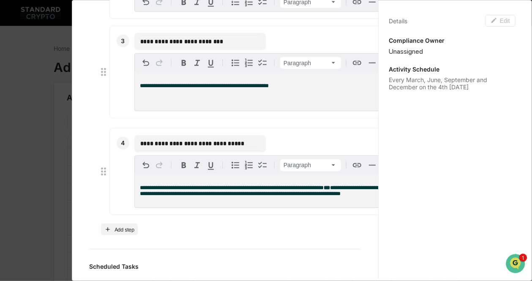
drag, startPoint x: 244, startPoint y: 153, endPoint x: 131, endPoint y: 156, distance: 113.3
click at [131, 156] on div "**********" at bounding box center [247, 171] width 277 height 87
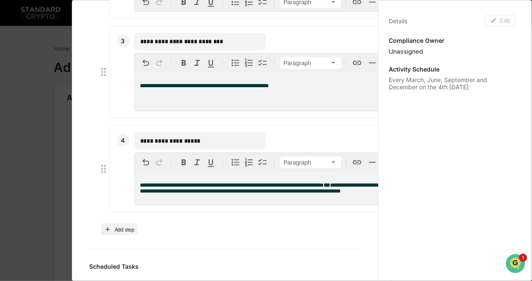
type input "**********"
click at [139, 198] on div "**********" at bounding box center [266, 188] width 262 height 33
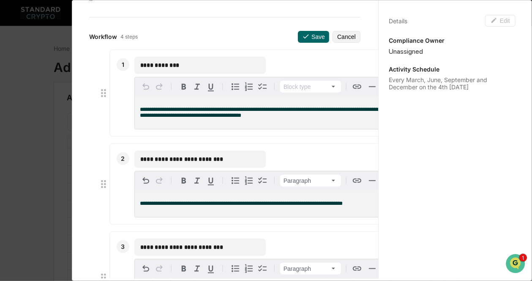
scroll to position [363, 0]
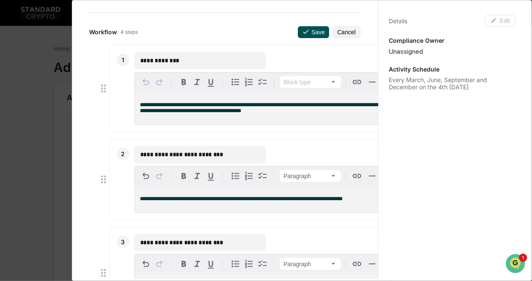
click at [308, 38] on button "Save" at bounding box center [313, 32] width 31 height 12
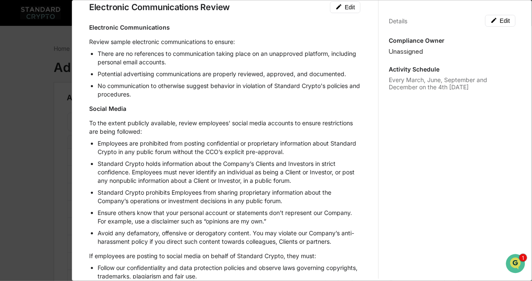
scroll to position [42, 0]
click at [341, 11] on button "Edit" at bounding box center [345, 8] width 30 height 12
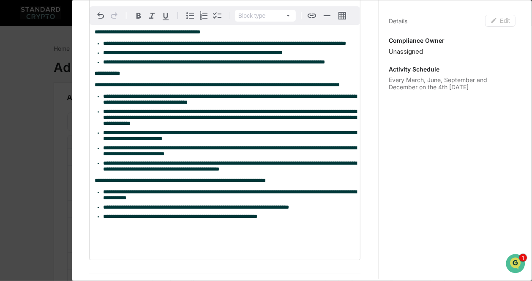
scroll to position [0, 0]
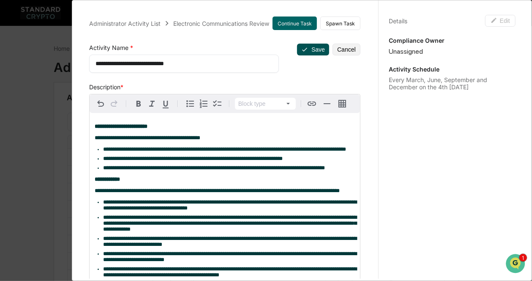
click at [307, 52] on button "Save" at bounding box center [313, 50] width 32 height 12
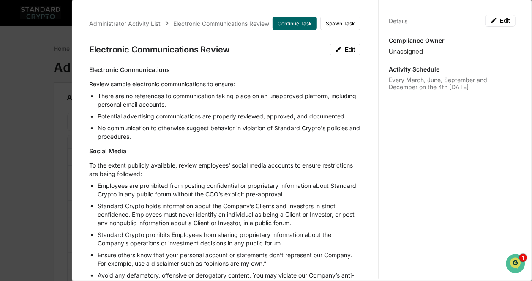
scroll to position [0, 0]
click at [292, 22] on button "Continue Task" at bounding box center [295, 23] width 44 height 14
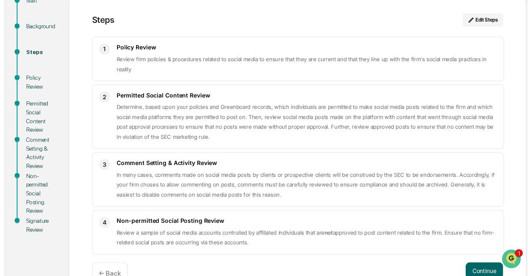
scroll to position [127, 0]
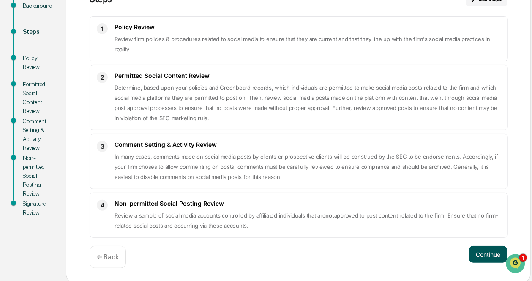
click at [475, 252] on button "Continue" at bounding box center [488, 254] width 38 height 17
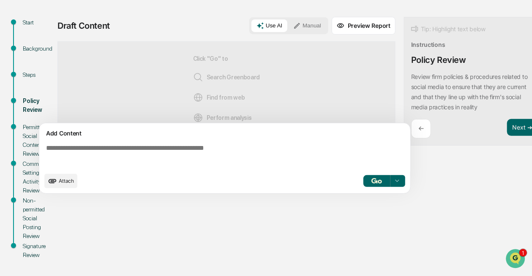
scroll to position [84, 0]
